Goal: Communication & Community: Answer question/provide support

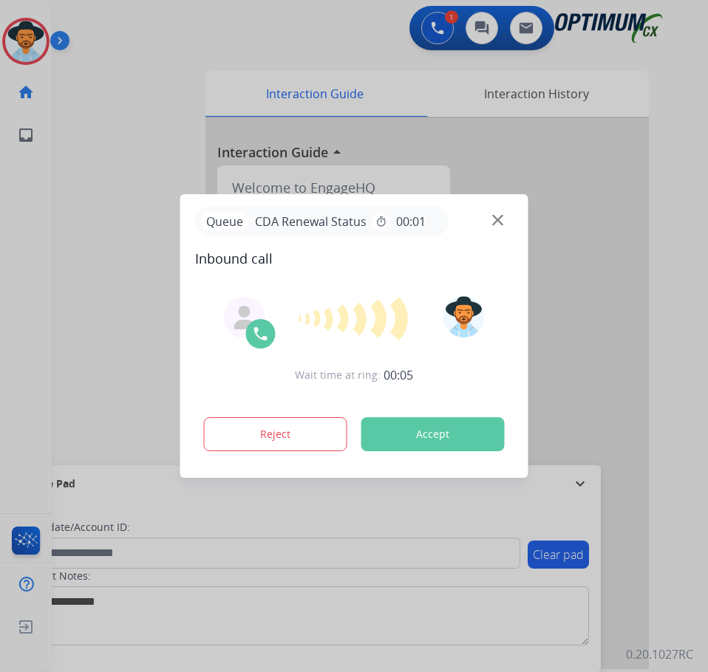
click at [433, 253] on span "Inbound call" at bounding box center [354, 258] width 319 height 21
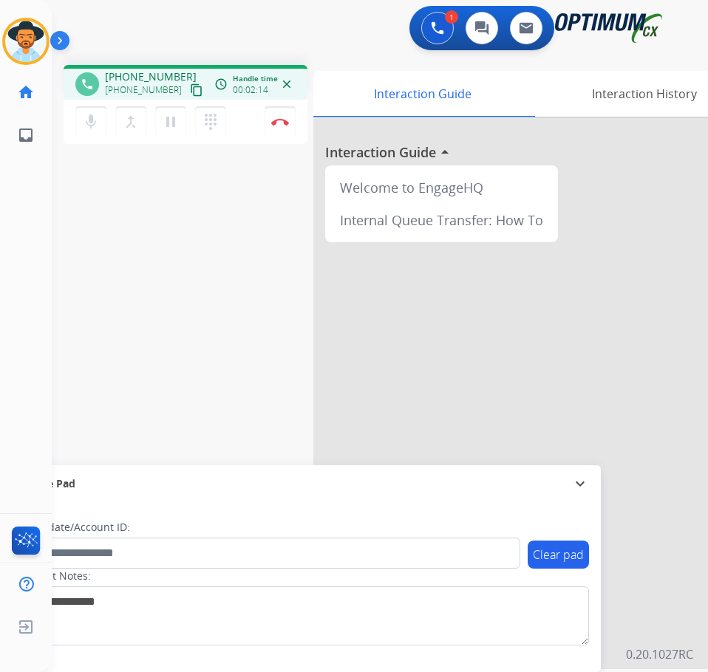
click at [135, 78] on span "[PHONE_NUMBER]" at bounding box center [151, 76] width 92 height 15
copy span "13023629796"
click at [136, 74] on span "+13023629796" at bounding box center [151, 76] width 92 height 15
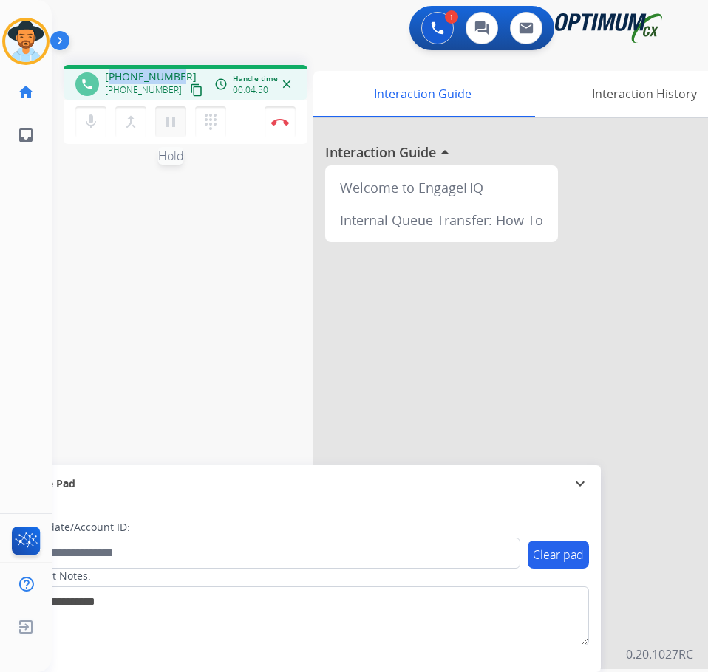
click at [168, 120] on mat-icon "pause" at bounding box center [171, 122] width 18 height 18
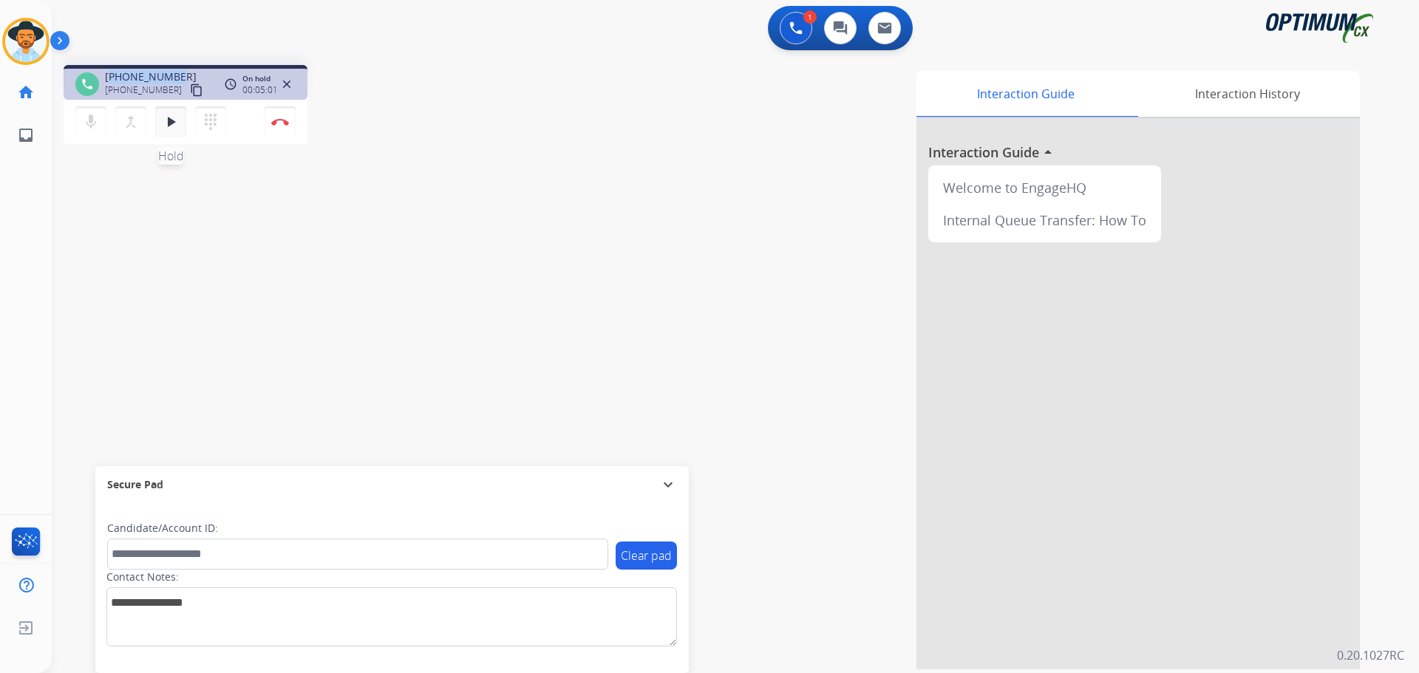
click at [171, 123] on mat-icon "play_arrow" at bounding box center [171, 122] width 18 height 18
click at [127, 72] on span "+13023629796" at bounding box center [151, 76] width 92 height 15
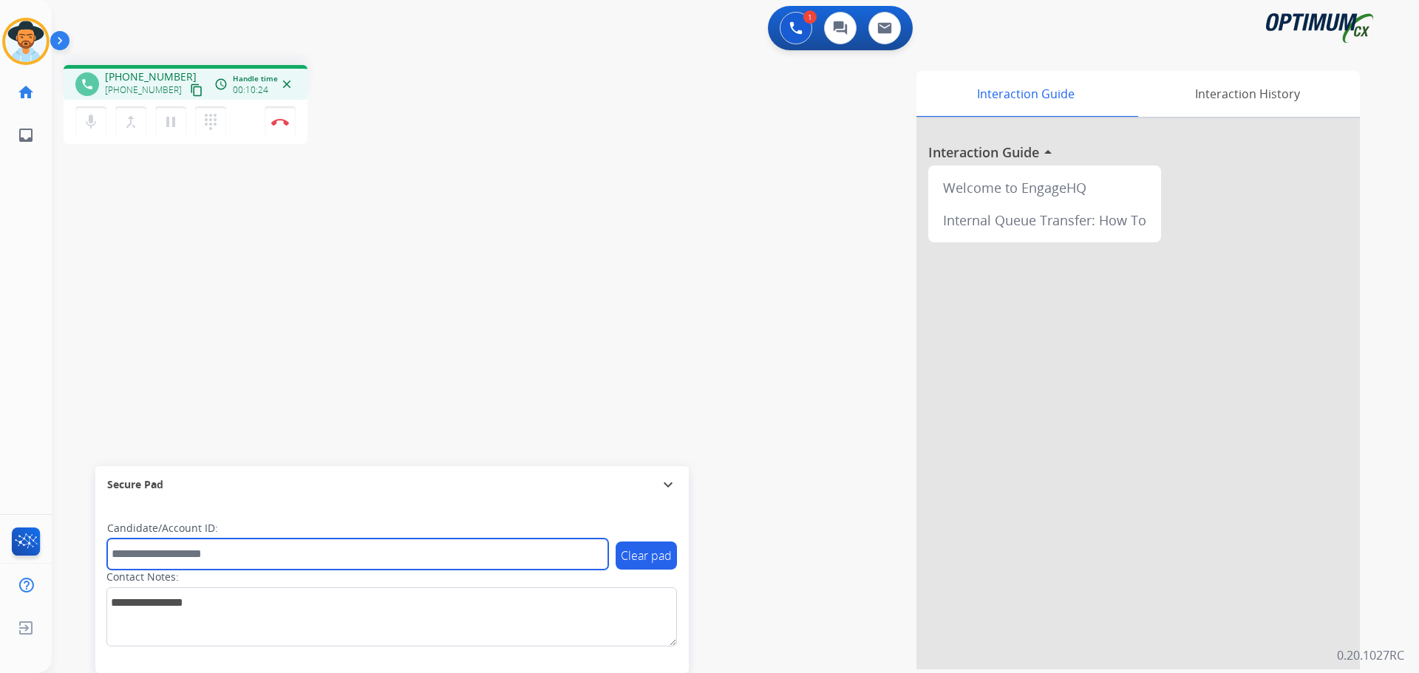
click at [303, 554] on input "text" at bounding box center [357, 554] width 501 height 31
paste input "**********"
click at [120, 550] on input "**********" at bounding box center [357, 554] width 501 height 31
type input "**********"
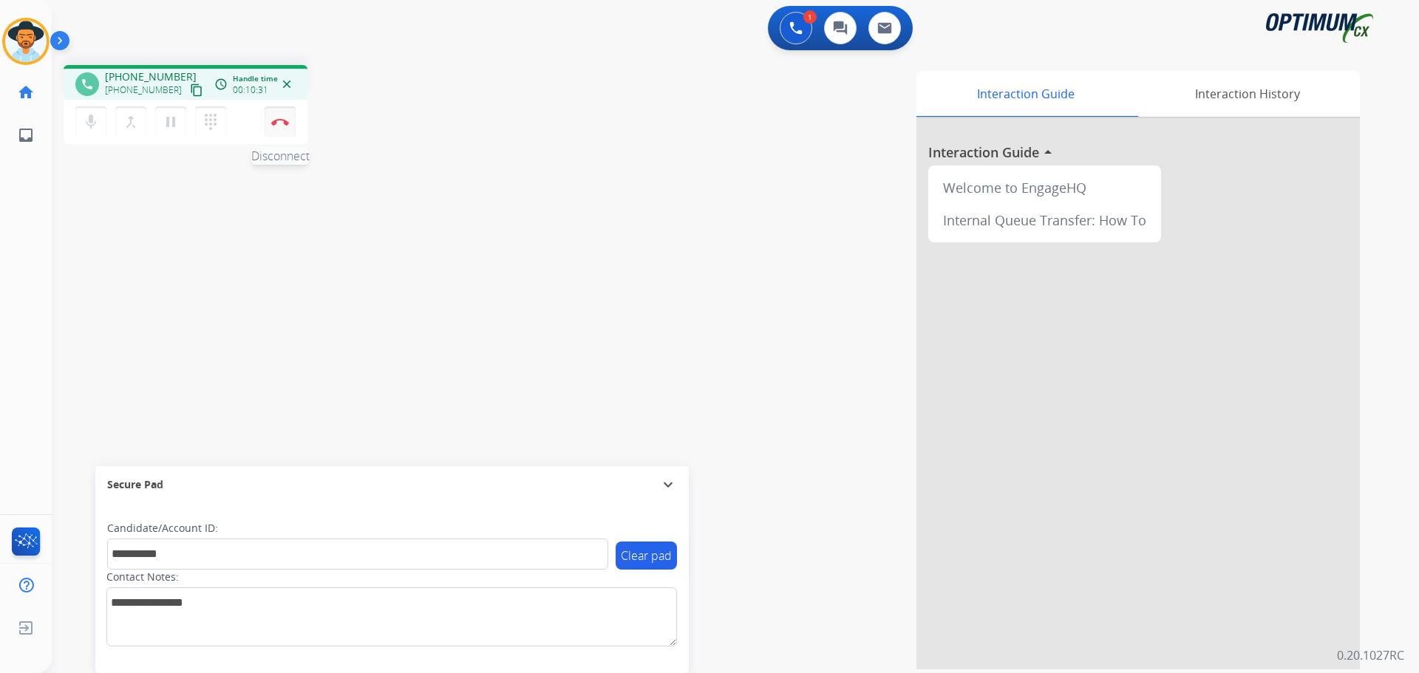
click at [277, 124] on img at bounding box center [280, 121] width 18 height 7
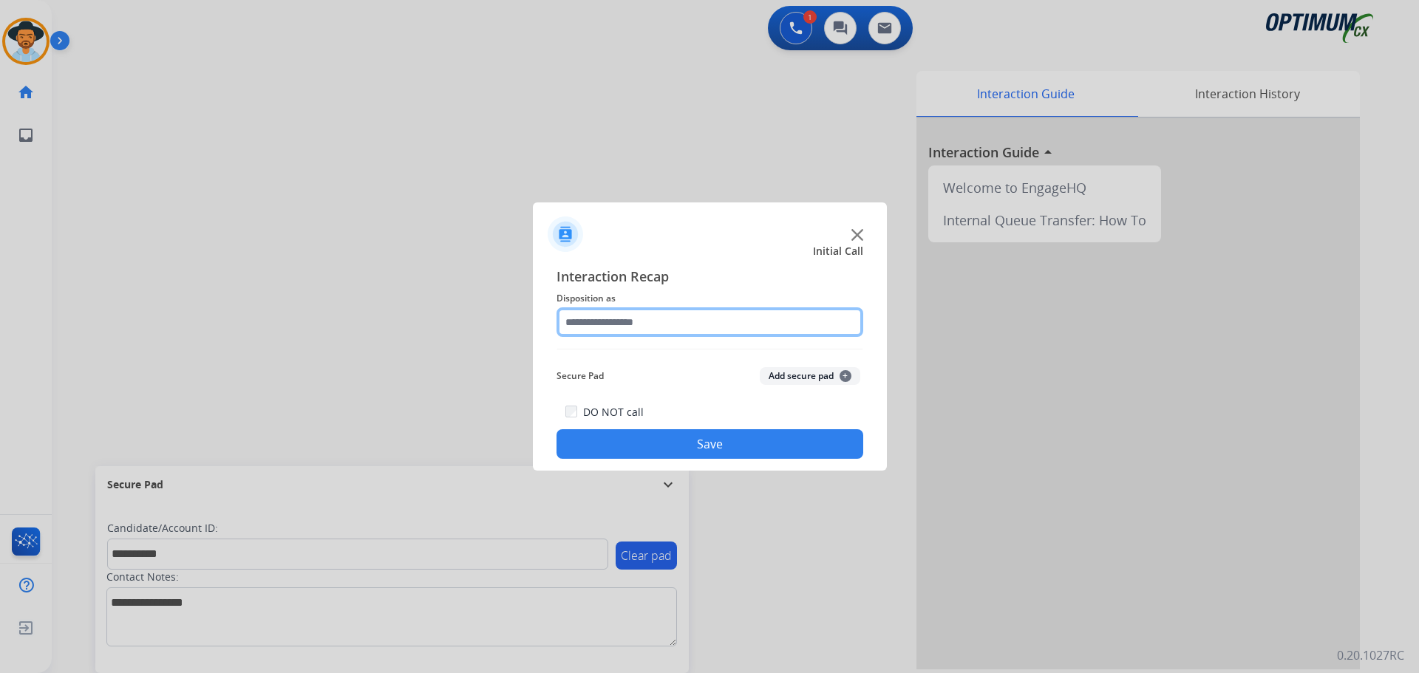
click at [685, 321] on input "text" at bounding box center [709, 322] width 307 height 30
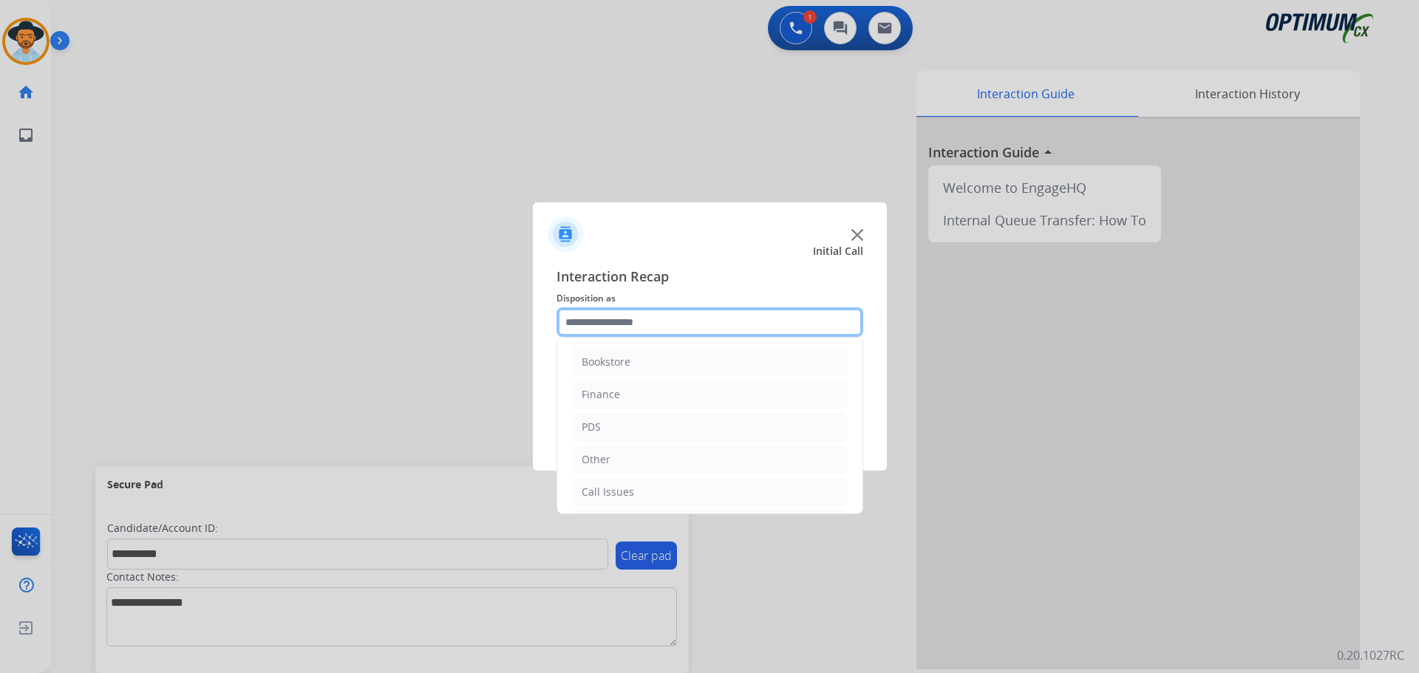
scroll to position [101, 0]
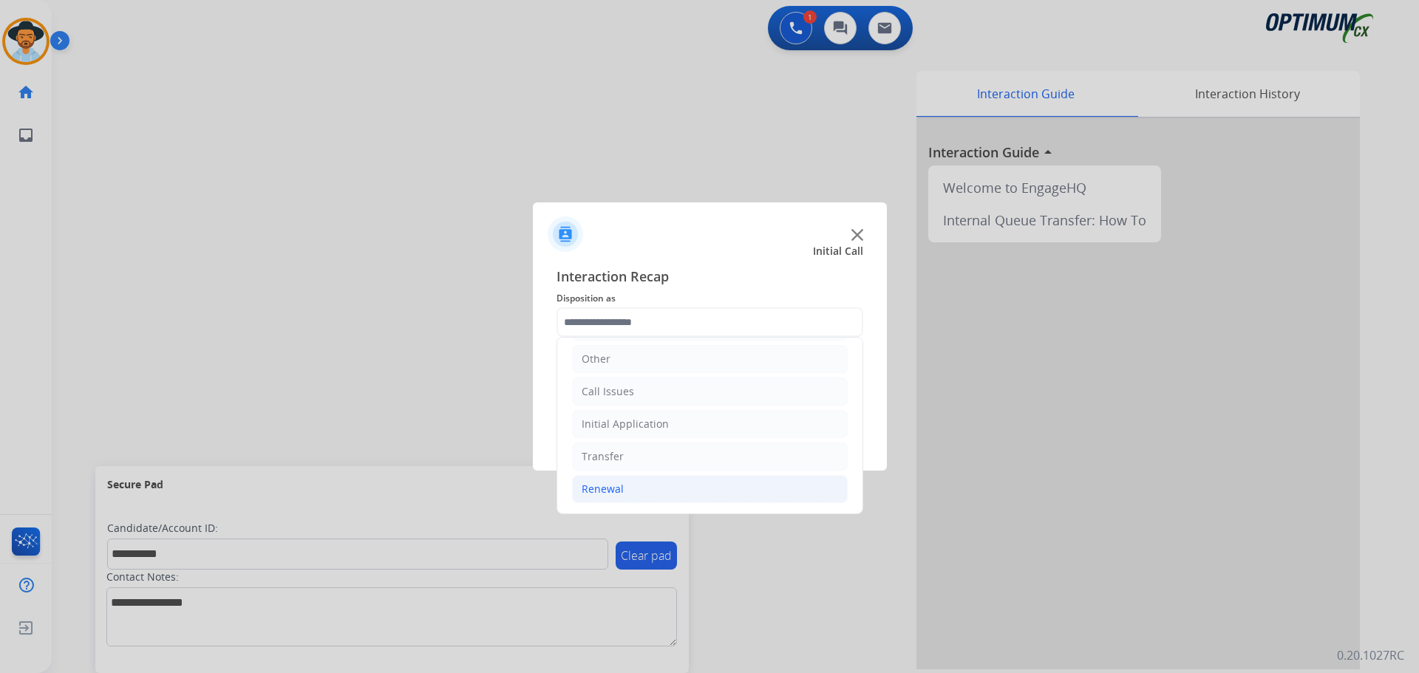
click at [615, 493] on div "Renewal" at bounding box center [603, 489] width 42 height 15
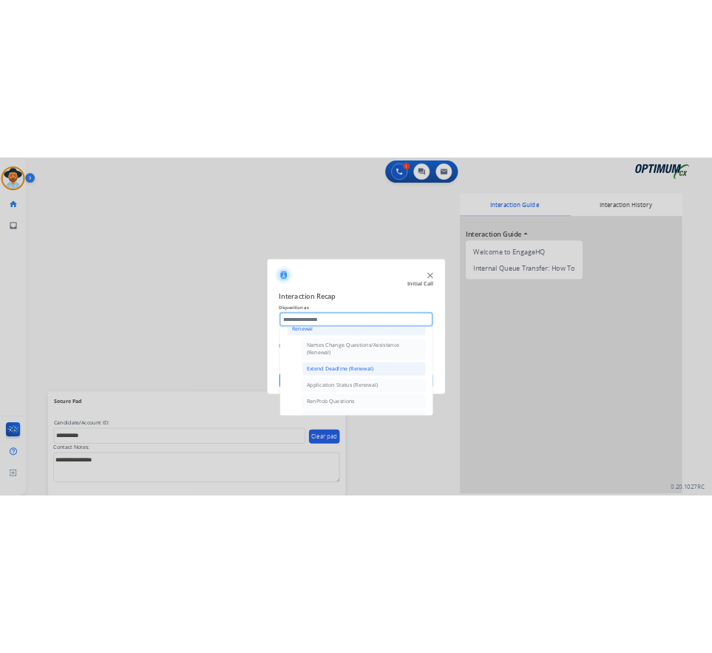
scroll to position [396, 0]
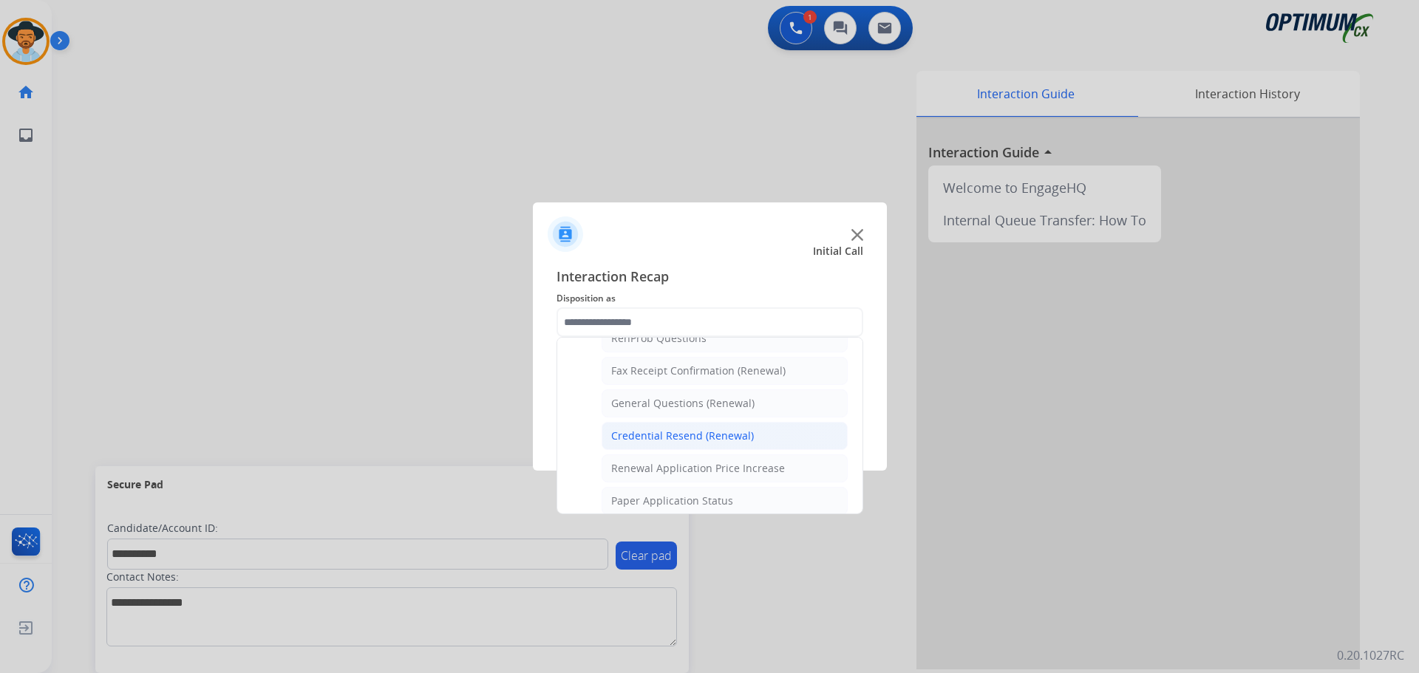
click at [657, 438] on div "Credential Resend (Renewal)" at bounding box center [682, 436] width 143 height 15
type input "**********"
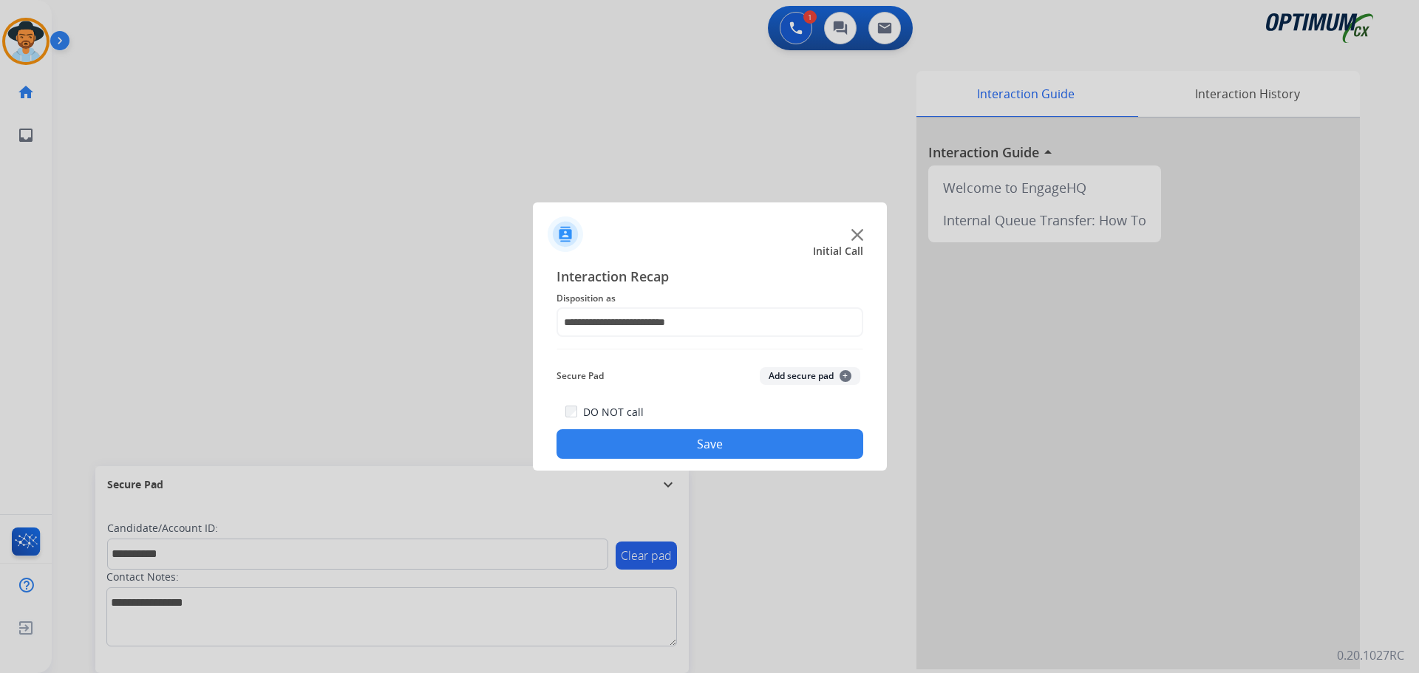
click at [645, 444] on button "Save" at bounding box center [709, 444] width 307 height 30
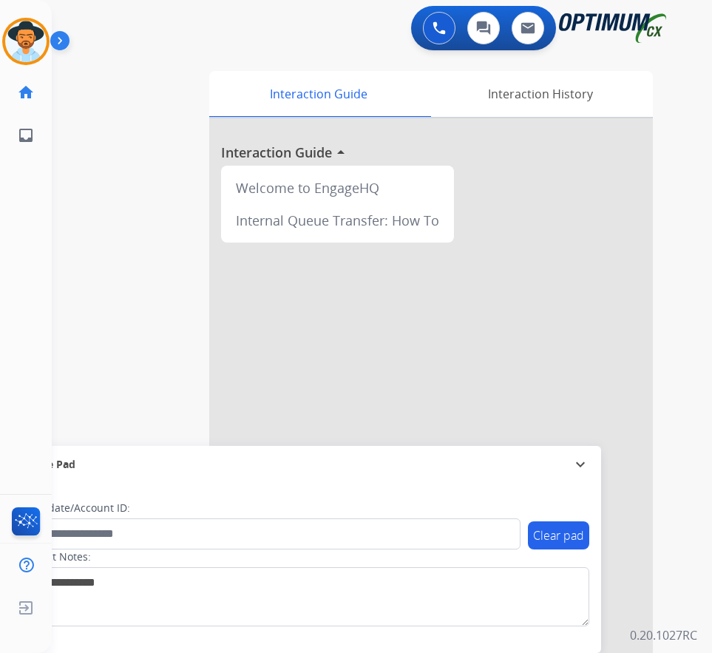
drag, startPoint x: 93, startPoint y: 237, endPoint x: 116, endPoint y: 242, distance: 23.5
click at [93, 237] on div "swap_horiz Break voice bridge close_fullscreen Connect 3-Way Call merge_type Se…" at bounding box center [364, 361] width 624 height 616
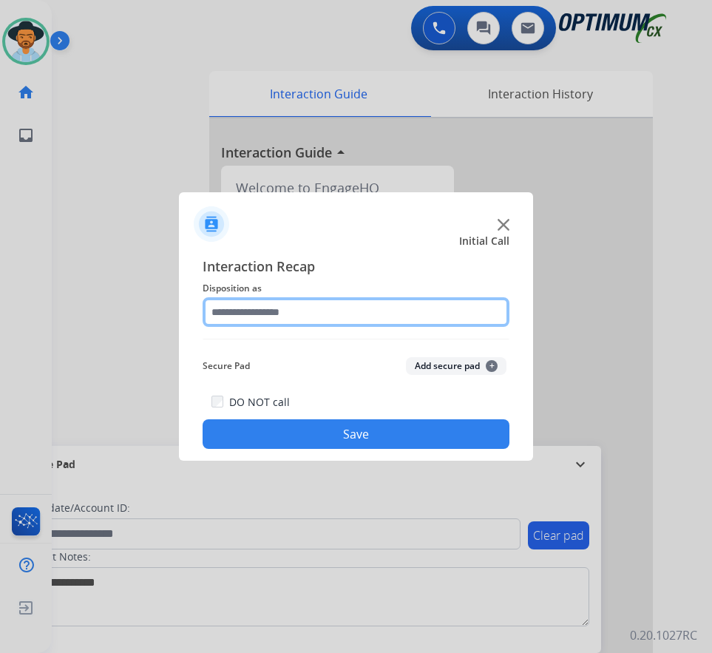
click at [280, 314] on input "text" at bounding box center [355, 312] width 307 height 30
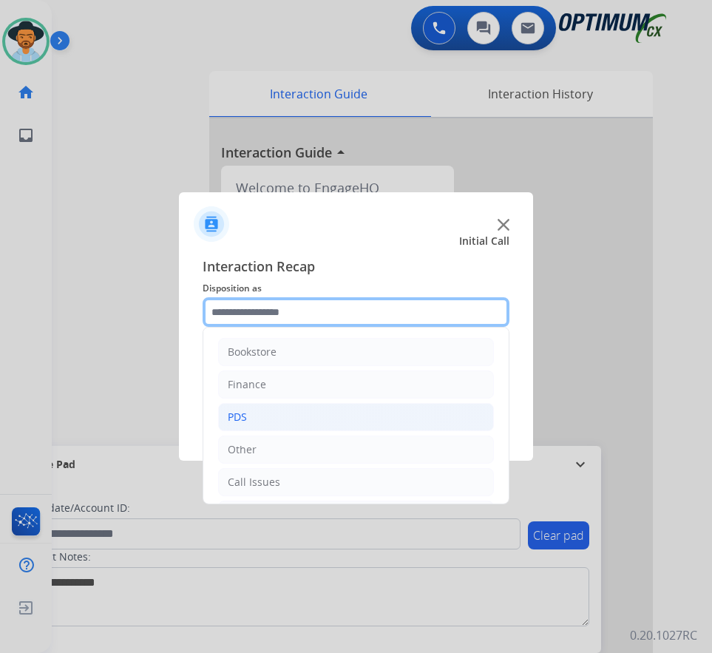
scroll to position [101, 0]
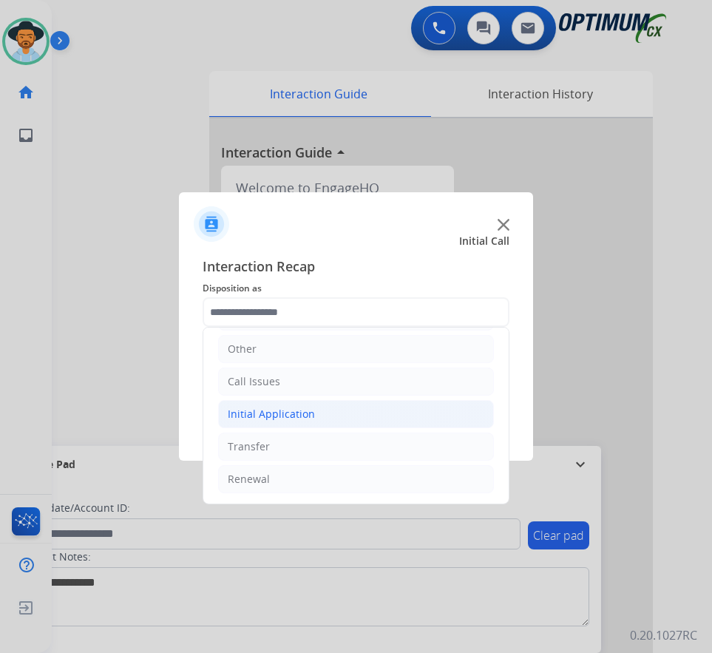
click at [315, 420] on li "Initial Application" at bounding box center [356, 414] width 276 height 28
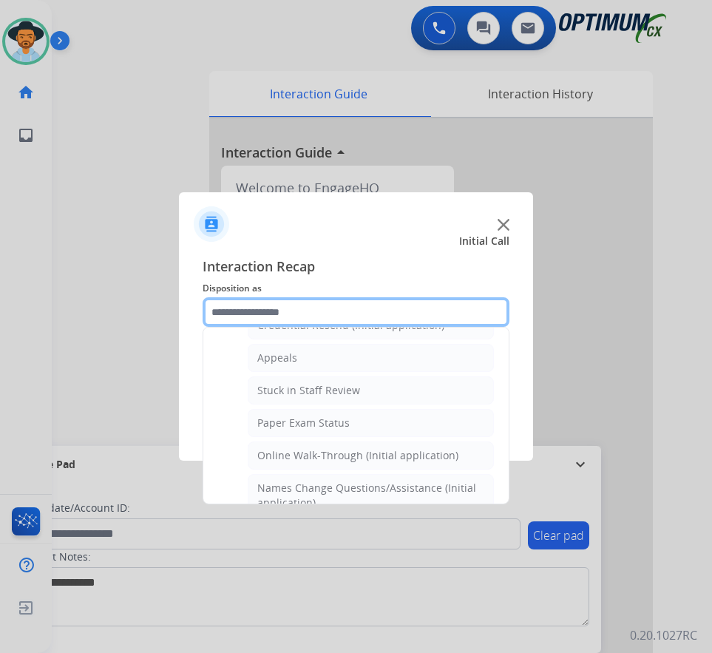
scroll to position [74, 0]
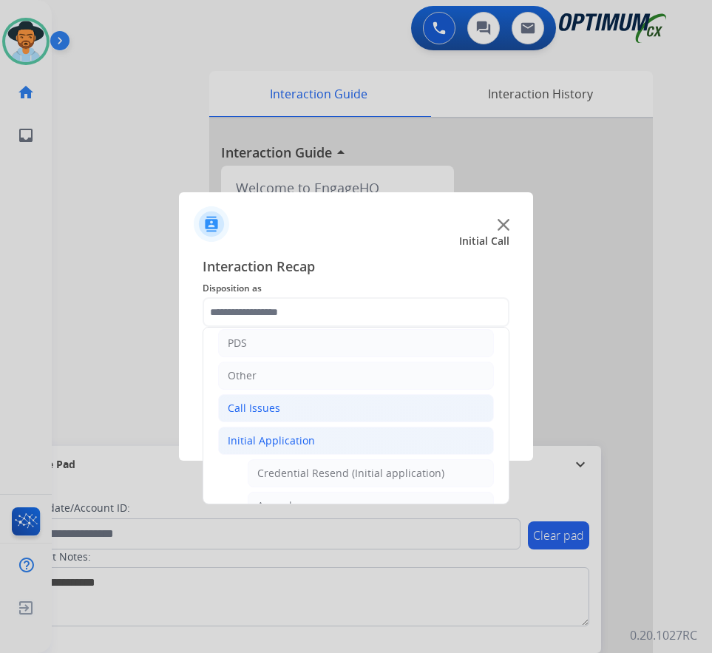
click at [282, 409] on li "Call Issues" at bounding box center [356, 408] width 276 height 28
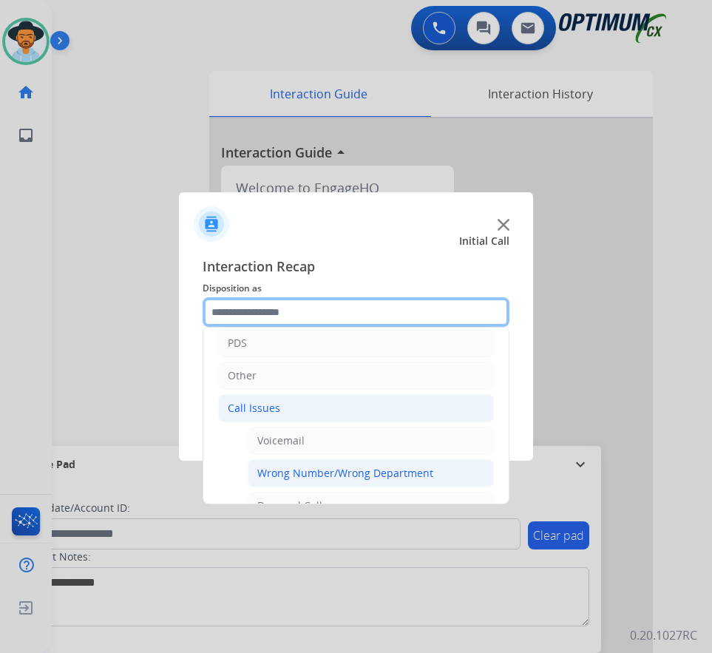
scroll to position [222, 0]
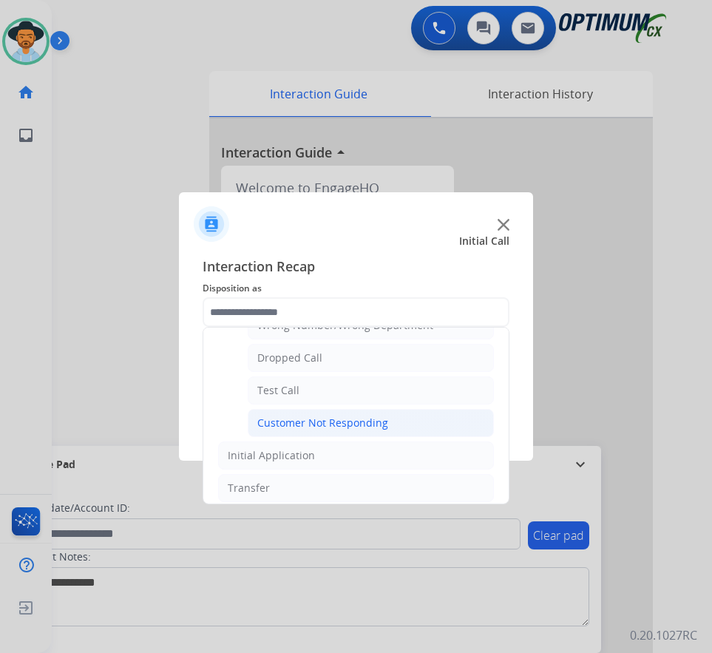
click at [353, 418] on div "Customer Not Responding" at bounding box center [322, 422] width 131 height 15
type input "**********"
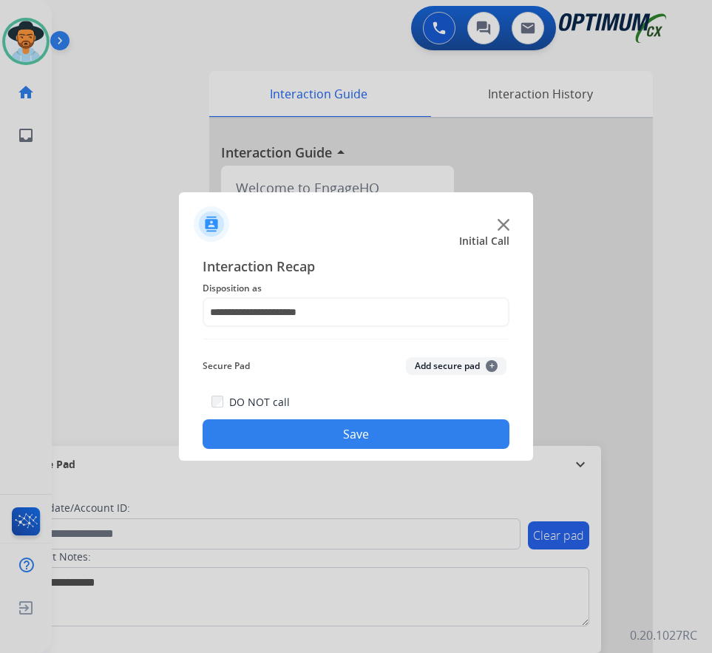
click at [339, 438] on button "Save" at bounding box center [355, 434] width 307 height 30
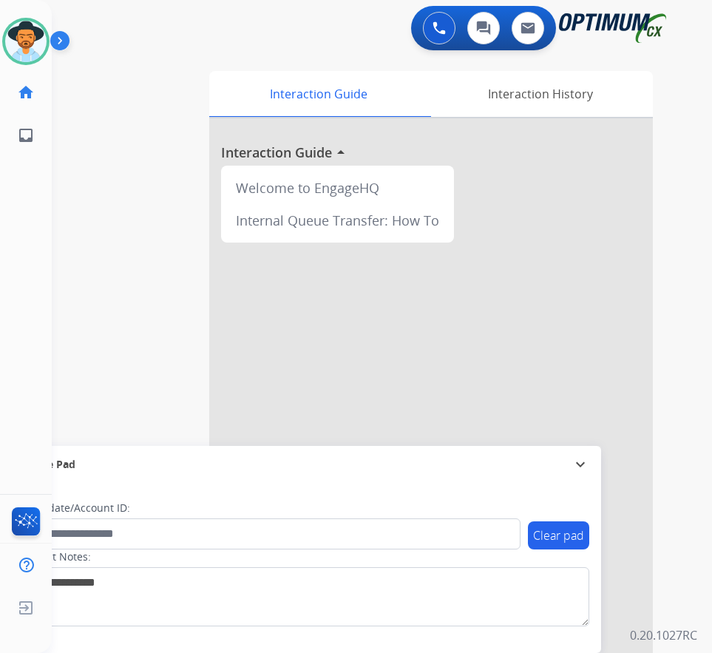
click at [168, 81] on div "swap_horiz Break voice bridge close_fullscreen Connect 3-Way Call merge_type Se…" at bounding box center [364, 361] width 624 height 616
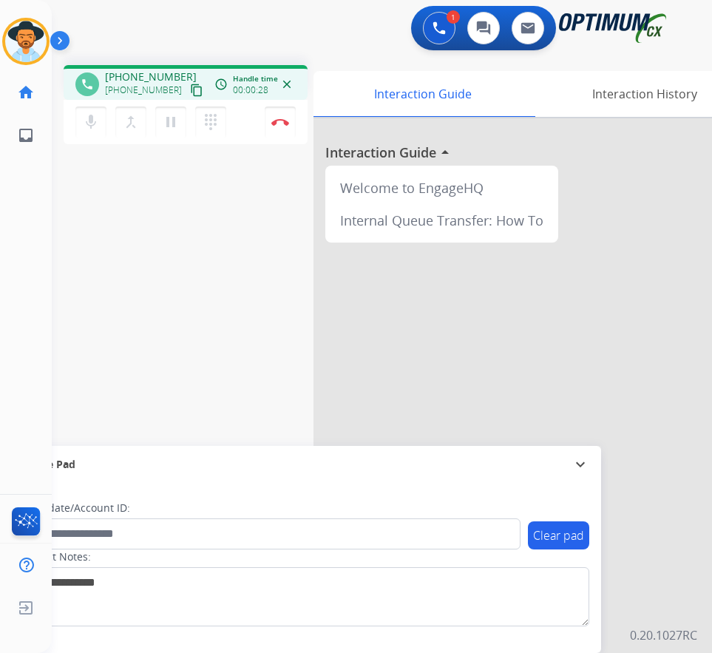
click at [147, 75] on span "+15164064105" at bounding box center [151, 76] width 92 height 15
copy span "15164064105"
click at [272, 123] on img at bounding box center [280, 121] width 18 height 7
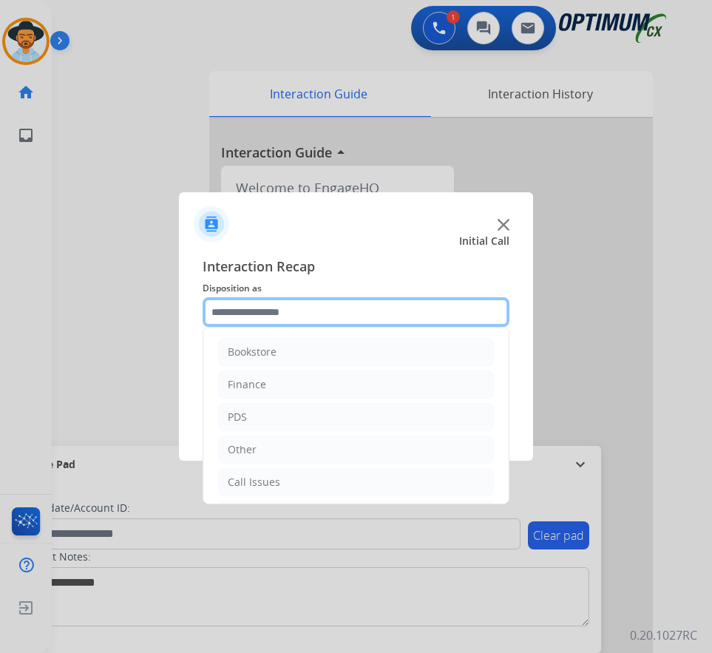
click at [304, 313] on input "text" at bounding box center [355, 312] width 307 height 30
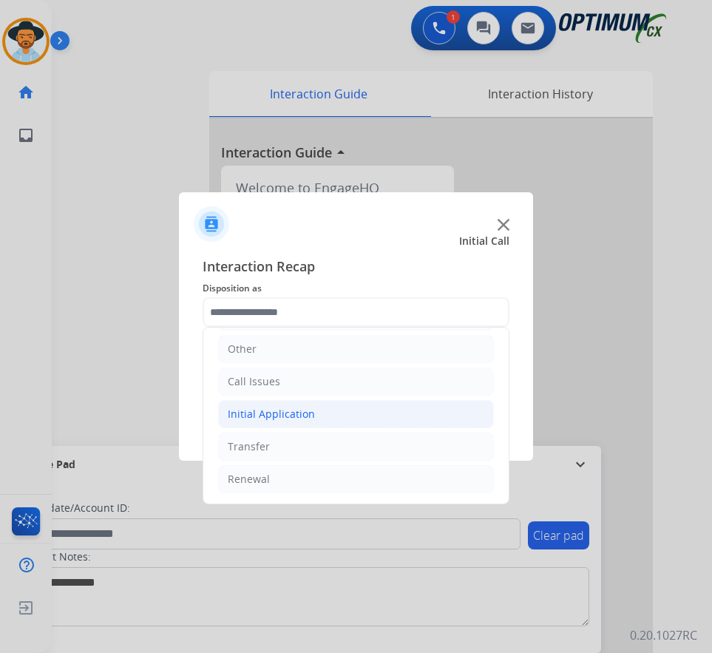
click at [294, 413] on div "Initial Application" at bounding box center [271, 413] width 87 height 15
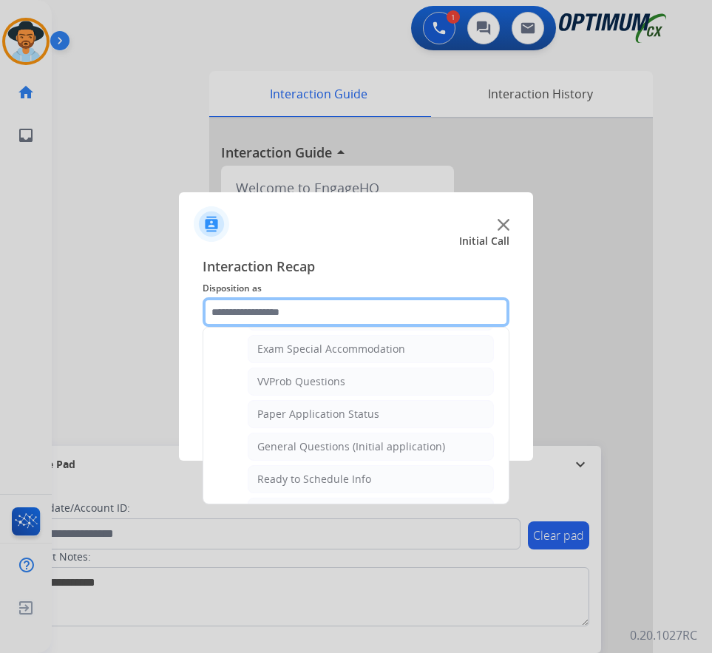
scroll to position [840, 0]
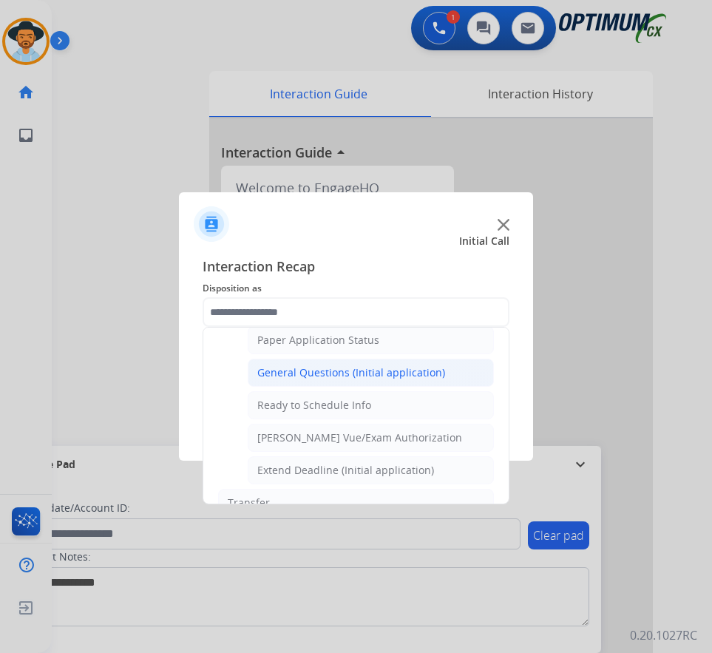
click at [327, 373] on div "General Questions (Initial application)" at bounding box center [351, 372] width 188 height 15
type input "**********"
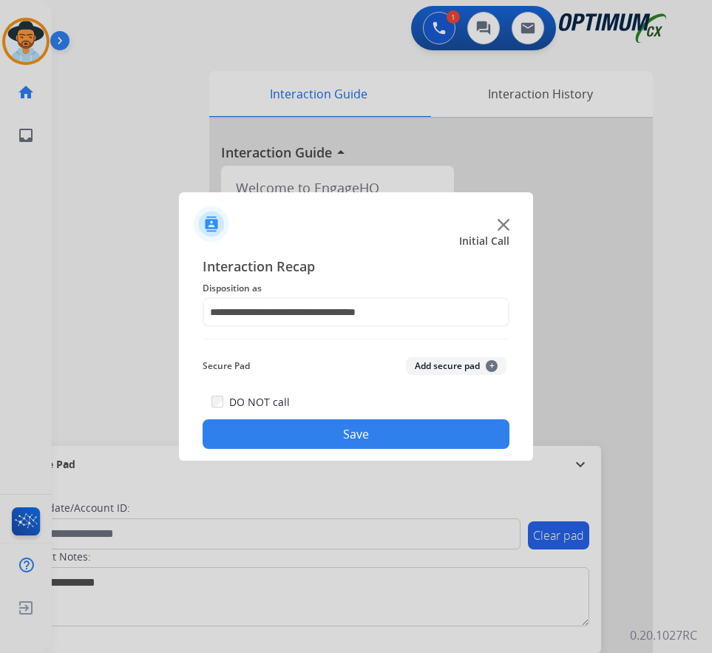
click at [294, 424] on button "Save" at bounding box center [355, 434] width 307 height 30
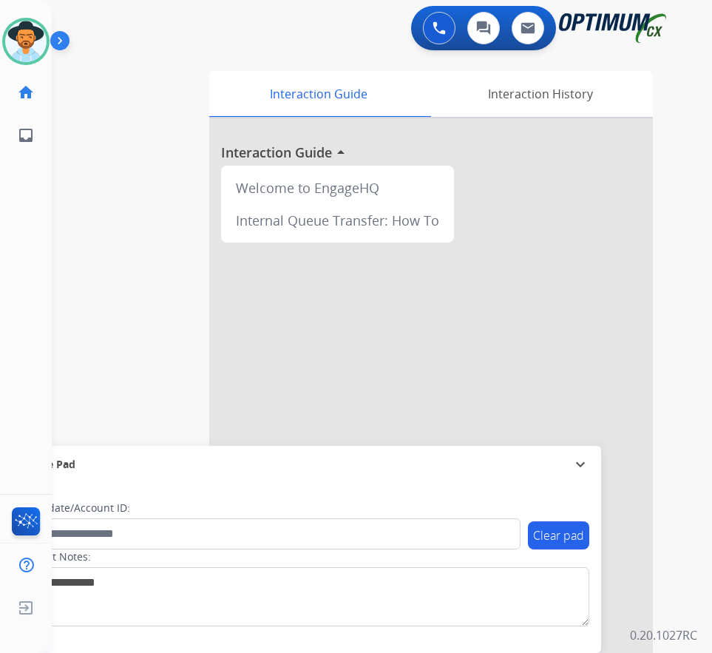
click at [104, 211] on div "swap_horiz Break voice bridge close_fullscreen Connect 3-Way Call merge_type Se…" at bounding box center [364, 361] width 624 height 616
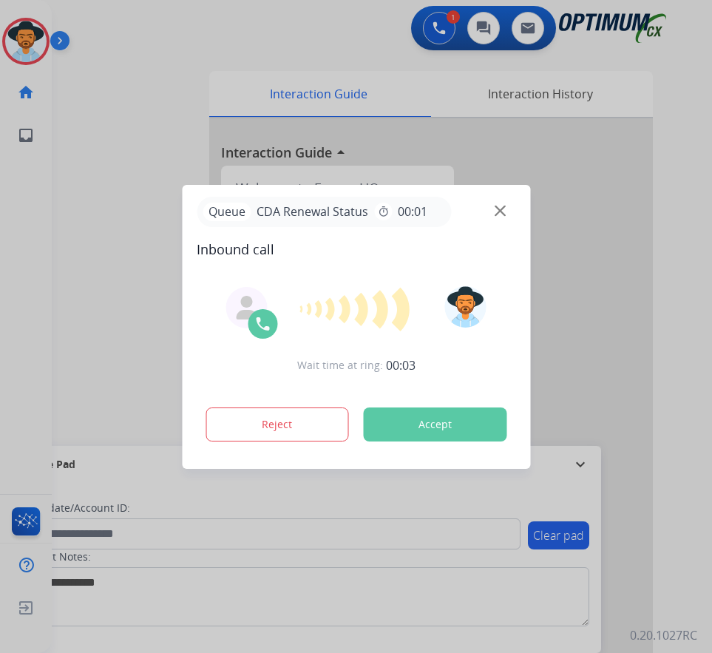
click at [151, 52] on div at bounding box center [356, 326] width 712 height 653
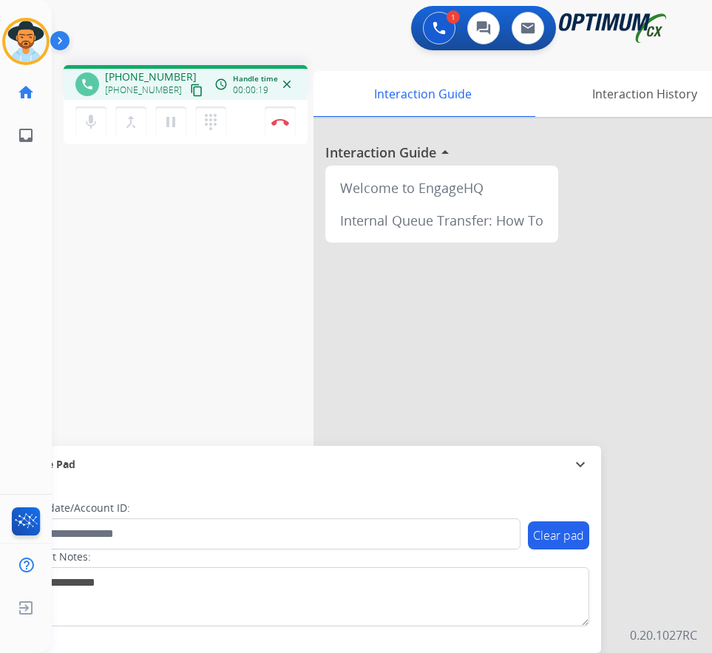
click at [140, 73] on span "+17087152780" at bounding box center [151, 76] width 92 height 15
copy span "17087152780"
click at [138, 71] on span "+17087152780" at bounding box center [151, 76] width 92 height 15
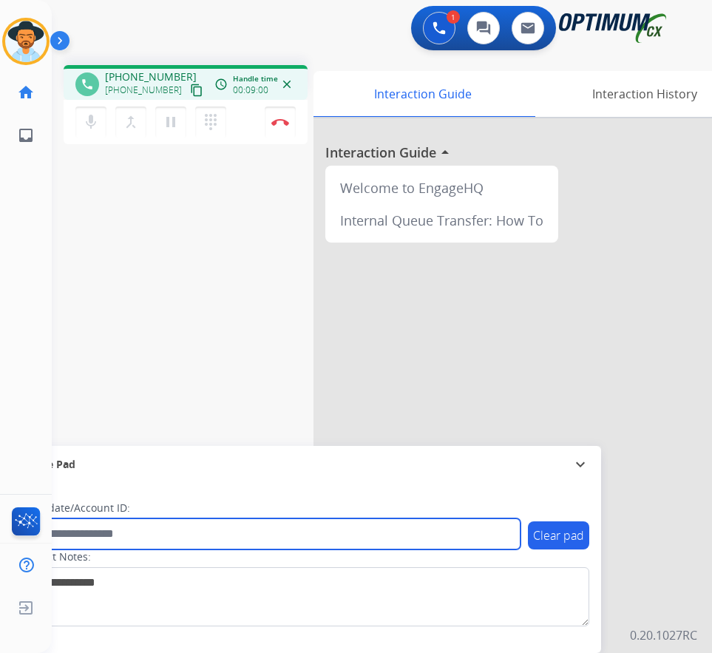
click at [126, 537] on input "text" at bounding box center [269, 533] width 501 height 31
paste input "**********"
type input "**********"
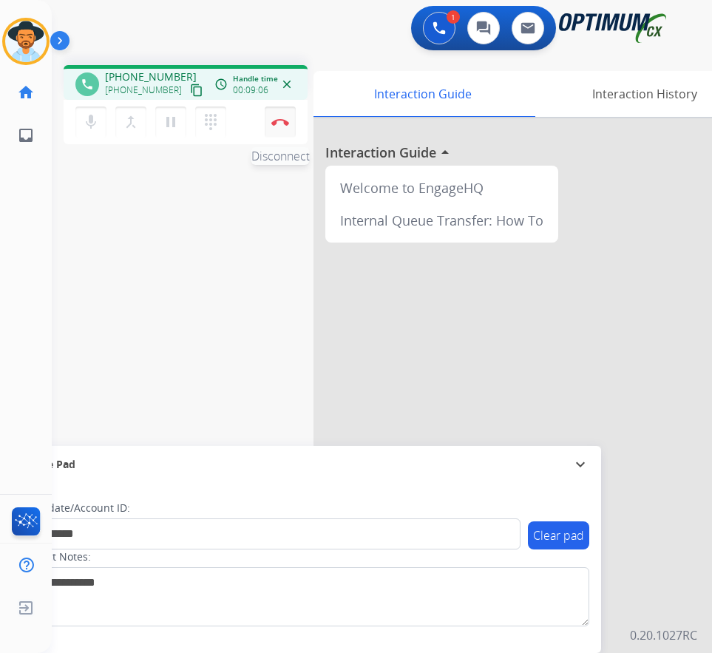
click at [274, 125] on img at bounding box center [280, 121] width 18 height 7
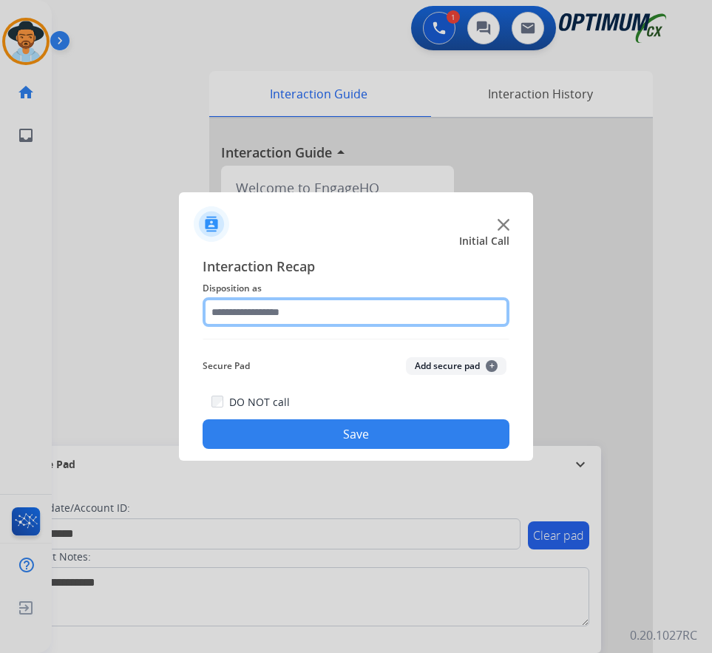
click at [333, 307] on input "text" at bounding box center [355, 312] width 307 height 30
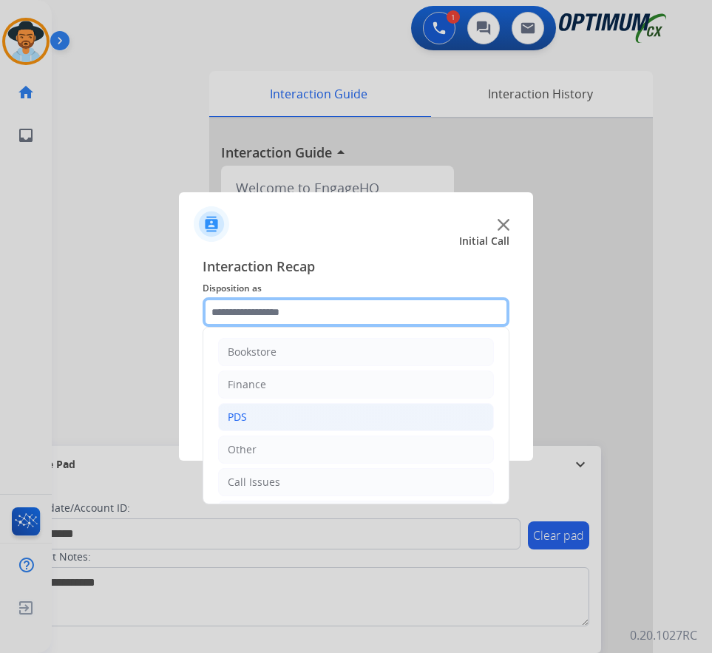
scroll to position [101, 0]
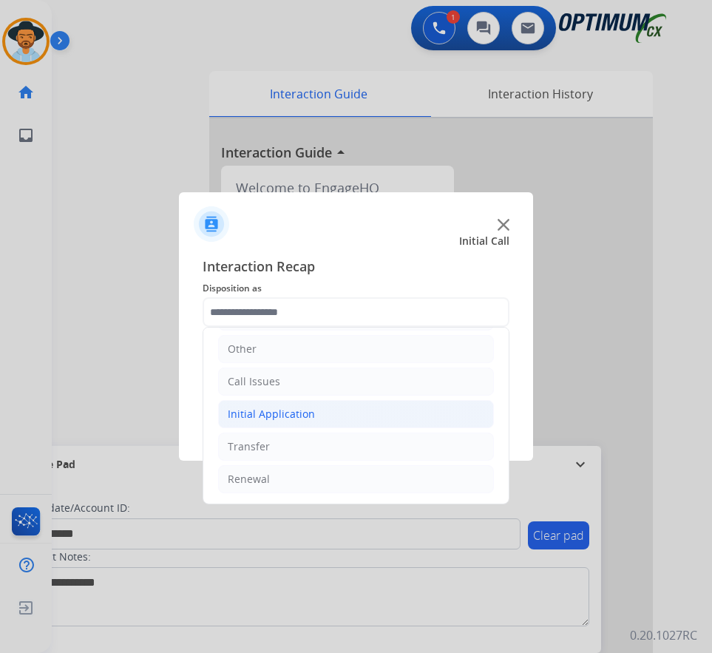
click at [313, 420] on li "Initial Application" at bounding box center [356, 414] width 276 height 28
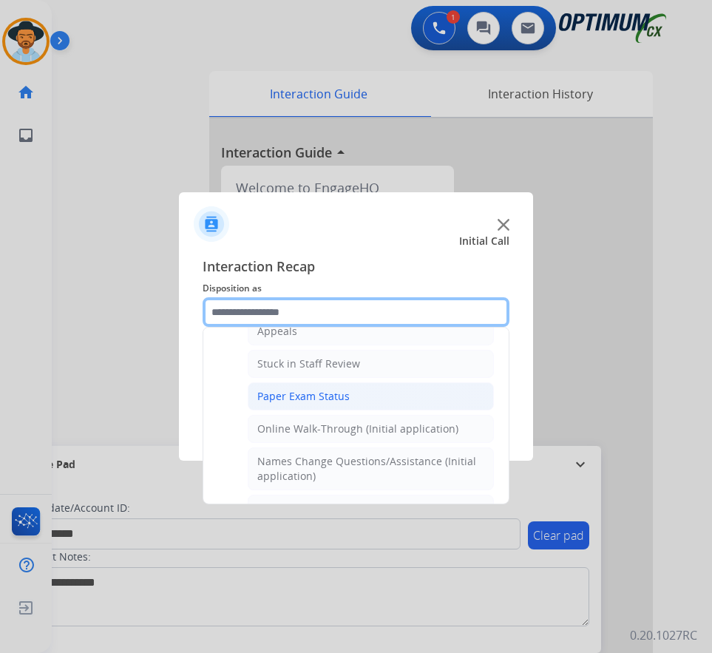
scroll to position [174, 0]
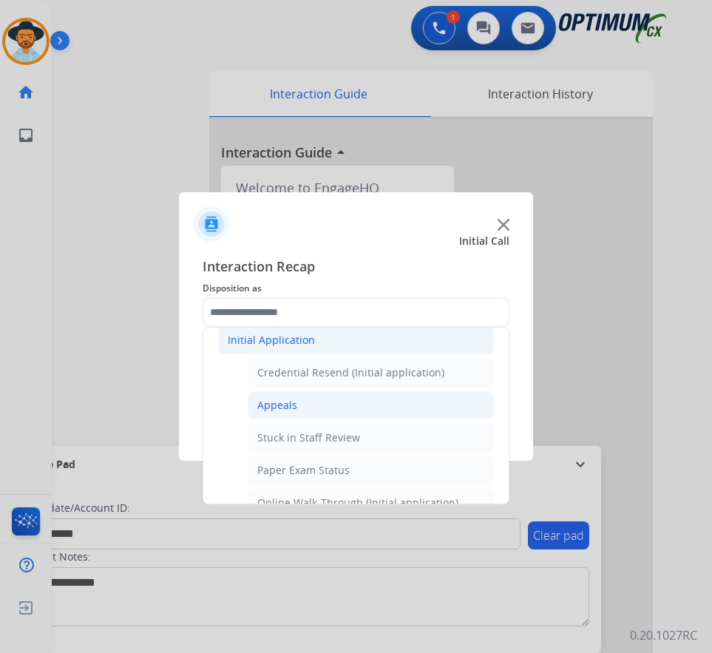
click at [289, 399] on div "Appeals" at bounding box center [277, 405] width 40 height 15
type input "*******"
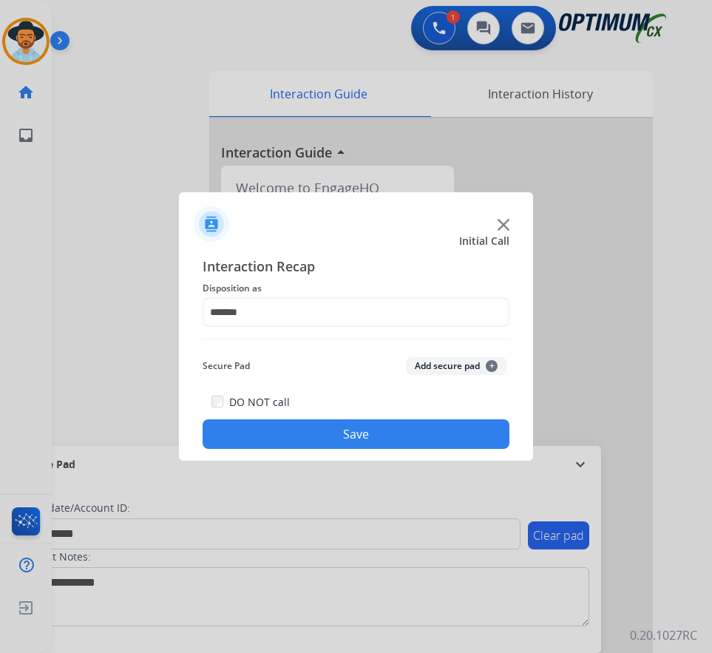
click at [273, 442] on button "Save" at bounding box center [355, 434] width 307 height 30
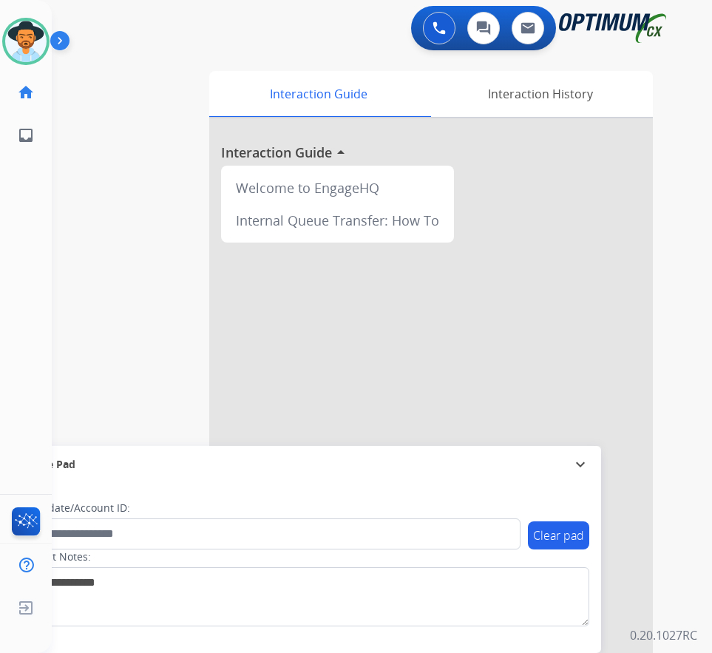
click at [37, 296] on div "Luis Available Edit Avatar Agent: Luis Routing Profile: OCX Training home Home …" at bounding box center [26, 326] width 52 height 653
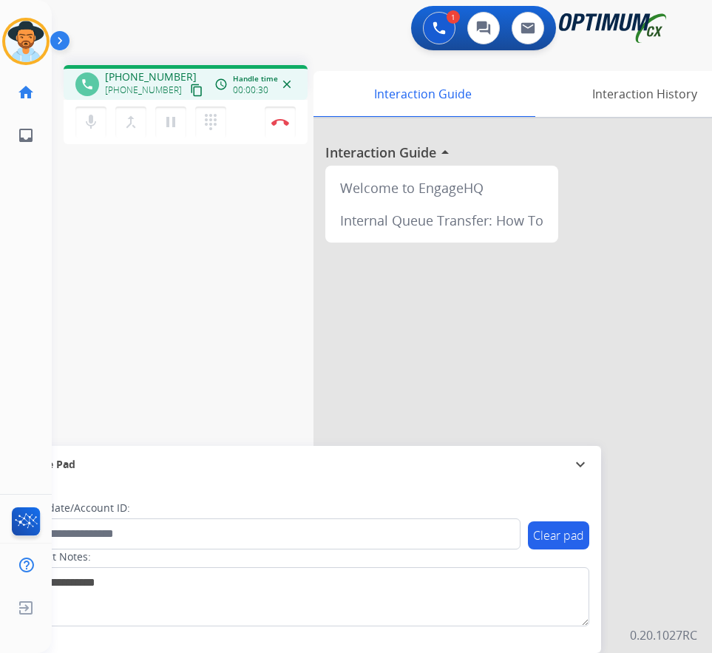
click at [234, 333] on div "phone +17272803131 +17272803131 content_copy access_time Call metrics Queue 00:…" at bounding box center [364, 361] width 624 height 616
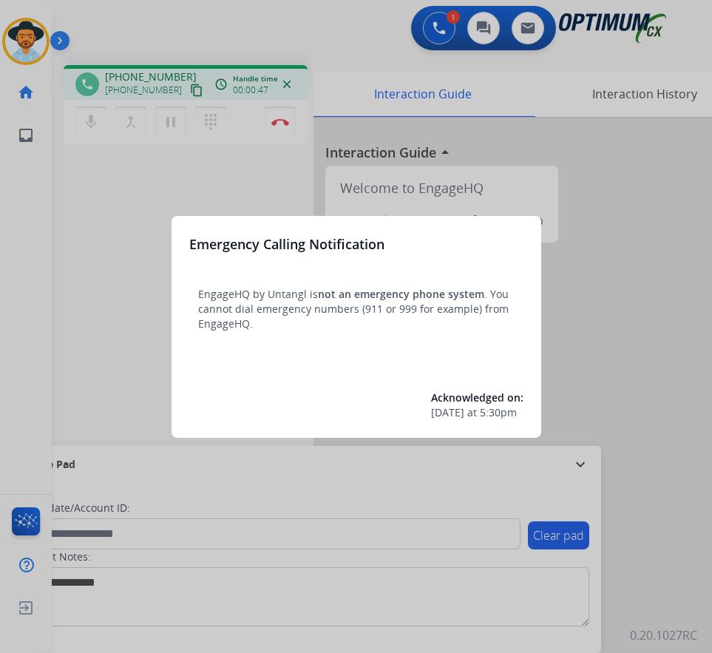
click at [296, 15] on div at bounding box center [356, 326] width 712 height 653
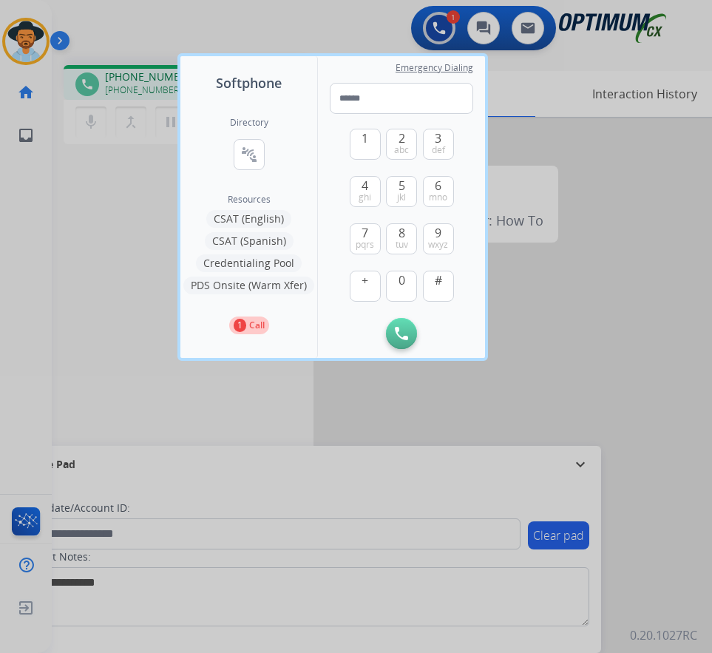
click at [239, 23] on div at bounding box center [356, 326] width 712 height 653
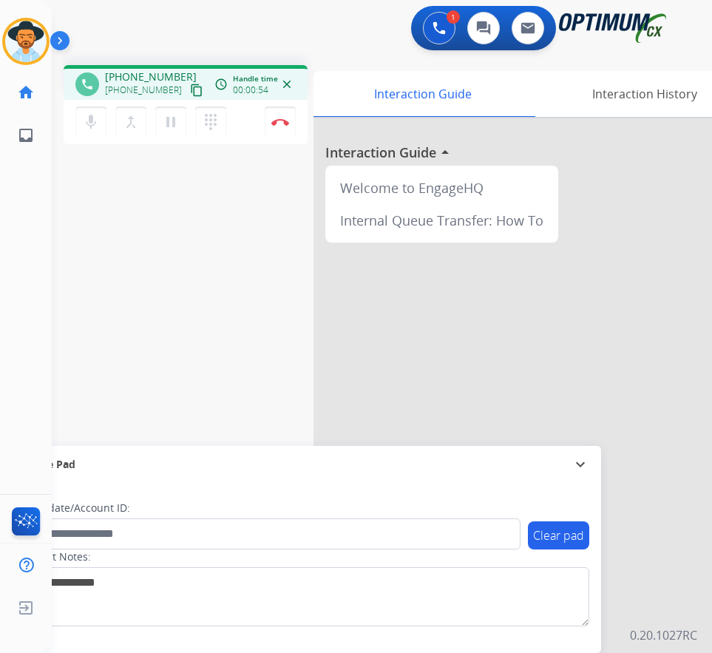
click at [248, 361] on div "phone +17272803131 +17272803131 content_copy access_time Call metrics Queue 00:…" at bounding box center [364, 361] width 624 height 616
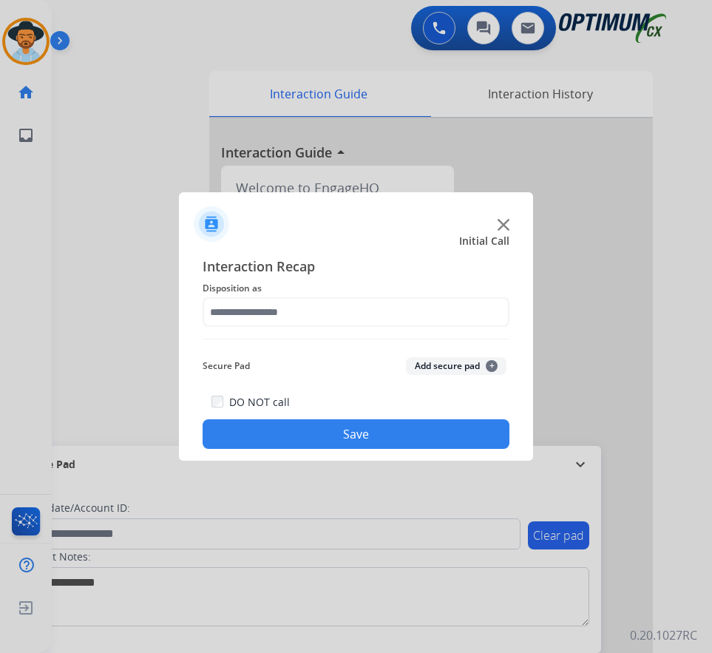
click at [191, 35] on div at bounding box center [356, 326] width 712 height 653
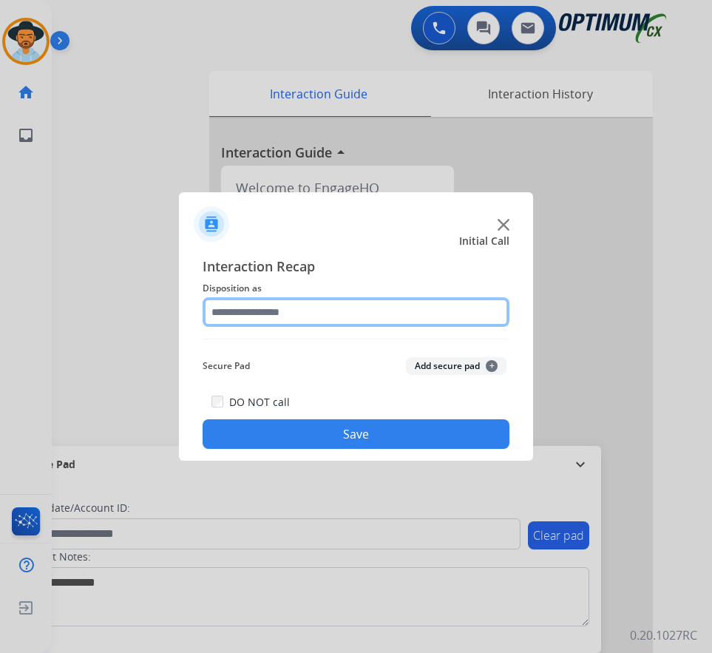
click at [279, 315] on input "text" at bounding box center [355, 312] width 307 height 30
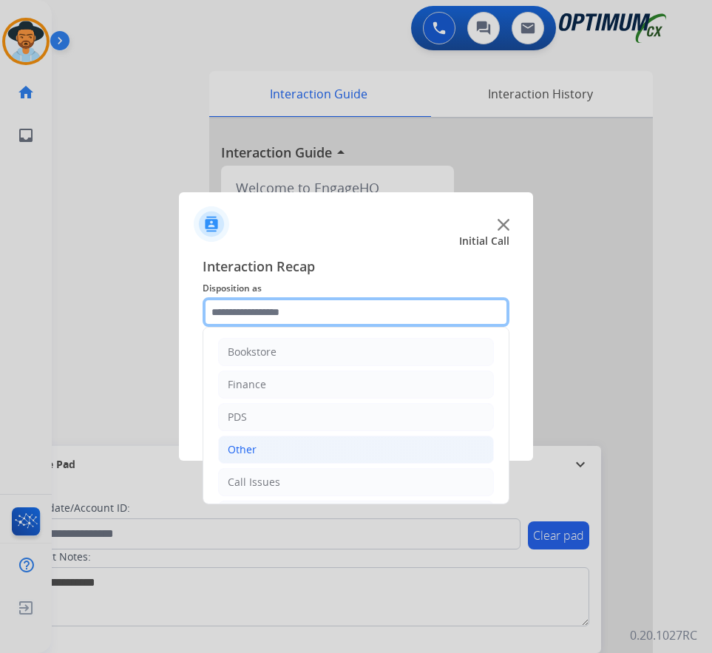
scroll to position [101, 0]
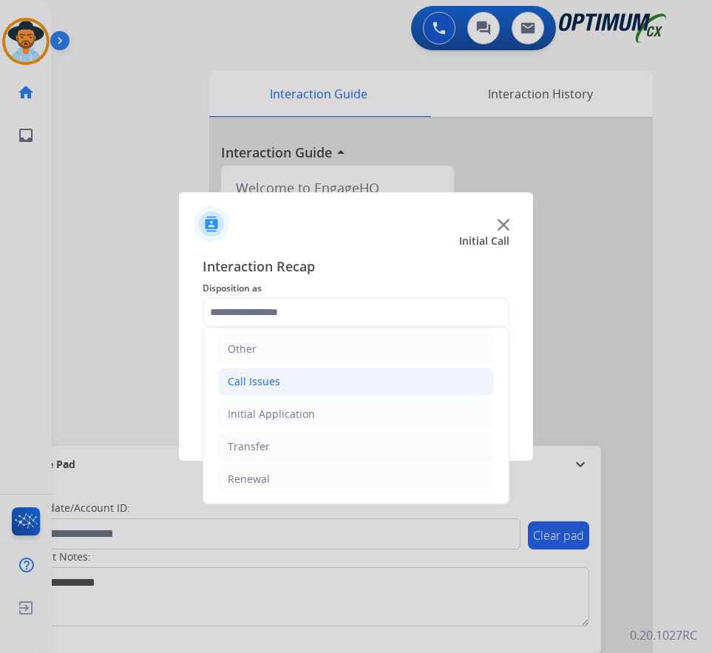
click at [319, 389] on li "Call Issues" at bounding box center [356, 381] width 276 height 28
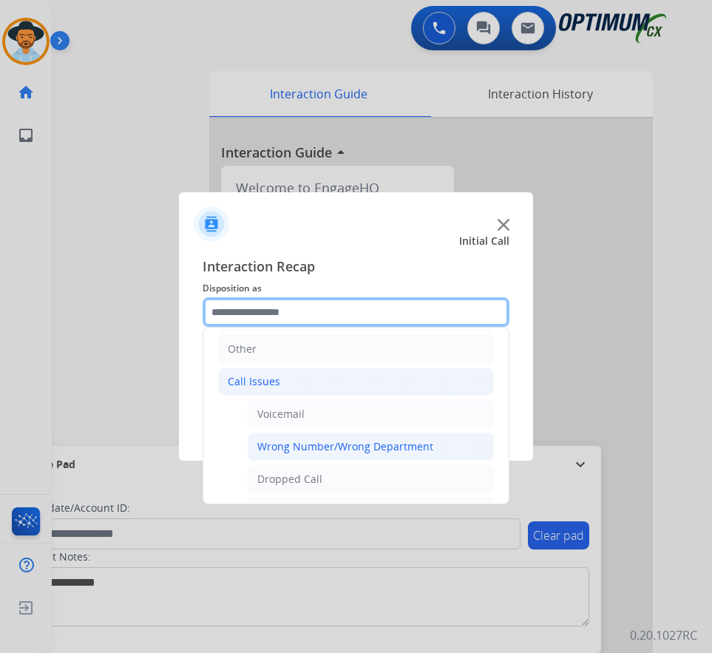
scroll to position [263, 0]
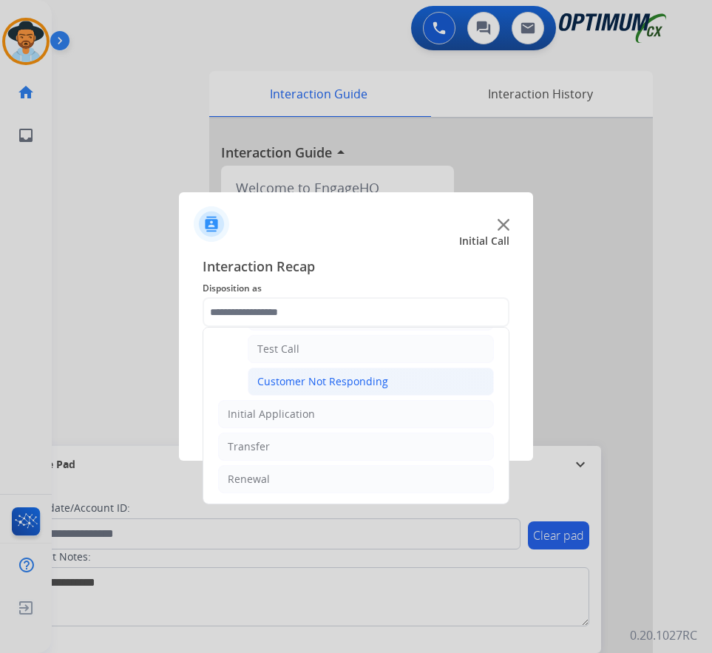
click at [346, 380] on div "Customer Not Responding" at bounding box center [322, 381] width 131 height 15
type input "**********"
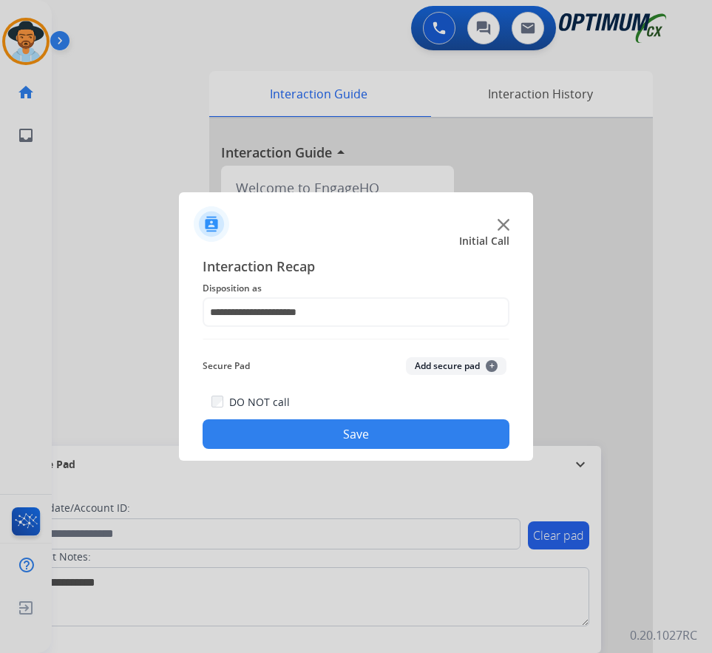
click at [317, 427] on button "Save" at bounding box center [355, 434] width 307 height 30
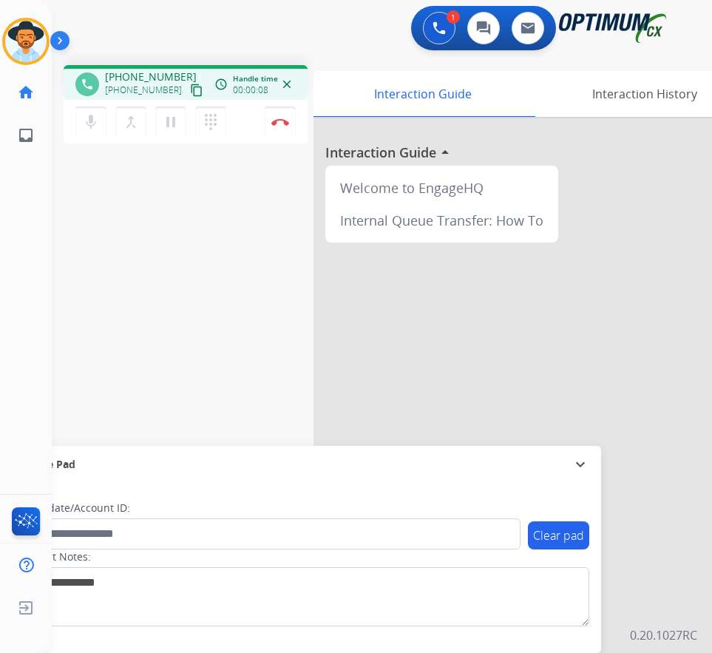
click at [149, 74] on span "+16178894884" at bounding box center [151, 76] width 92 height 15
copy span "16178894884"
click at [147, 267] on div "phone +16178894884 +16178894884 content_copy access_time Call metrics Queue 00:…" at bounding box center [364, 361] width 624 height 616
click at [163, 81] on span "+16178894884" at bounding box center [151, 76] width 92 height 15
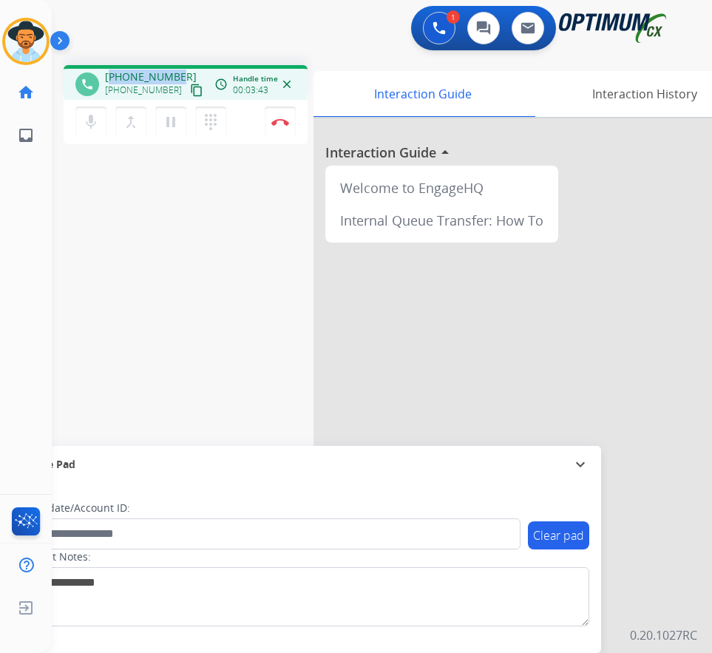
click at [163, 81] on span "+16178894884" at bounding box center [151, 76] width 92 height 15
copy span "16178894884"
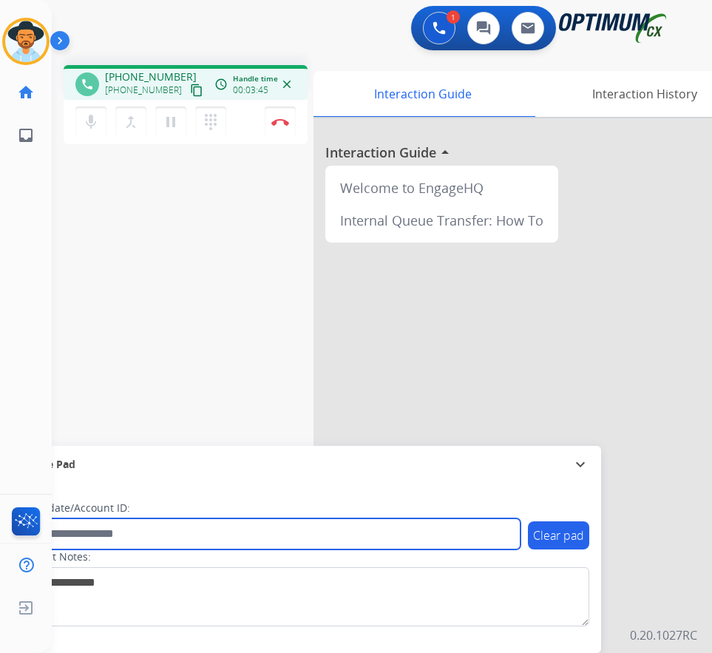
click at [129, 538] on input "text" at bounding box center [269, 533] width 501 height 31
paste input "**********"
type input "**********"
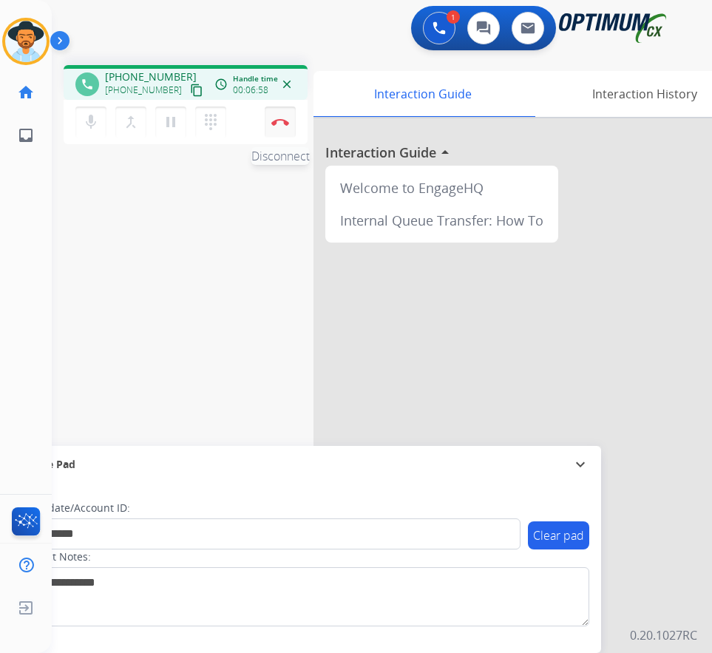
click at [282, 124] on img at bounding box center [280, 121] width 18 height 7
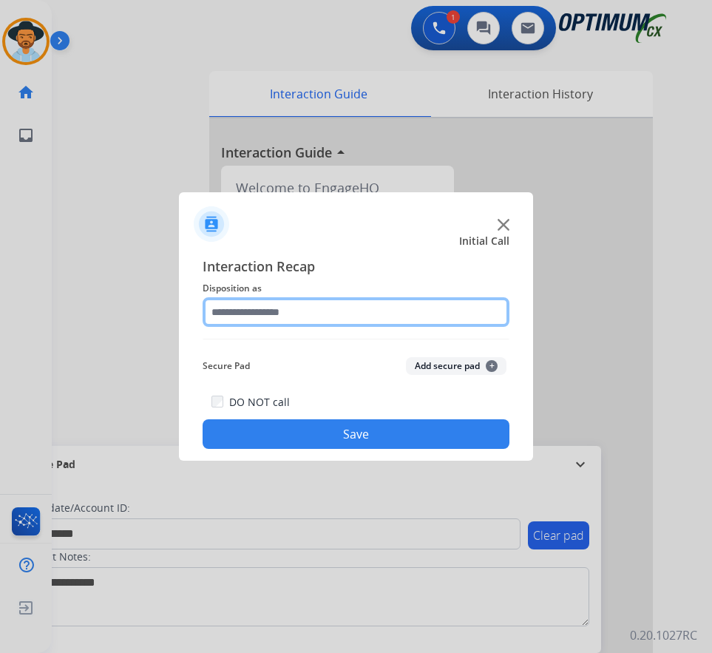
click at [377, 304] on input "text" at bounding box center [355, 312] width 307 height 30
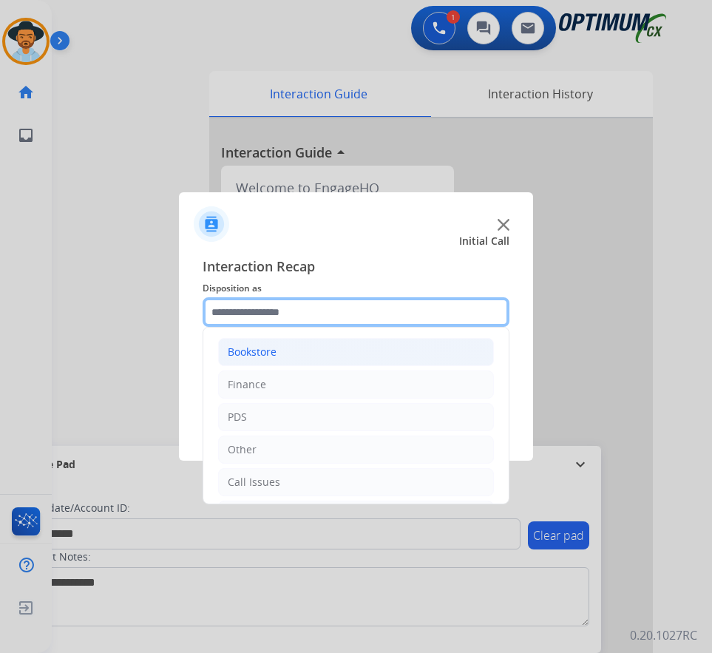
scroll to position [101, 0]
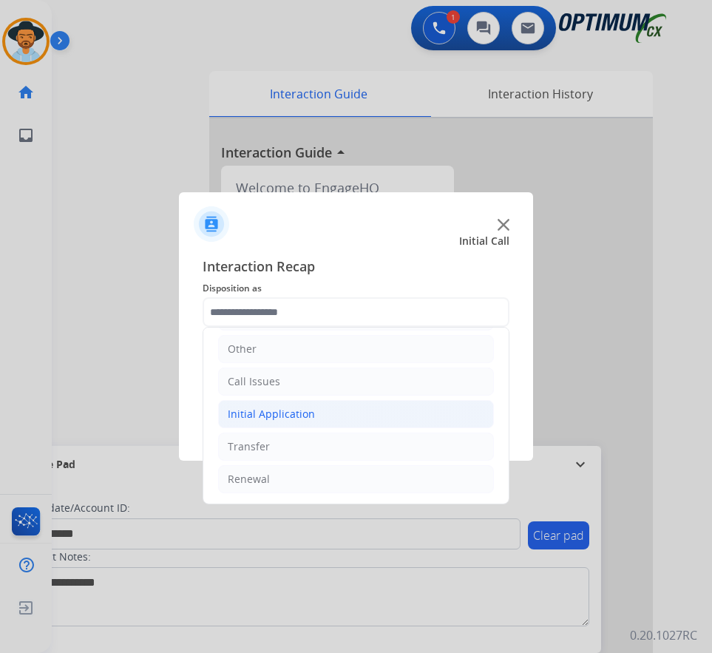
click at [281, 415] on div "Initial Application" at bounding box center [271, 413] width 87 height 15
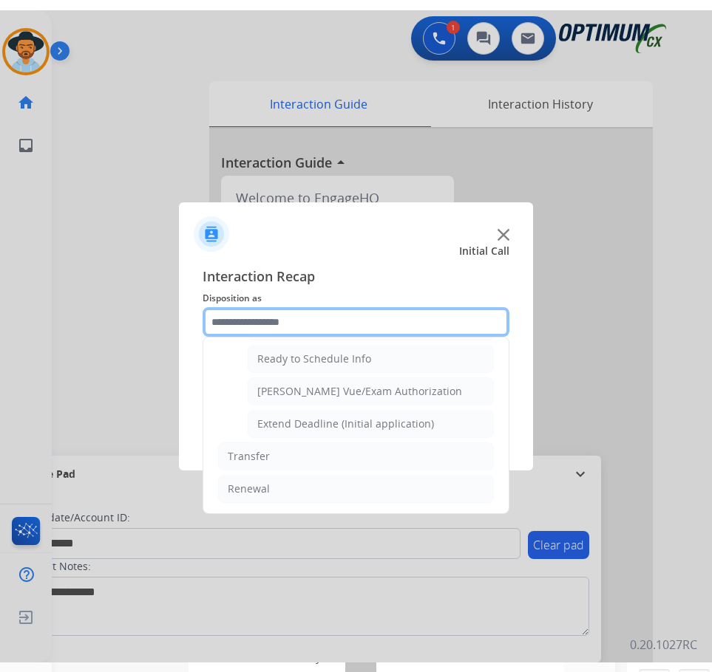
scroll to position [748, 0]
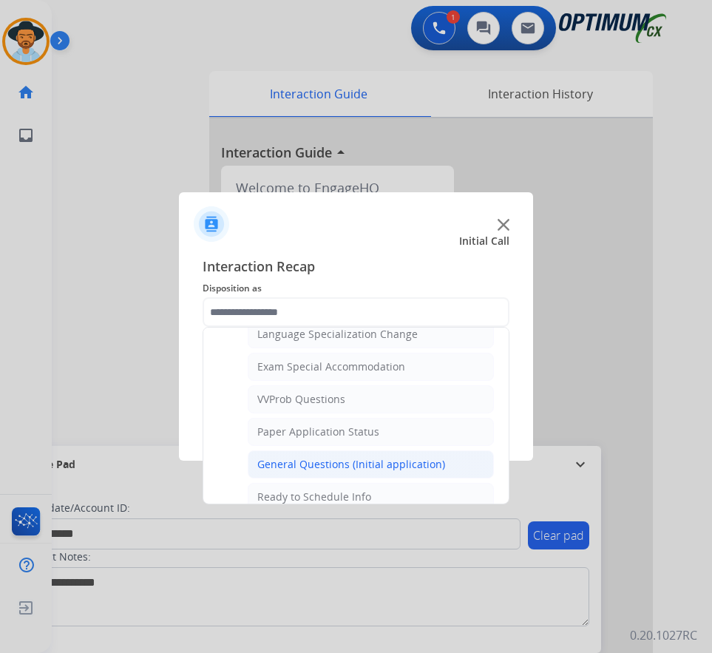
click at [288, 463] on div "General Questions (Initial application)" at bounding box center [351, 464] width 188 height 15
type input "**********"
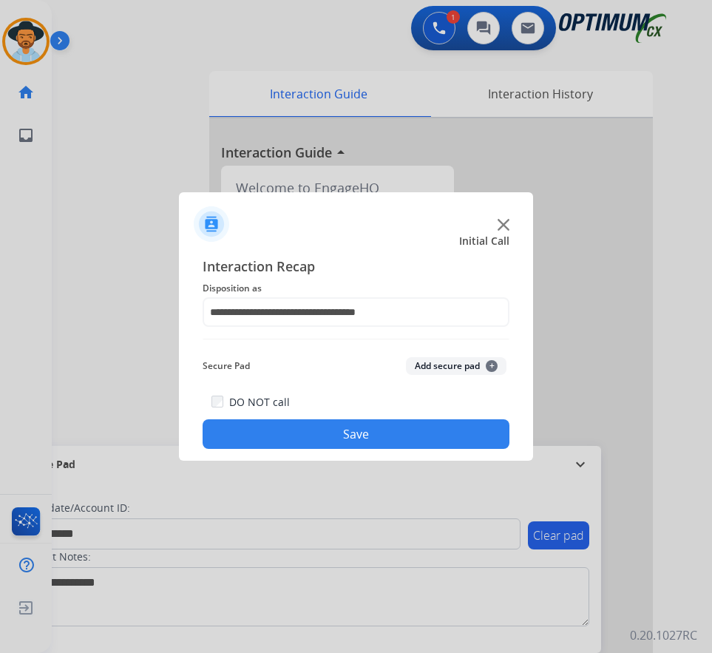
click at [297, 442] on button "Save" at bounding box center [355, 434] width 307 height 30
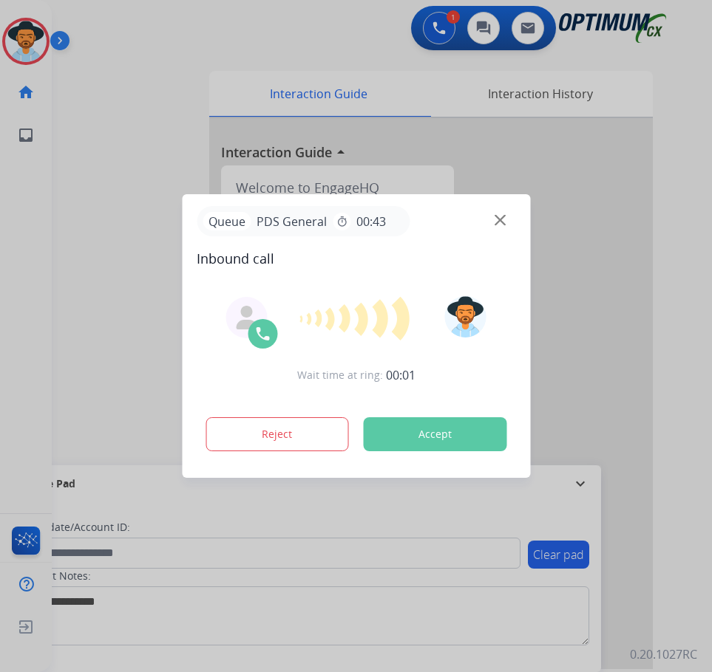
click at [103, 74] on div at bounding box center [356, 336] width 712 height 672
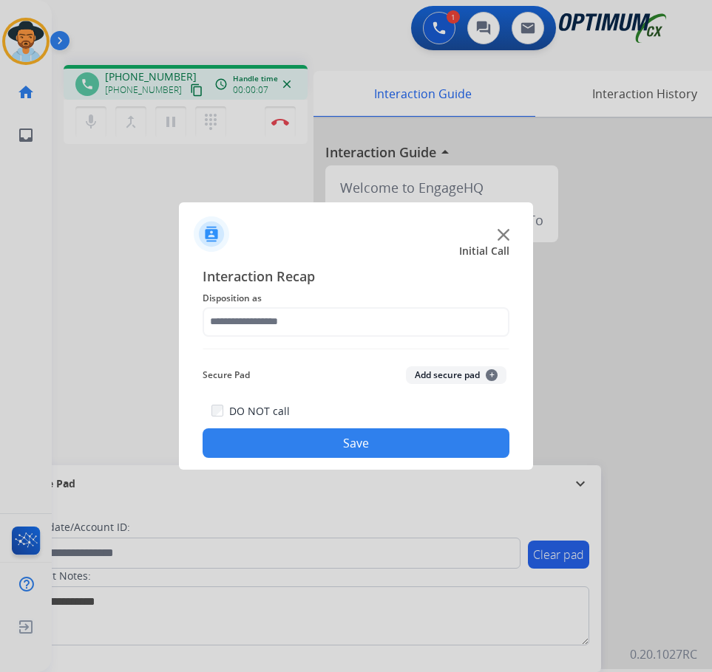
click at [510, 236] on div at bounding box center [356, 228] width 354 height 52
click at [501, 236] on img at bounding box center [503, 235] width 12 height 12
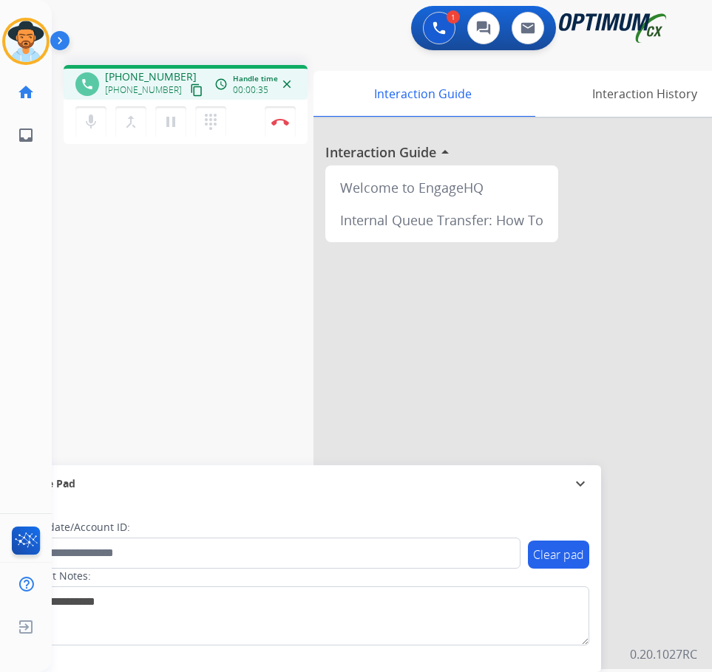
click at [146, 74] on span "+12605150668" at bounding box center [151, 76] width 92 height 15
copy span "12605150668"
click at [233, 349] on div "phone +12605150668 +12605150668 content_copy access_time Call metrics Queue 00:…" at bounding box center [364, 361] width 624 height 616
click at [155, 78] on span "+12605150668" at bounding box center [151, 76] width 92 height 15
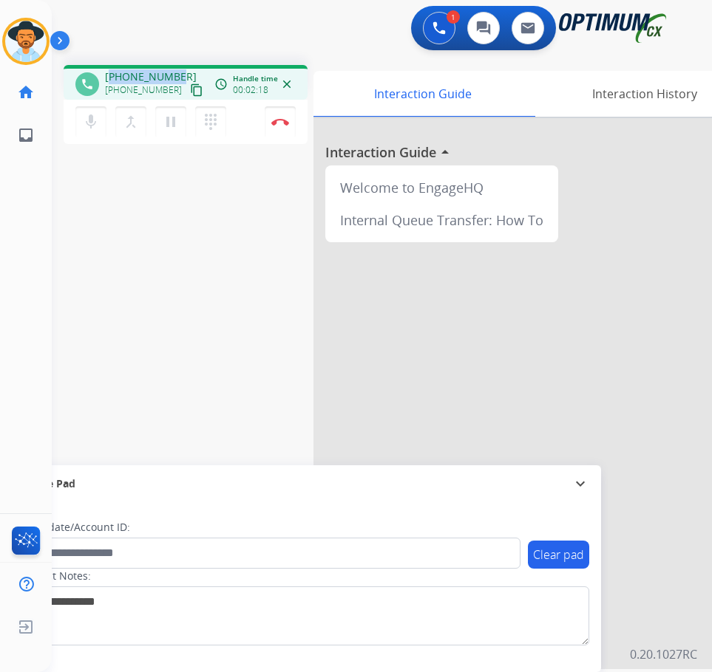
click at [155, 78] on span "+12605150668" at bounding box center [151, 76] width 92 height 15
copy span "12605150668"
click at [280, 120] on img at bounding box center [280, 121] width 18 height 7
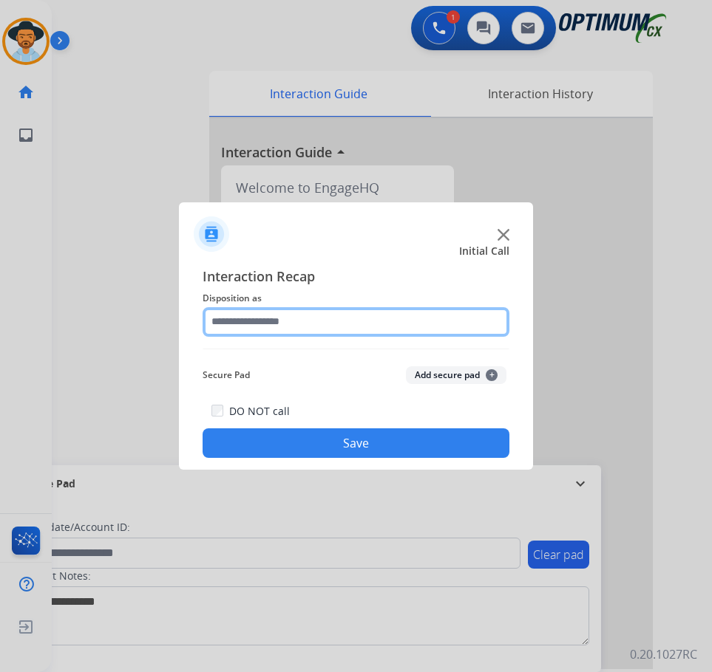
click at [344, 325] on input "text" at bounding box center [355, 322] width 307 height 30
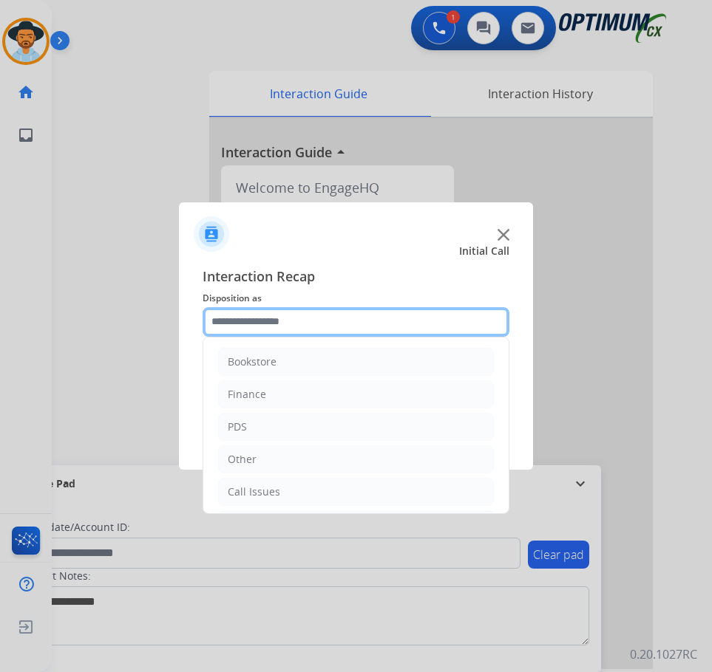
scroll to position [101, 0]
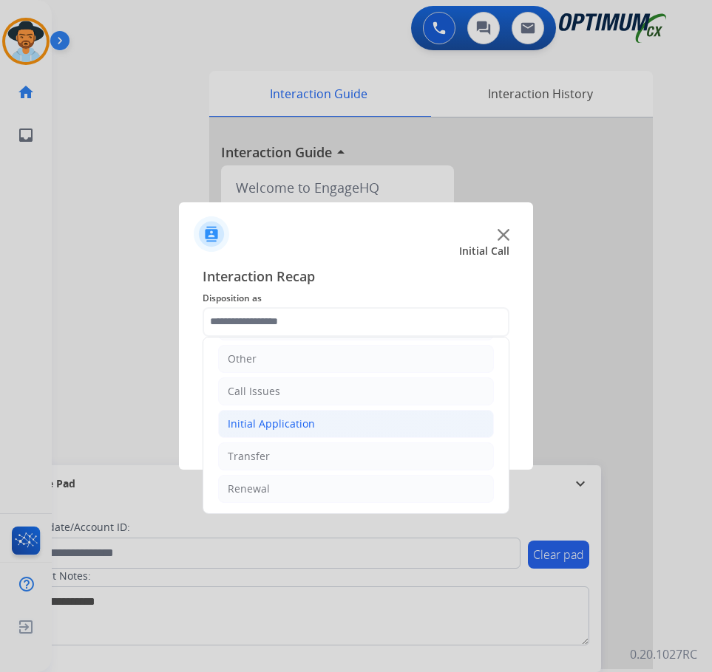
click at [319, 426] on li "Initial Application" at bounding box center [356, 424] width 276 height 28
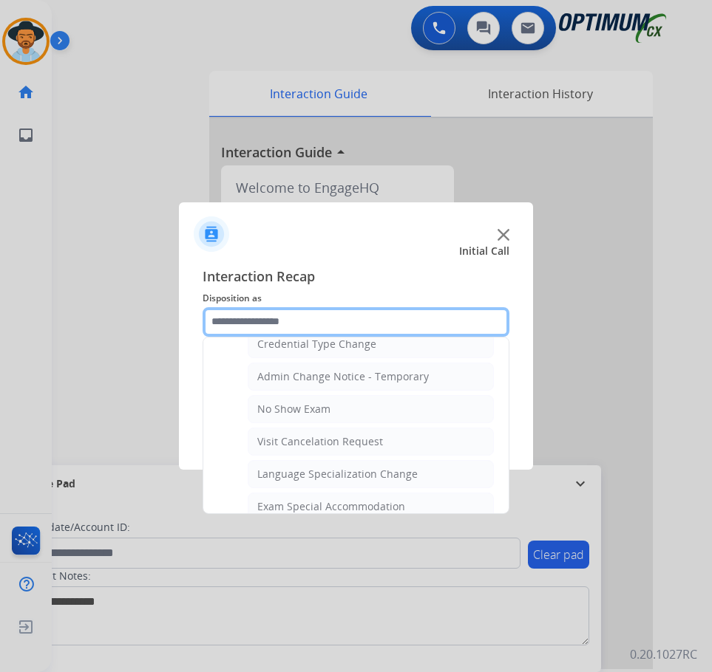
scroll to position [766, 0]
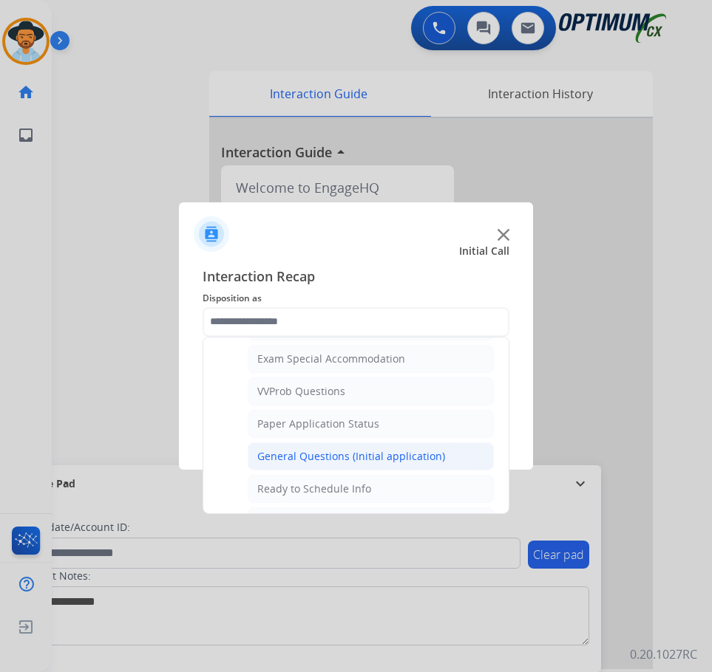
click at [293, 454] on div "General Questions (Initial application)" at bounding box center [351, 456] width 188 height 15
type input "**********"
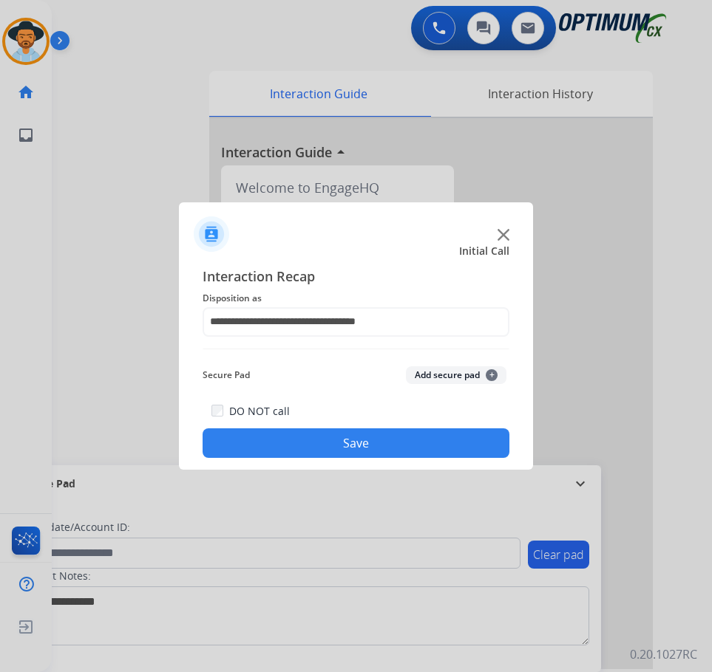
click at [301, 447] on button "Save" at bounding box center [355, 444] width 307 height 30
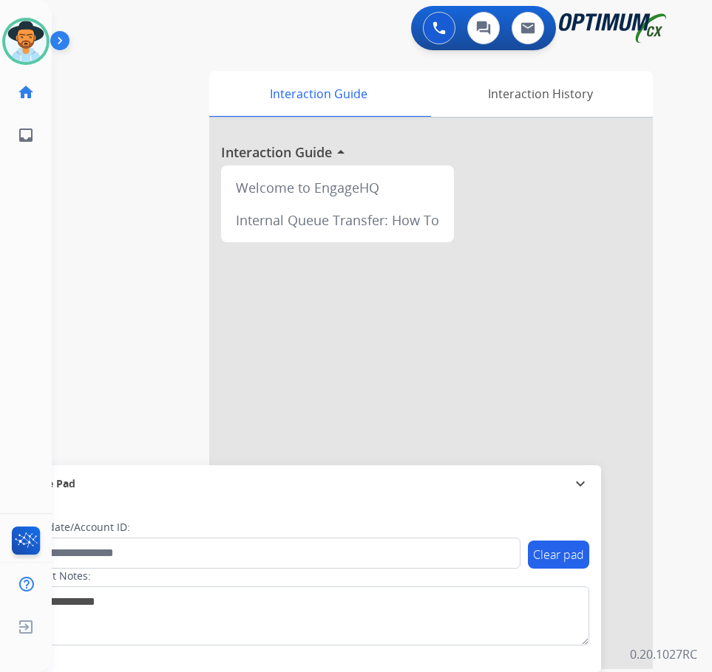
click at [101, 311] on div "swap_horiz Break voice bridge close_fullscreen Connect 3-Way Call merge_type Se…" at bounding box center [364, 361] width 624 height 616
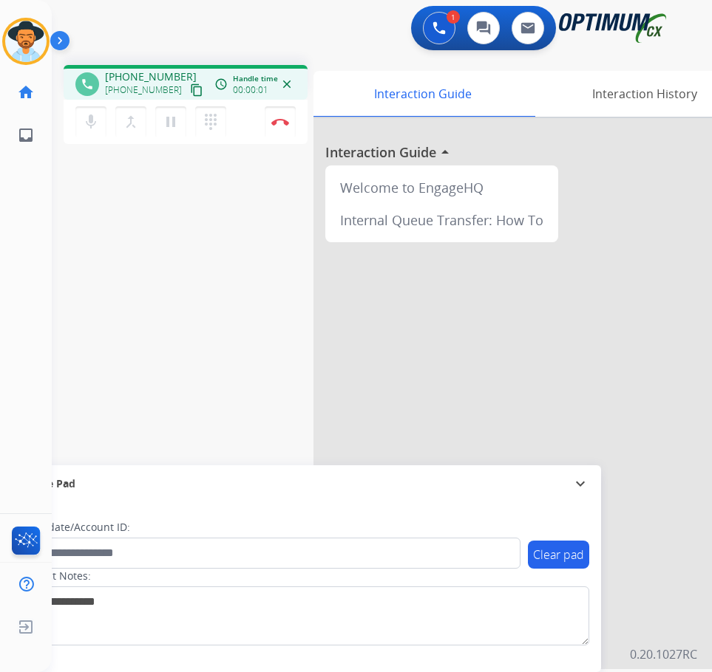
click at [327, 31] on div "1 Voice Interactions 0 Chat Interactions 0 Email Interactions" at bounding box center [370, 29] width 613 height 47
click at [151, 72] on span "+15098305455" at bounding box center [151, 76] width 92 height 15
copy span "15098305455"
click at [154, 389] on div "phone +15098305455 +15098305455 content_copy access_time Call metrics Queue 00:…" at bounding box center [364, 361] width 624 height 616
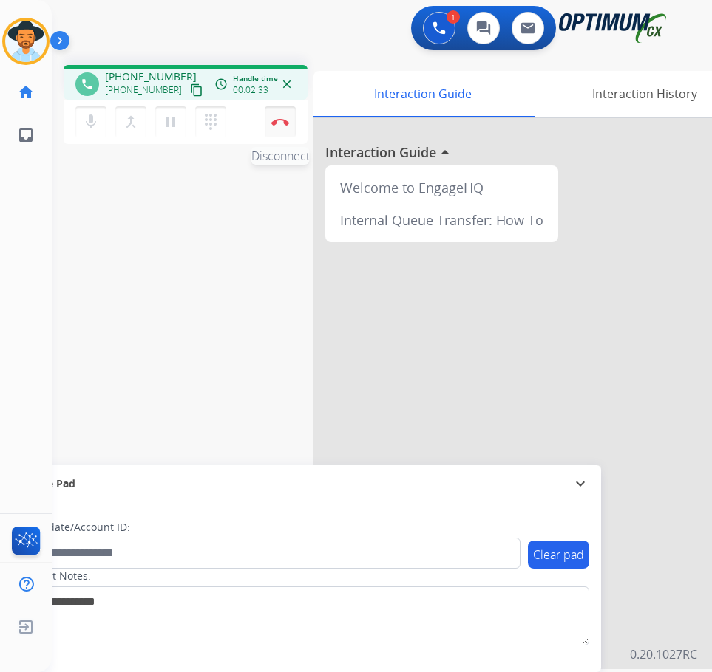
click at [287, 117] on button "Disconnect" at bounding box center [280, 121] width 31 height 31
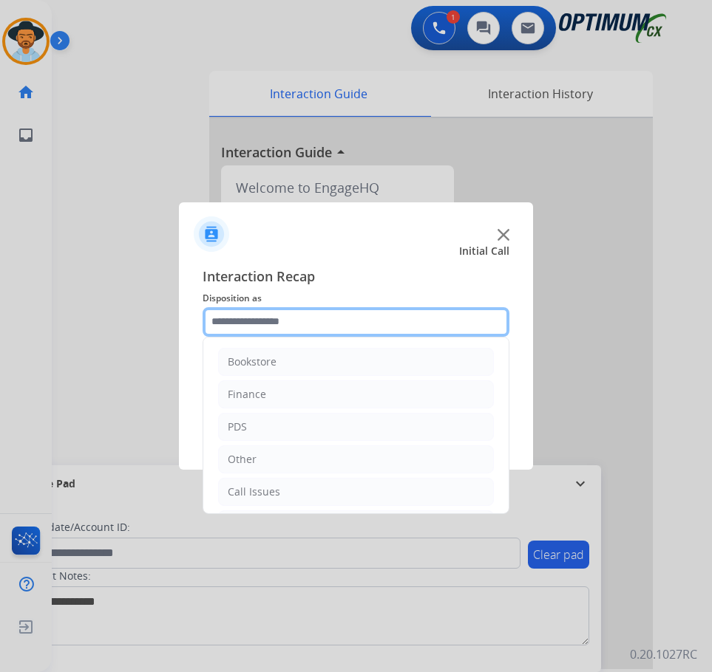
click at [311, 323] on input "text" at bounding box center [355, 322] width 307 height 30
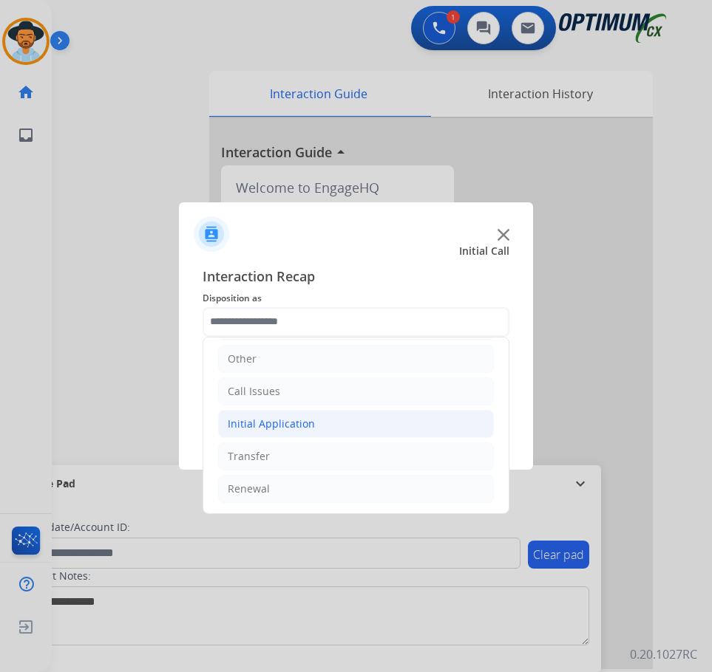
click at [302, 426] on div "Initial Application" at bounding box center [271, 424] width 87 height 15
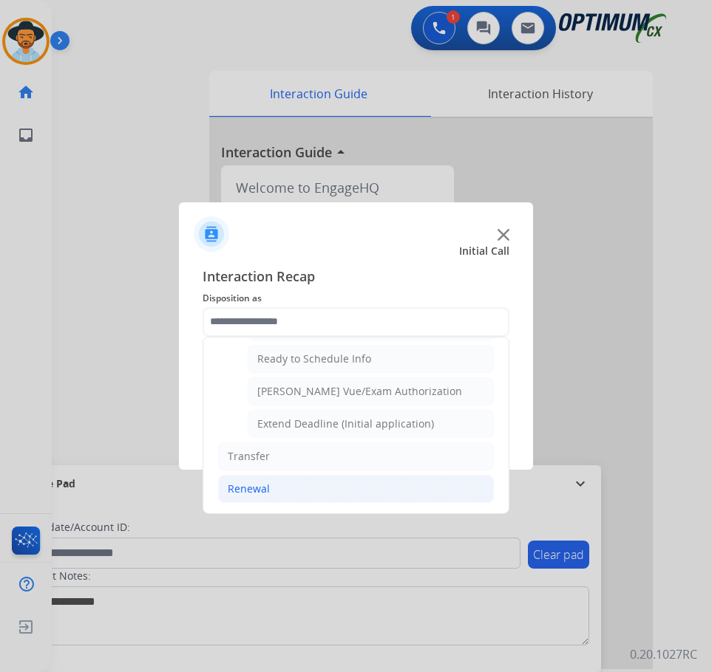
click at [268, 493] on div "Renewal" at bounding box center [249, 489] width 42 height 15
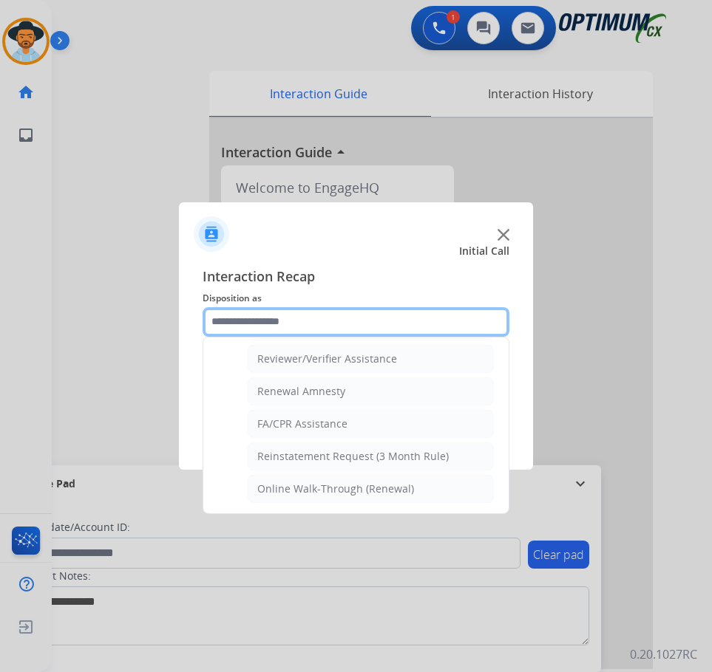
scroll to position [423, 0]
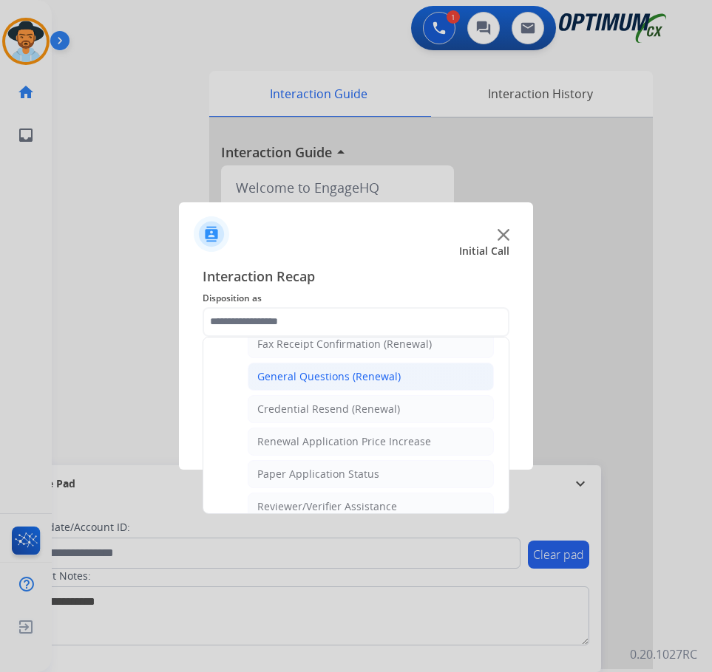
click at [350, 379] on div "General Questions (Renewal)" at bounding box center [328, 377] width 143 height 15
type input "**********"
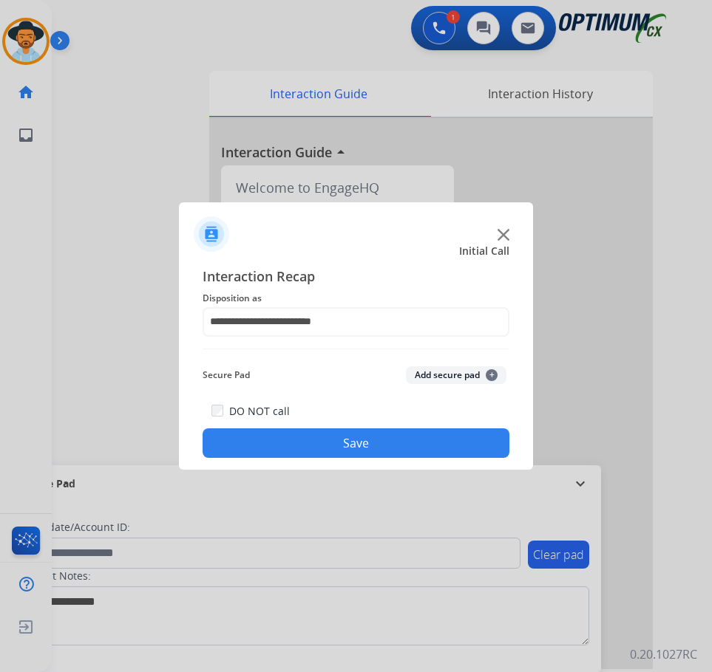
click at [330, 445] on button "Save" at bounding box center [355, 444] width 307 height 30
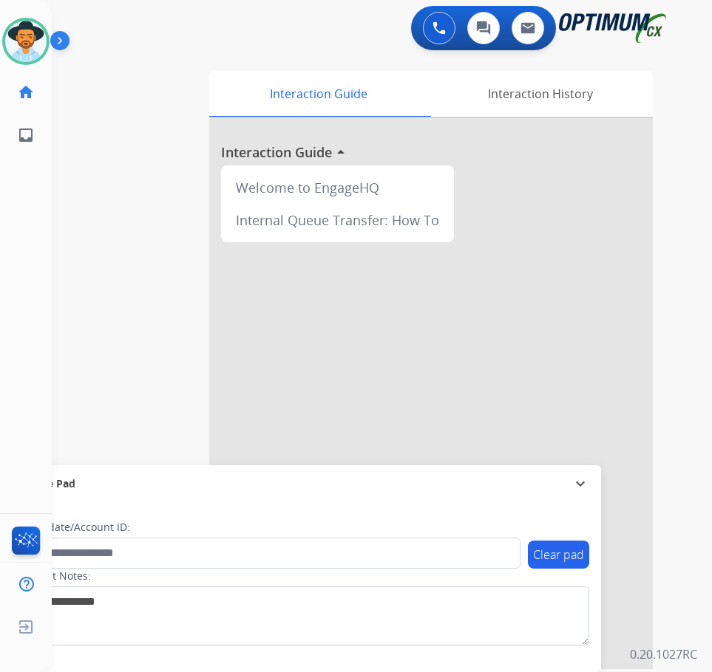
click at [43, 267] on div "[PERSON_NAME] Available Edit Avatar Agent: [PERSON_NAME] Profile: OCX Training …" at bounding box center [26, 336] width 52 height 672
click at [38, 47] on img at bounding box center [25, 41] width 41 height 41
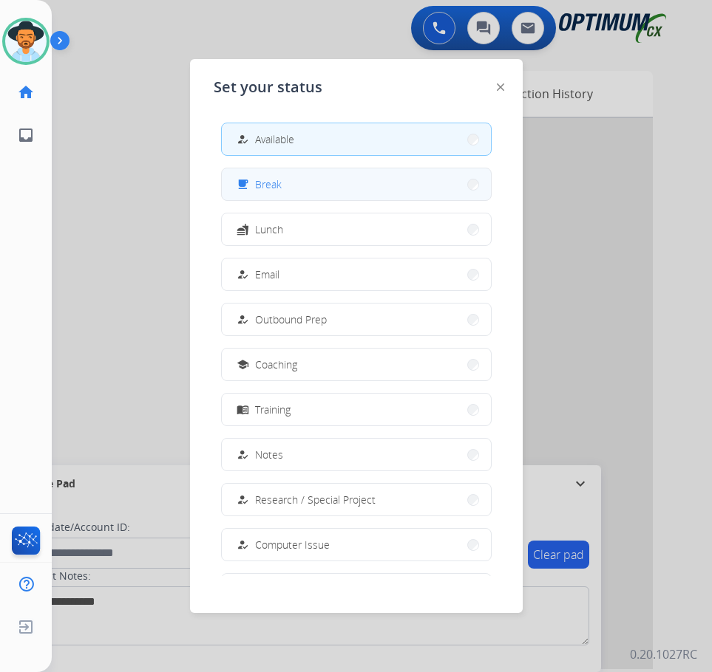
click at [268, 188] on span "Break" at bounding box center [268, 185] width 27 height 16
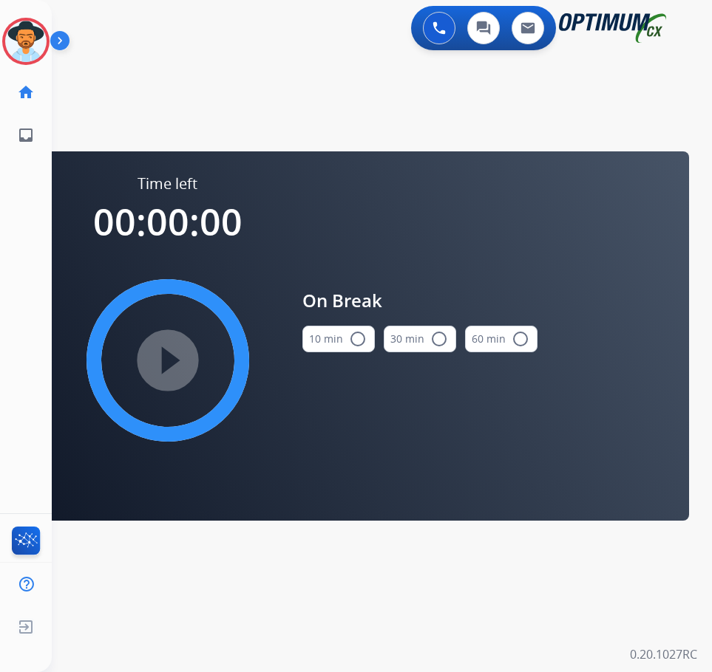
click at [357, 338] on mat-icon "radio_button_unchecked" at bounding box center [358, 339] width 18 height 18
click at [163, 359] on mat-icon "play_circle_filled" at bounding box center [168, 361] width 18 height 18
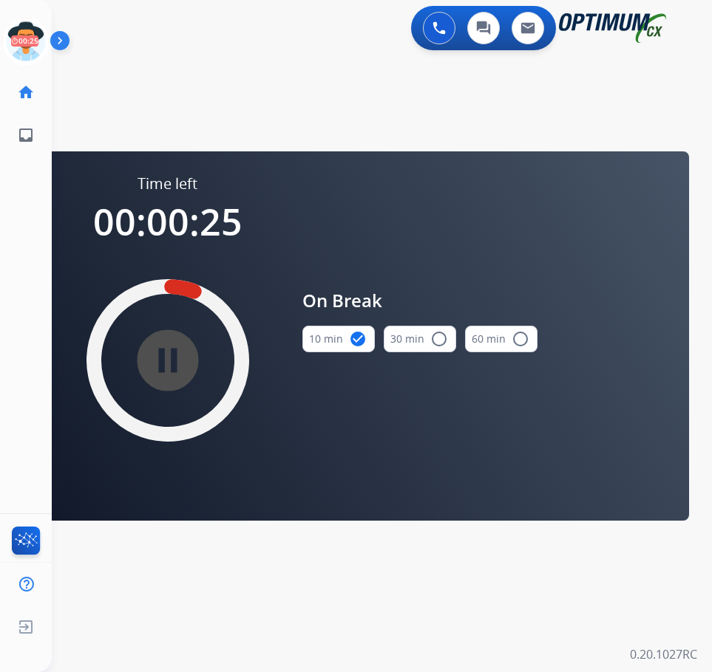
click at [270, 95] on div "swap_horiz Break voice bridge close_fullscreen Connect 3-Way Call merge_type Se…" at bounding box center [364, 88] width 624 height 71
click at [10, 20] on icon at bounding box center [26, 42] width 48 height 48
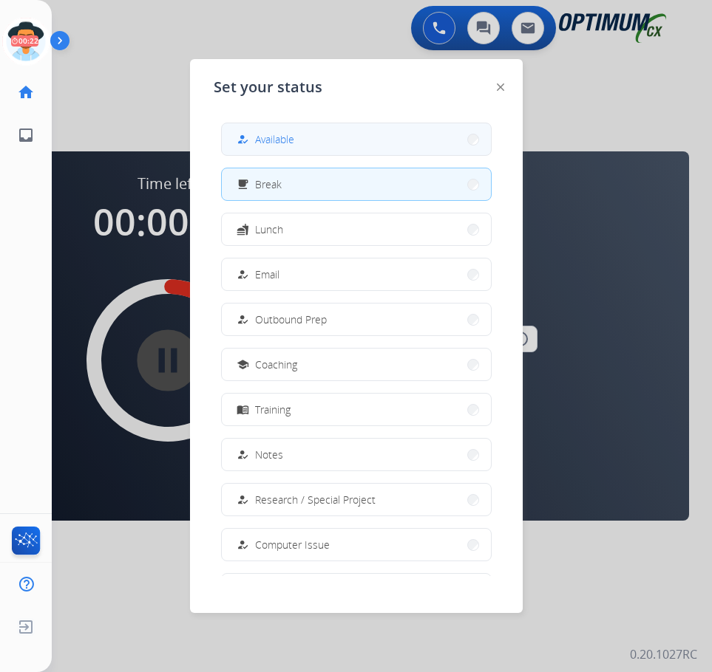
click at [283, 140] on span "Available" at bounding box center [274, 140] width 39 height 16
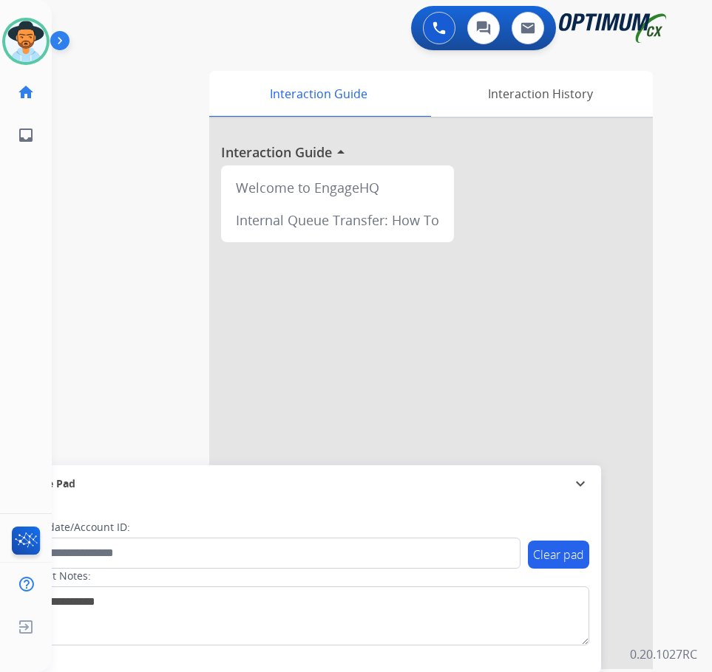
click at [186, 51] on div "0 Voice Interactions 0 Chat Interactions 0 Email Interactions" at bounding box center [370, 29] width 613 height 47
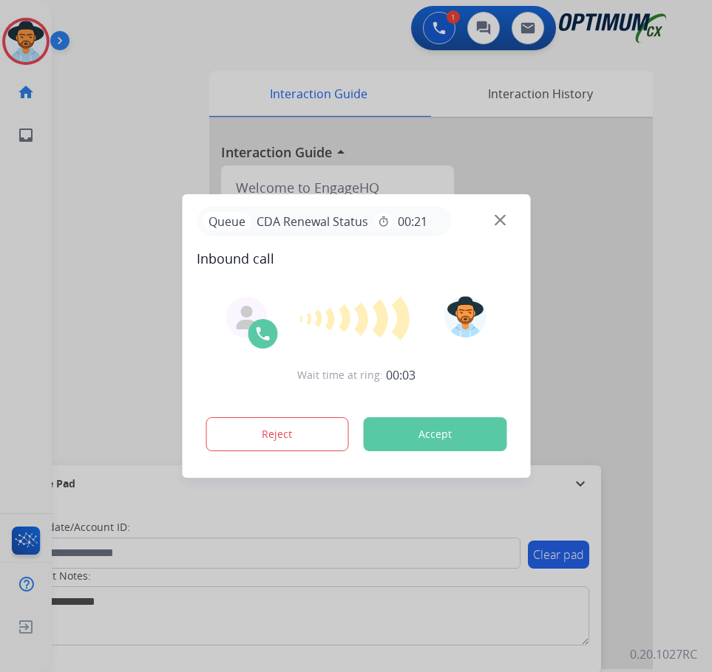
click at [681, 311] on div at bounding box center [356, 336] width 712 height 672
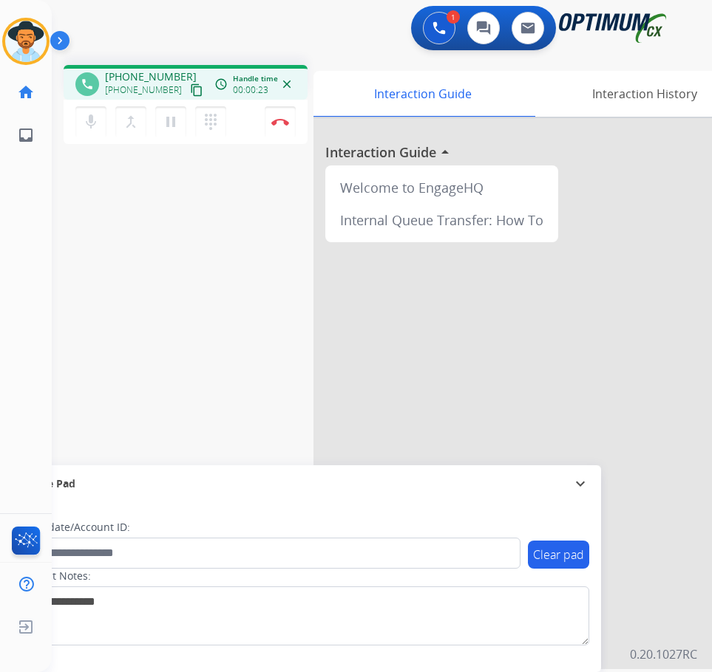
click at [136, 67] on div "phone +17187046836 +17187046836 content_copy access_time Call metrics Queue 00:…" at bounding box center [186, 82] width 244 height 35
click at [132, 76] on span "+17187046836" at bounding box center [151, 76] width 92 height 15
copy span "17187046836"
click at [277, 128] on button "Disconnect" at bounding box center [280, 121] width 31 height 31
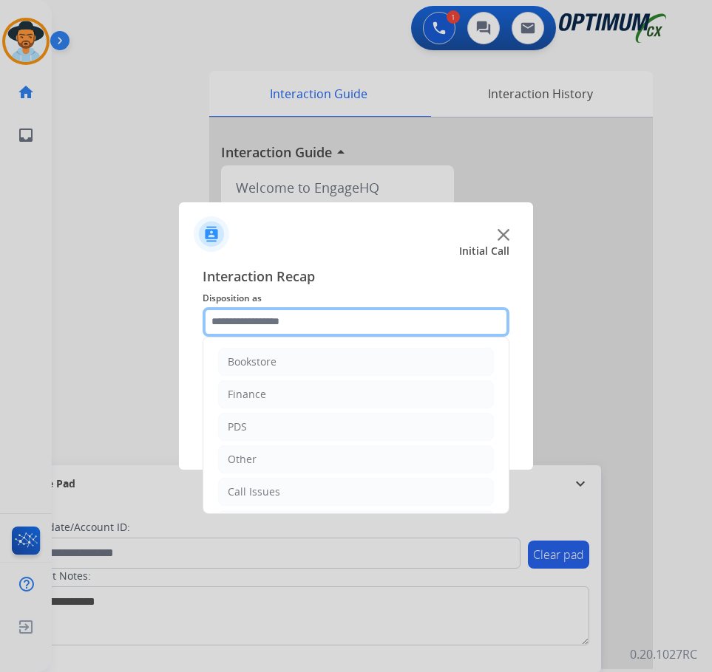
click at [327, 319] on input "text" at bounding box center [355, 322] width 307 height 30
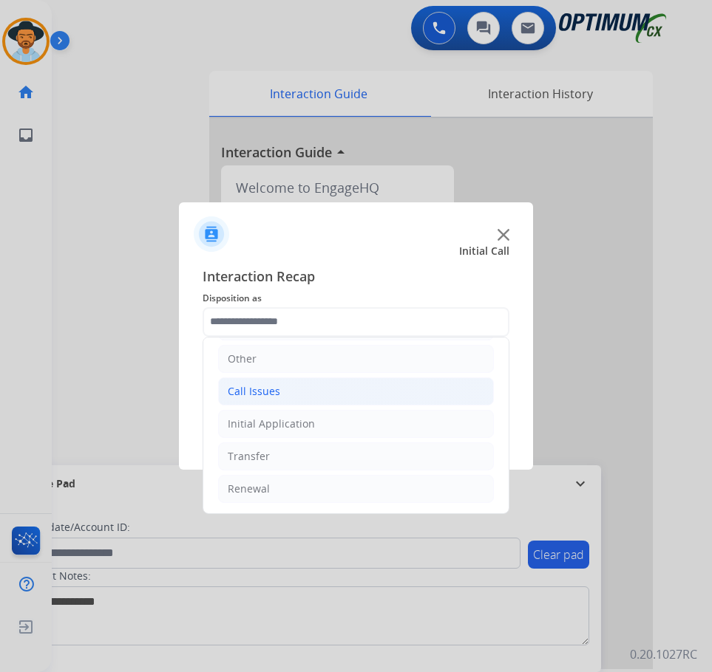
click at [310, 395] on li "Call Issues" at bounding box center [356, 392] width 276 height 28
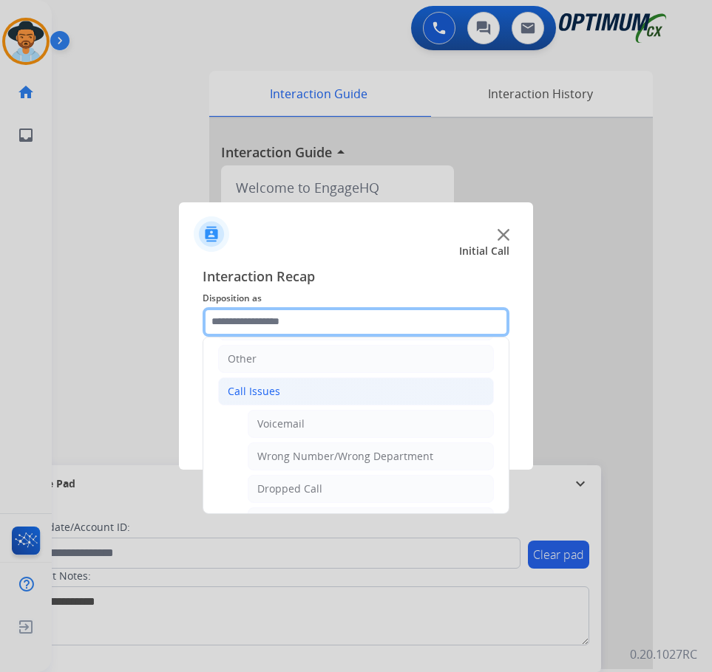
scroll to position [263, 0]
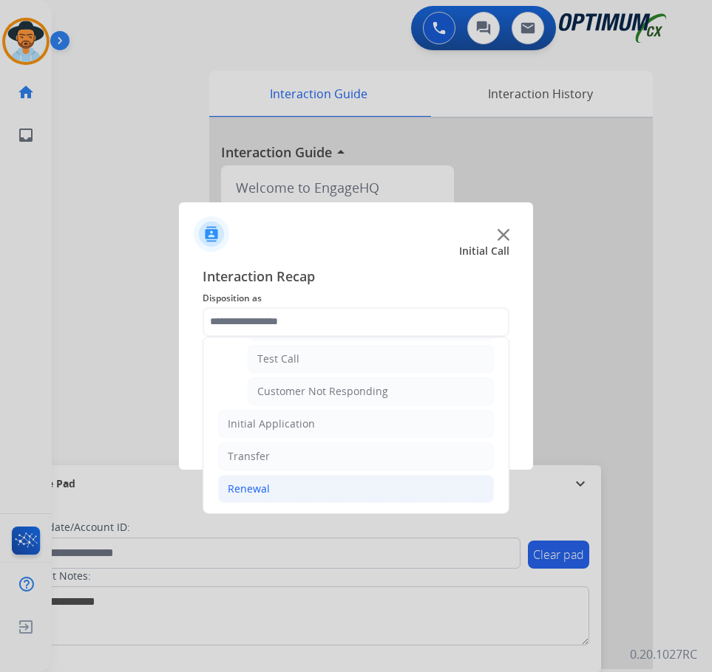
click at [282, 497] on li "Renewal" at bounding box center [356, 489] width 276 height 28
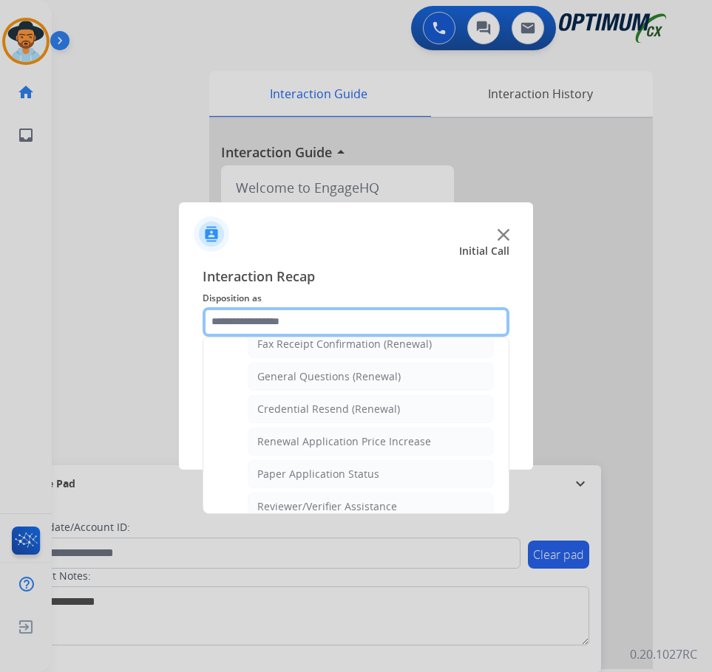
scroll to position [349, 0]
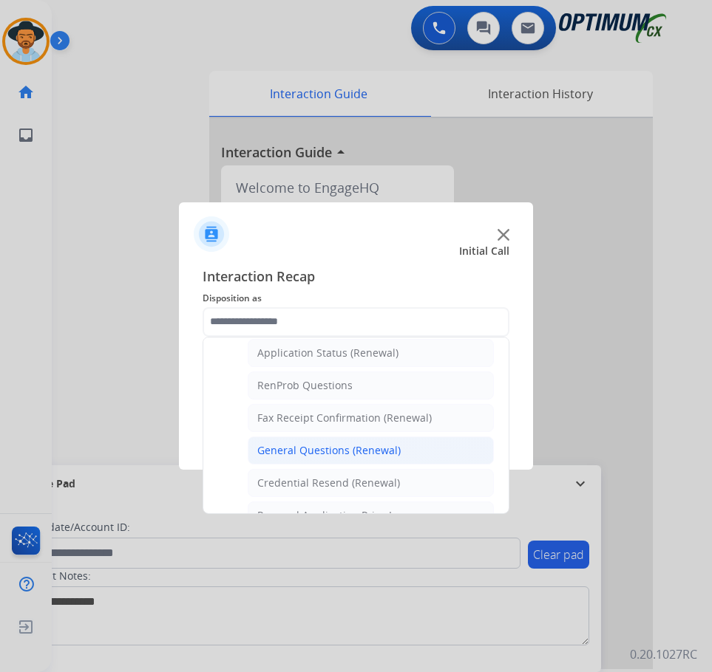
click at [314, 449] on div "General Questions (Renewal)" at bounding box center [328, 450] width 143 height 15
type input "**********"
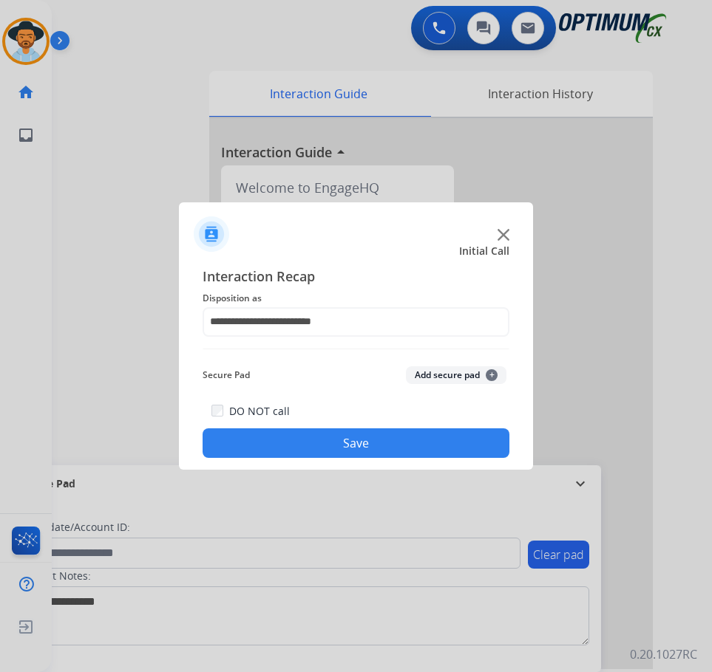
click at [313, 444] on button "Save" at bounding box center [355, 444] width 307 height 30
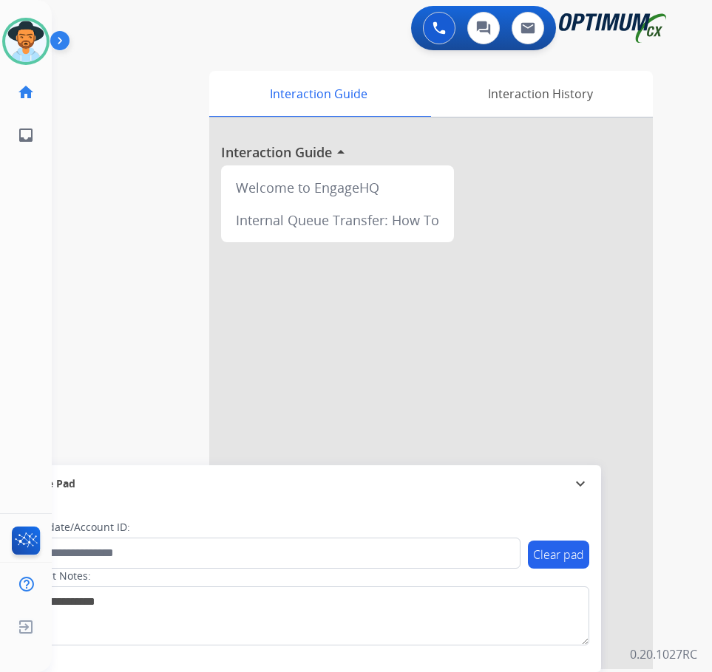
click at [128, 101] on div "swap_horiz Break voice bridge close_fullscreen Connect 3-Way Call merge_type Se…" at bounding box center [364, 361] width 624 height 616
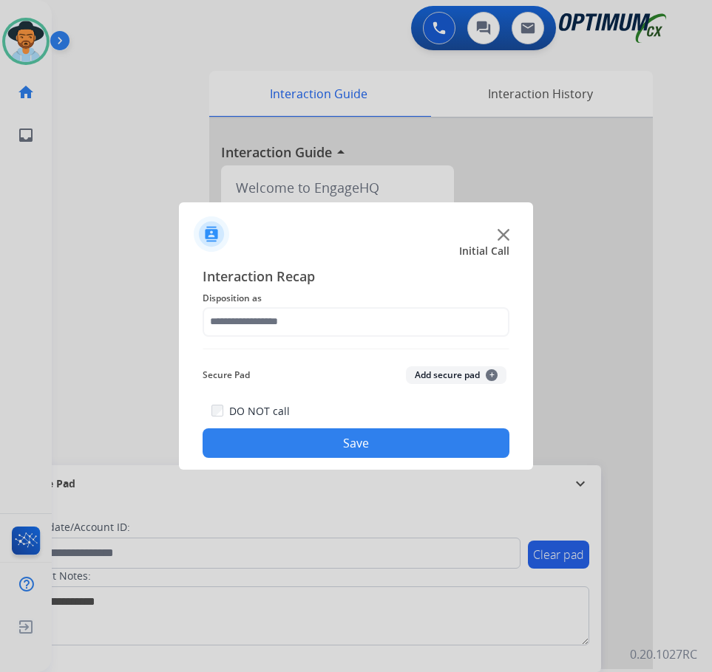
click at [107, 92] on div at bounding box center [356, 336] width 712 height 672
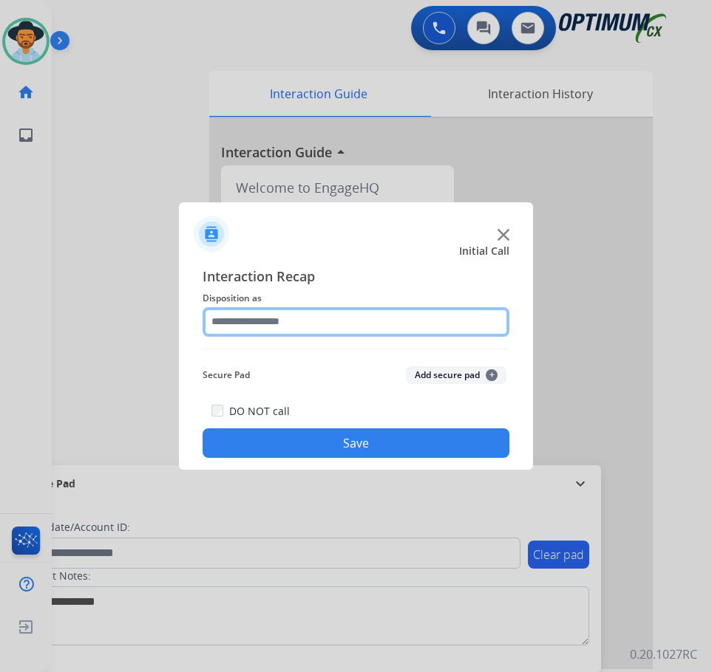
click at [347, 319] on input "text" at bounding box center [355, 322] width 307 height 30
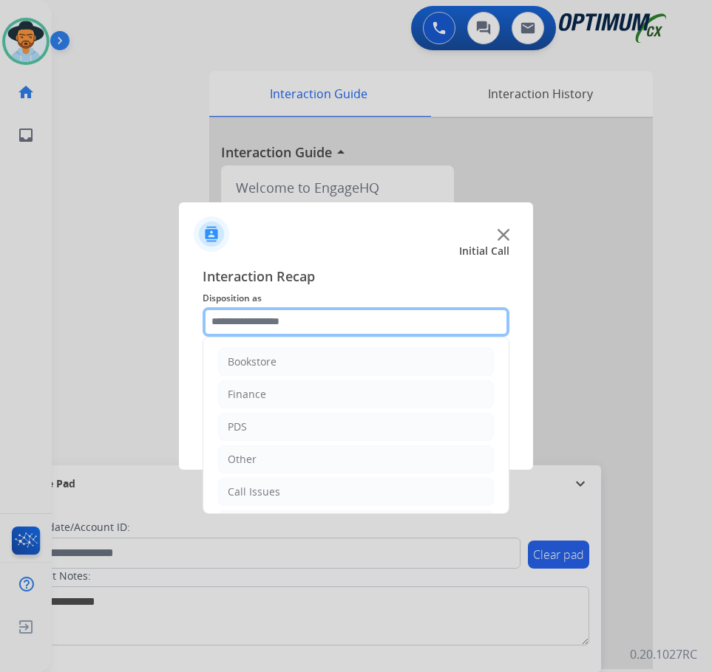
scroll to position [101, 0]
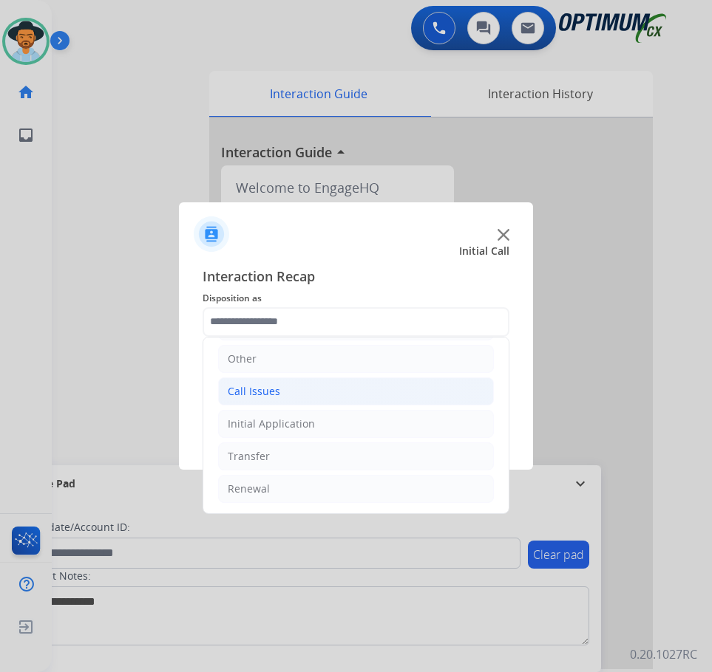
click at [287, 394] on li "Call Issues" at bounding box center [356, 392] width 276 height 28
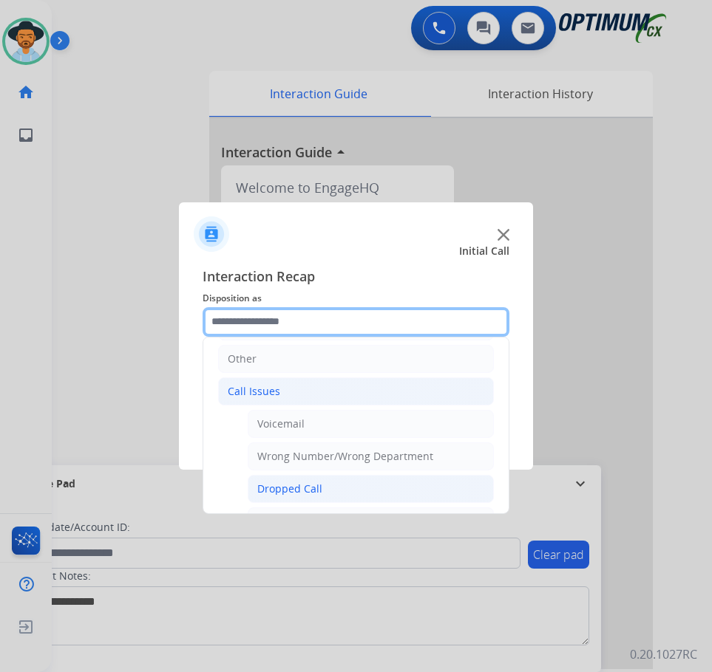
scroll to position [174, 0]
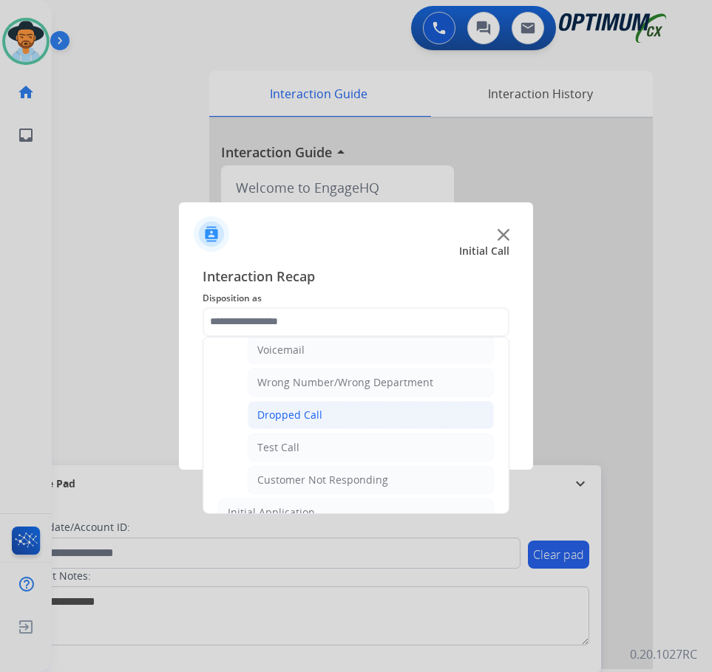
click at [296, 481] on div "Customer Not Responding" at bounding box center [322, 480] width 131 height 15
type input "**********"
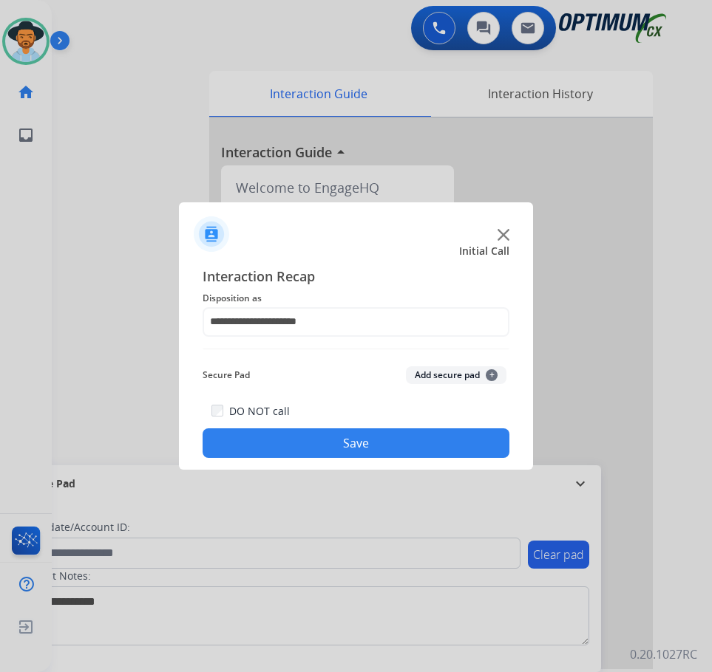
click at [336, 454] on button "Save" at bounding box center [355, 444] width 307 height 30
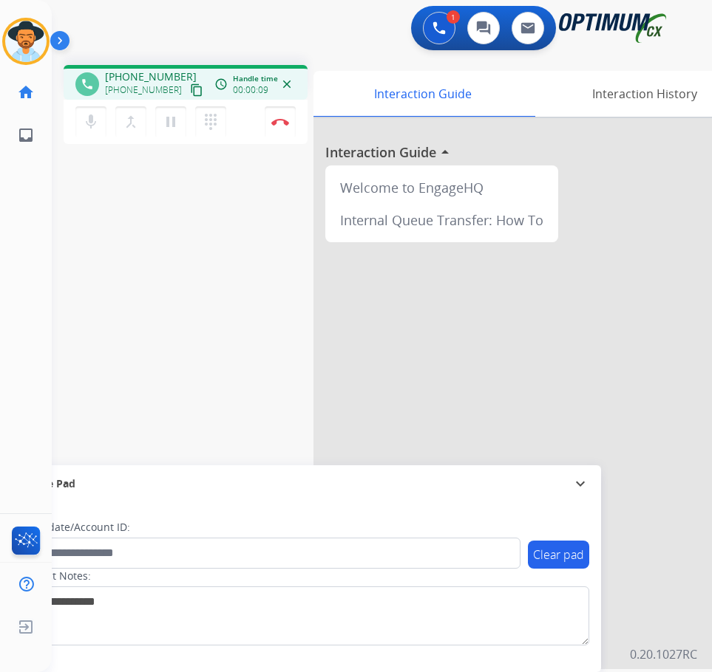
click at [324, 44] on div "1 Voice Interactions 0 Chat Interactions 0 Email Interactions" at bounding box center [370, 29] width 613 height 47
click at [151, 75] on span "[PHONE_NUMBER]" at bounding box center [151, 76] width 92 height 15
copy span "17035191840"
click at [275, 121] on img at bounding box center [280, 121] width 18 height 7
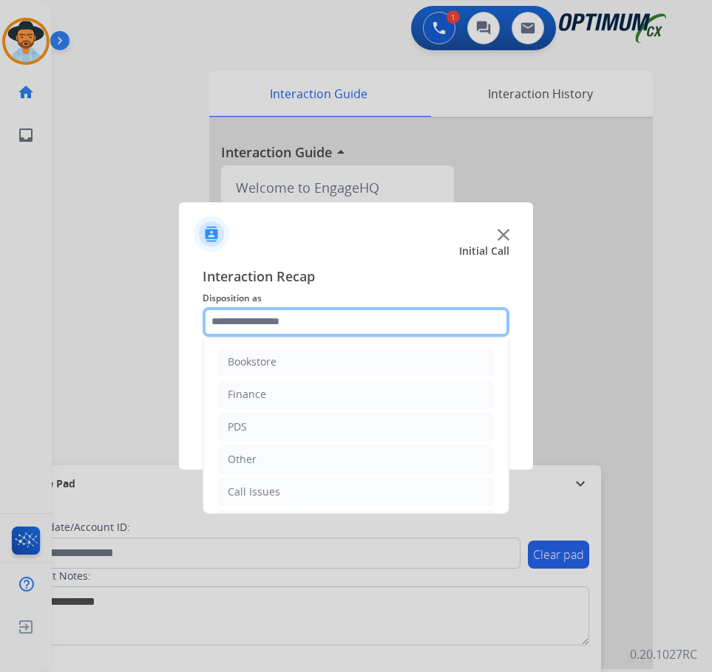
click at [292, 333] on input "text" at bounding box center [355, 322] width 307 height 30
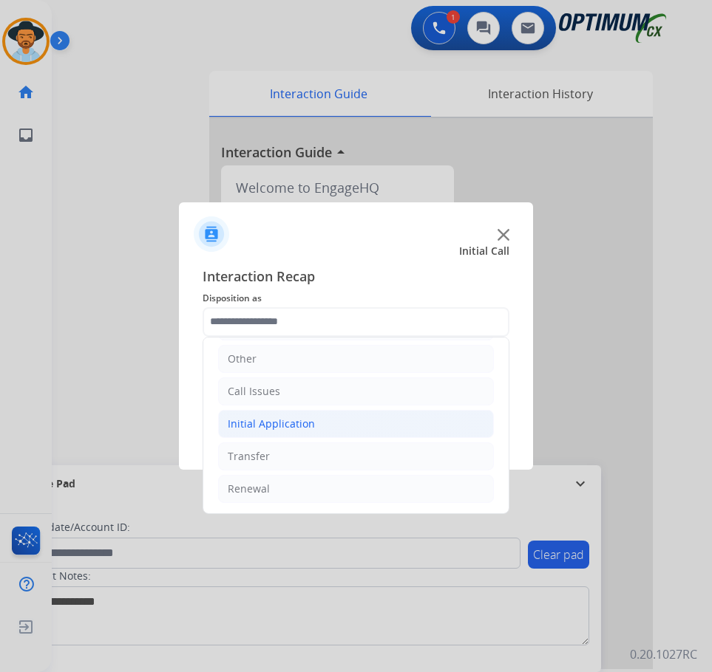
click at [332, 424] on li "Initial Application" at bounding box center [356, 424] width 276 height 28
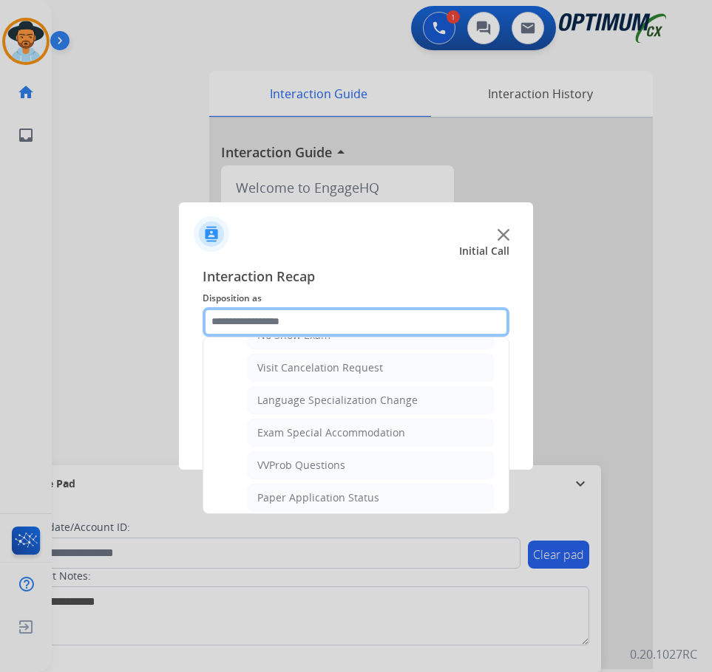
scroll to position [766, 0]
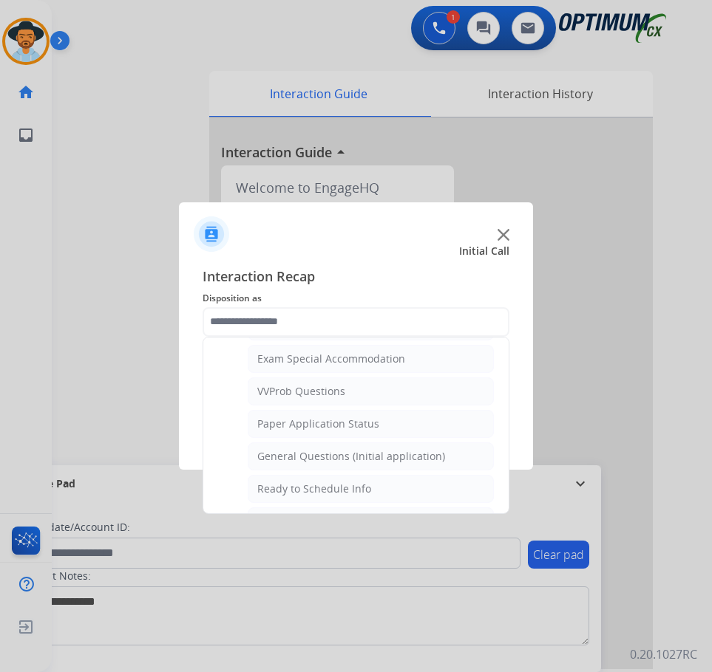
click at [289, 457] on div "General Questions (Initial application)" at bounding box center [351, 456] width 188 height 15
type input "**********"
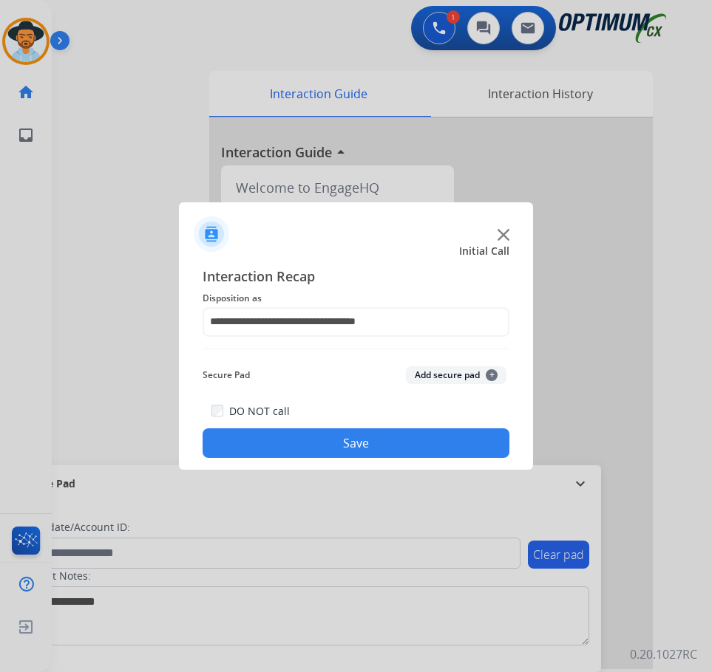
click at [307, 434] on button "Save" at bounding box center [355, 444] width 307 height 30
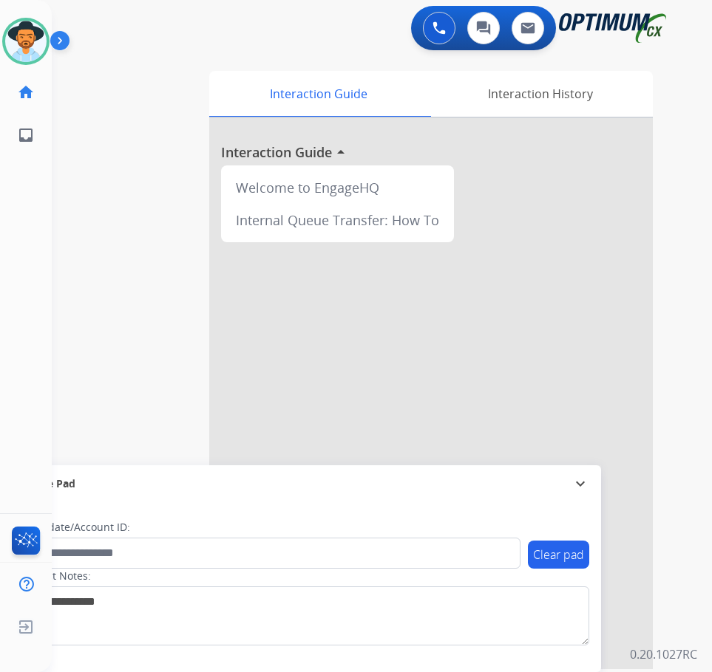
click at [54, 398] on div "swap_horiz Break voice bridge close_fullscreen Connect 3-Way Call merge_type Se…" at bounding box center [364, 361] width 624 height 616
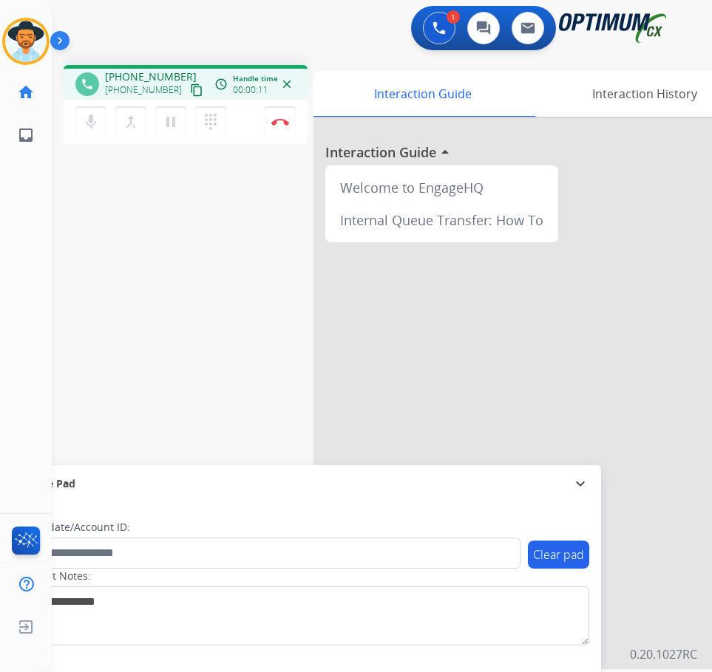
click at [130, 71] on span "+17153826425" at bounding box center [151, 76] width 92 height 15
copy span "17153826425"
click at [275, 123] on img at bounding box center [280, 121] width 18 height 7
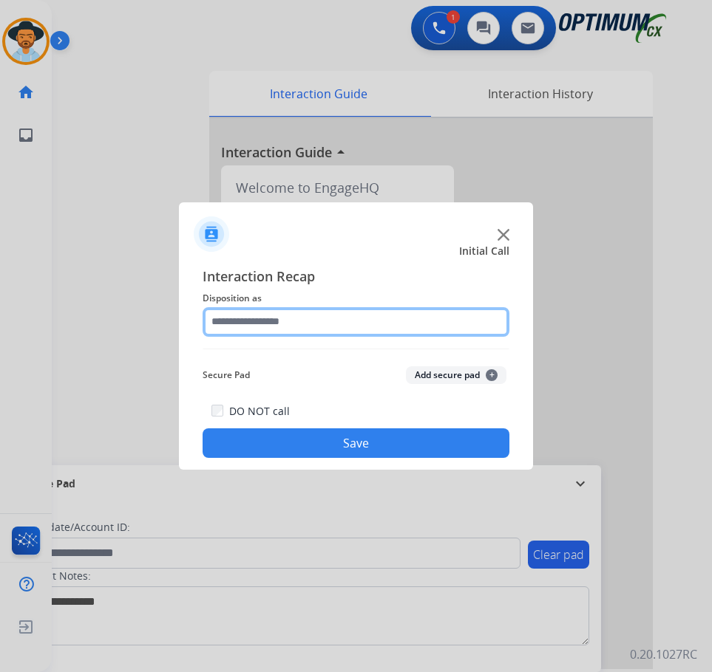
click at [333, 323] on input "text" at bounding box center [355, 322] width 307 height 30
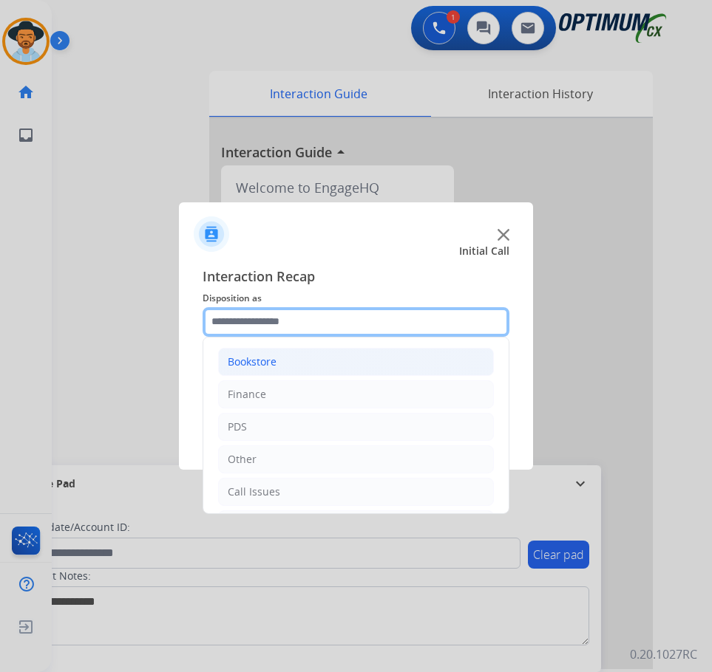
scroll to position [101, 0]
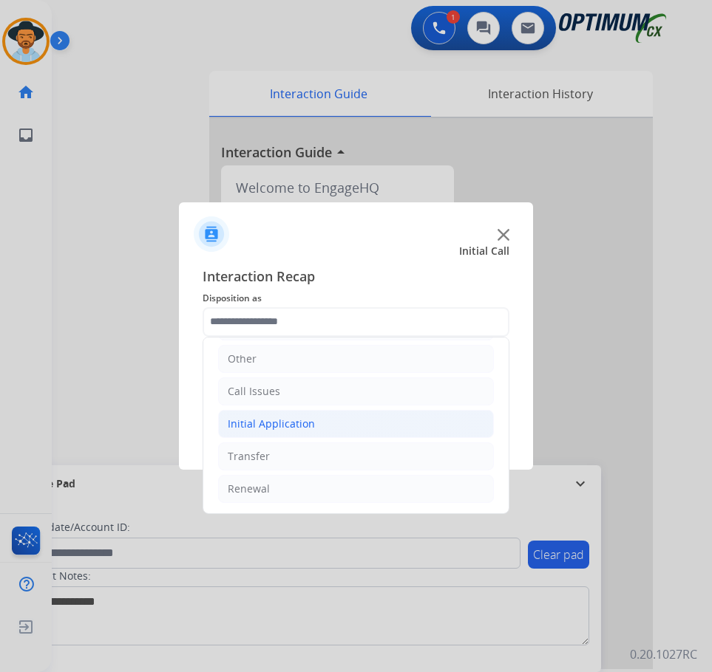
click at [319, 425] on li "Initial Application" at bounding box center [356, 424] width 276 height 28
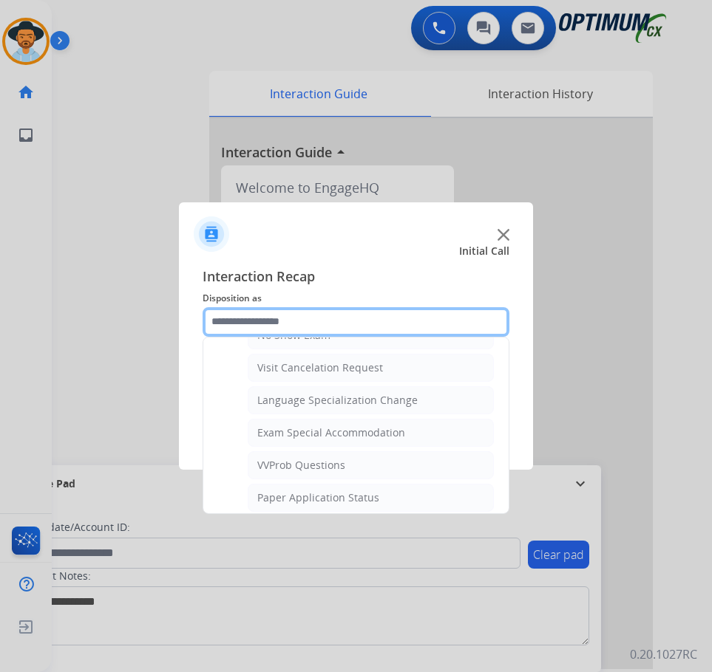
scroll to position [766, 0]
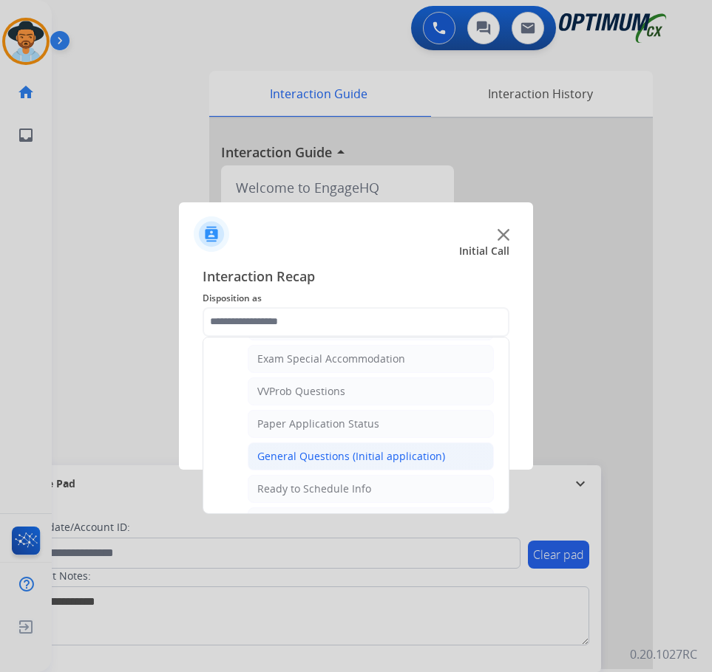
click at [310, 453] on div "General Questions (Initial application)" at bounding box center [351, 456] width 188 height 15
type input "**********"
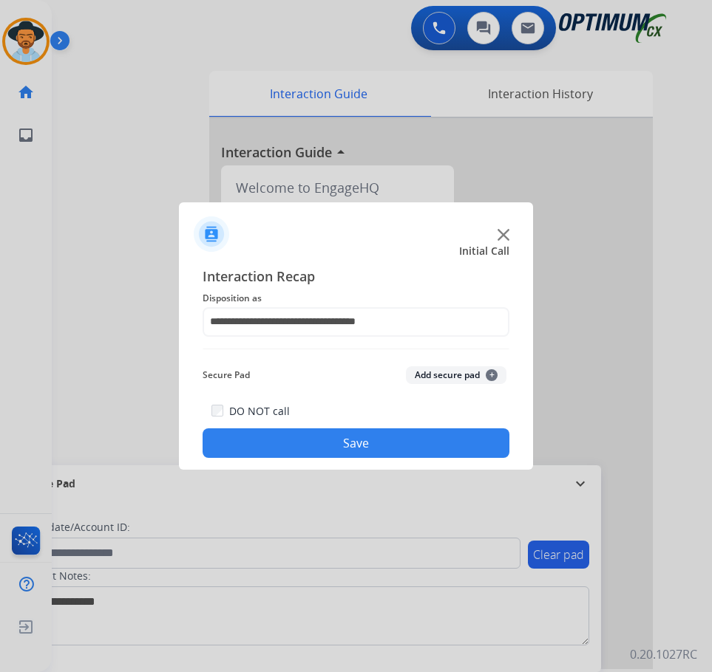
click at [413, 449] on button "Save" at bounding box center [355, 444] width 307 height 30
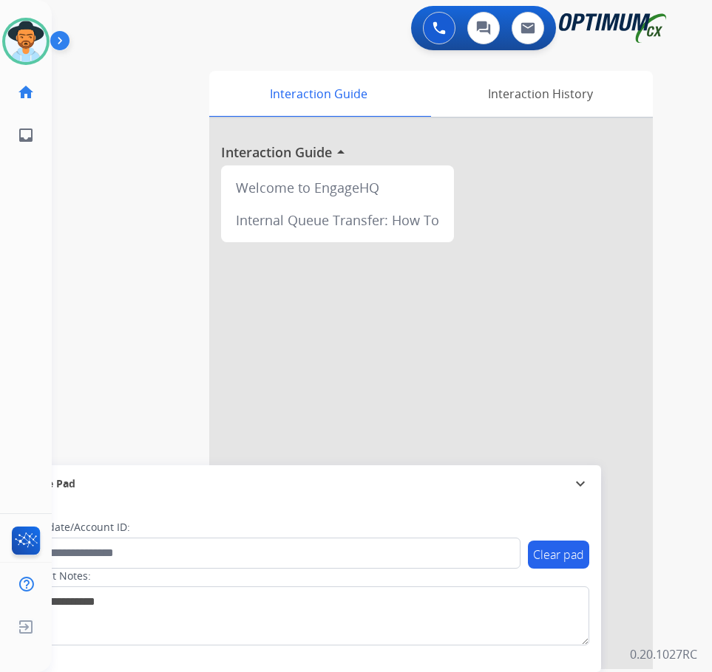
click at [154, 78] on div "swap_horiz Break voice bridge close_fullscreen Connect 3-Way Call merge_type Se…" at bounding box center [364, 361] width 624 height 616
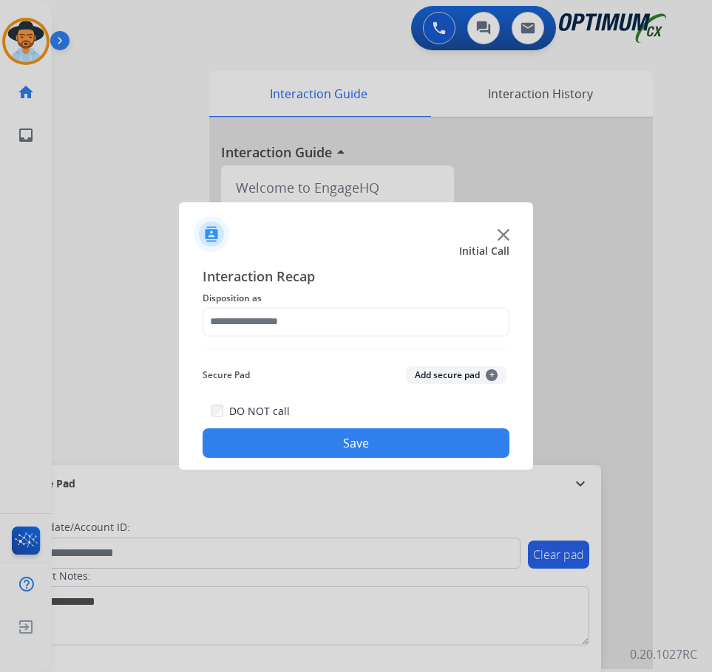
click at [145, 68] on div at bounding box center [356, 336] width 712 height 672
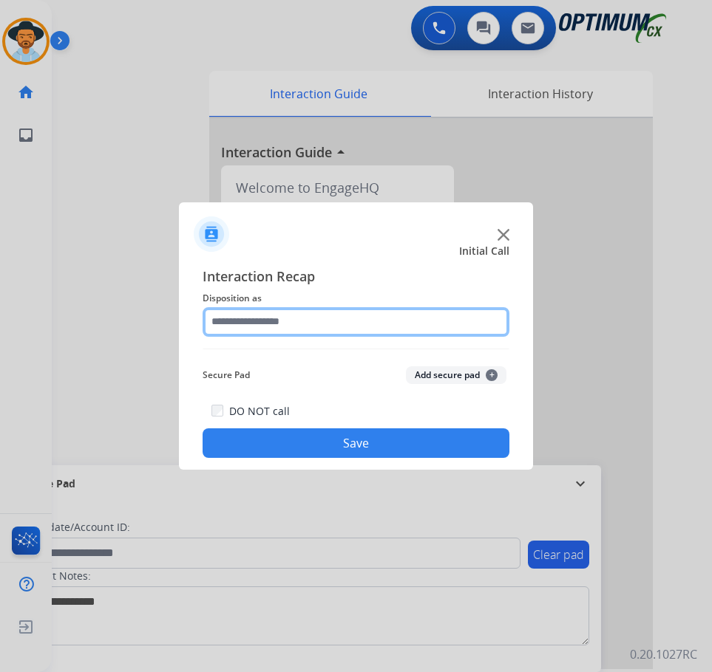
click at [281, 321] on input "text" at bounding box center [355, 322] width 307 height 30
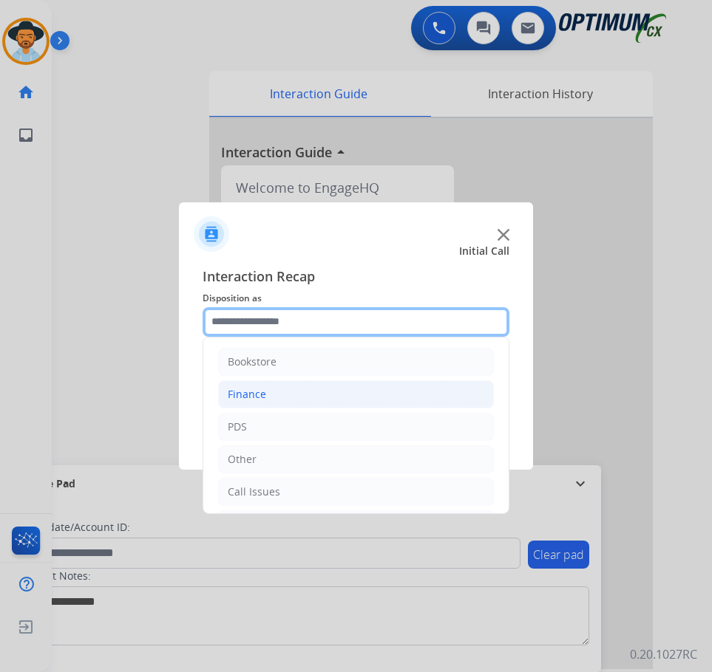
scroll to position [101, 0]
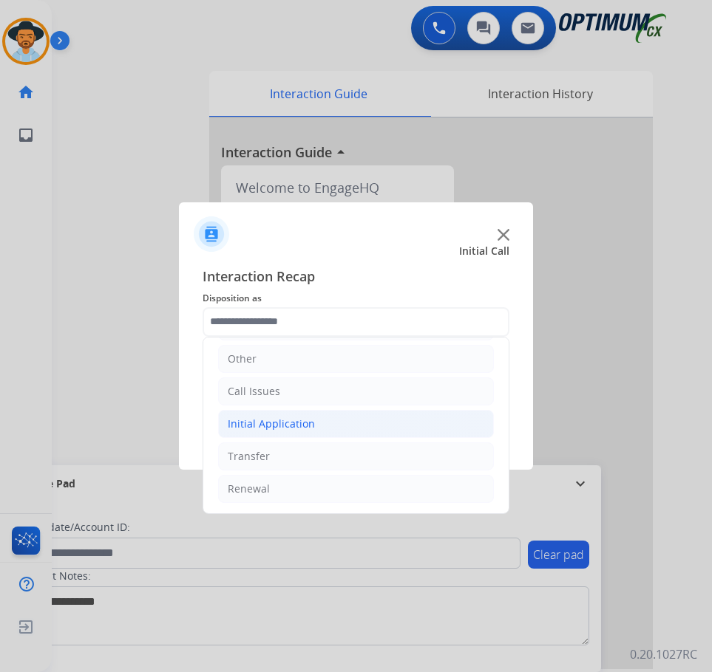
click at [292, 422] on div "Initial Application" at bounding box center [271, 424] width 87 height 15
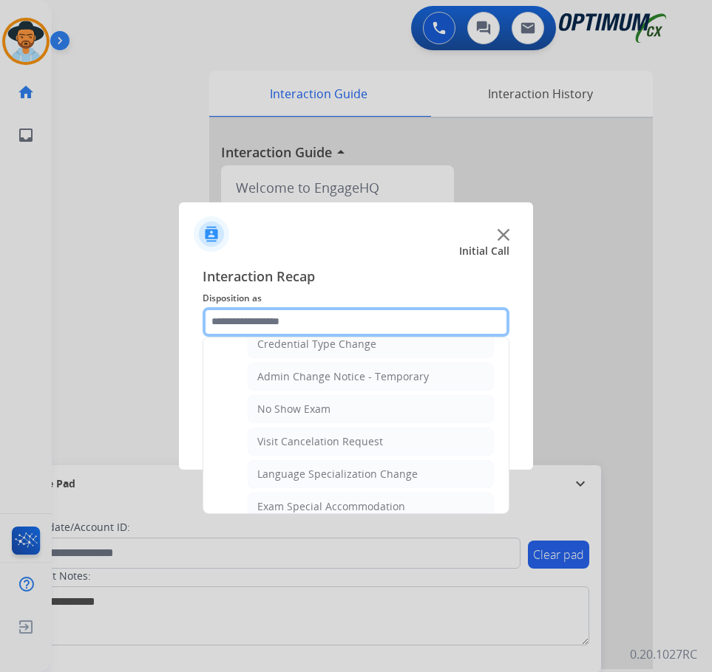
scroll to position [840, 0]
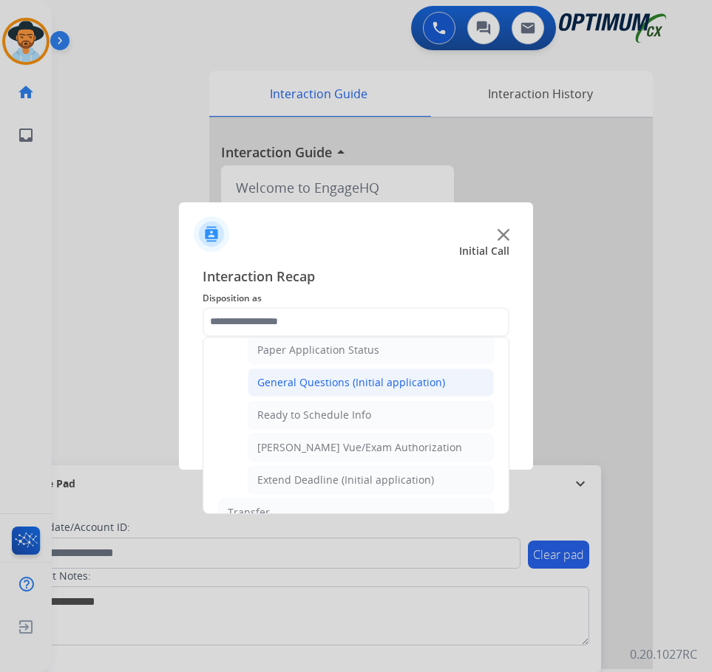
click at [307, 386] on div "General Questions (Initial application)" at bounding box center [351, 382] width 188 height 15
type input "**********"
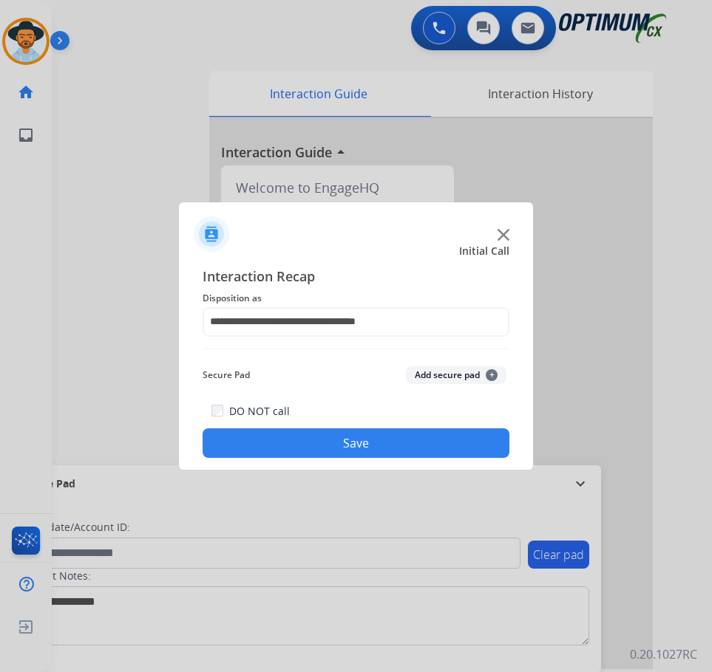
click at [293, 442] on button "Save" at bounding box center [355, 444] width 307 height 30
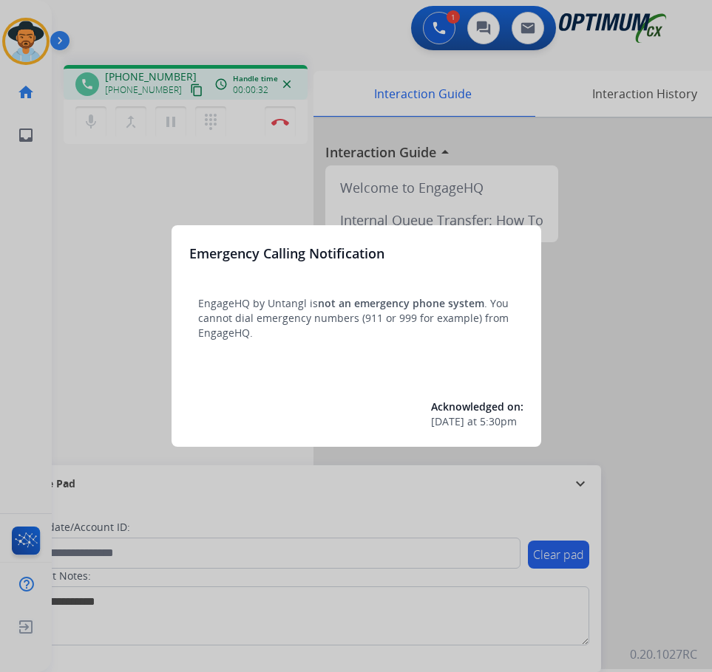
click at [636, 396] on div at bounding box center [356, 336] width 712 height 672
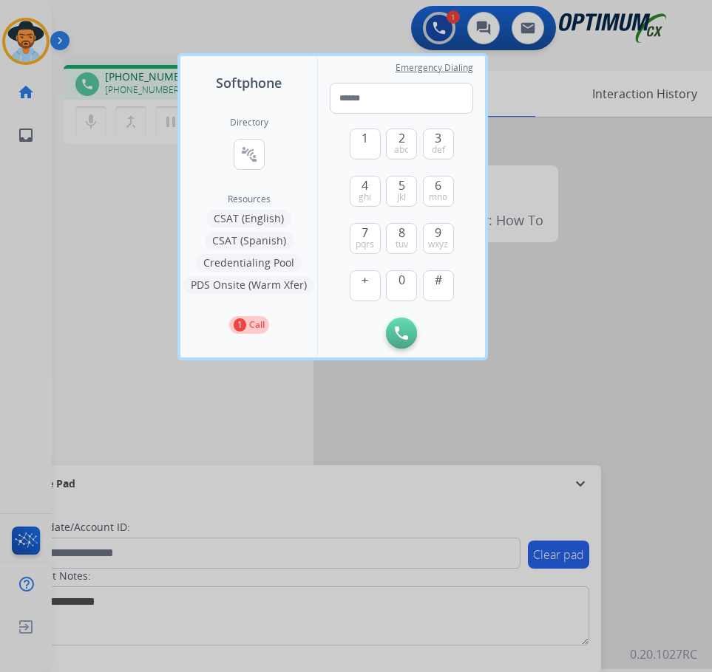
click at [636, 396] on div at bounding box center [356, 336] width 712 height 672
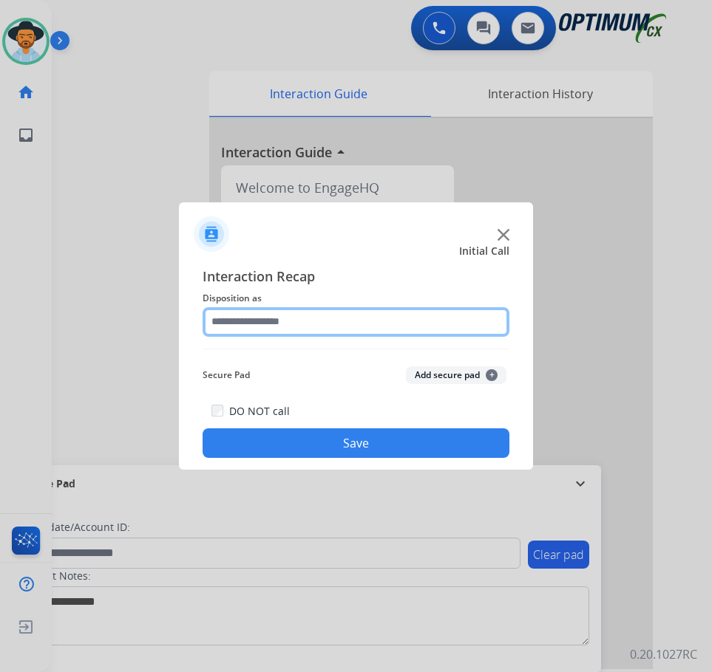
click at [302, 318] on input "text" at bounding box center [355, 322] width 307 height 30
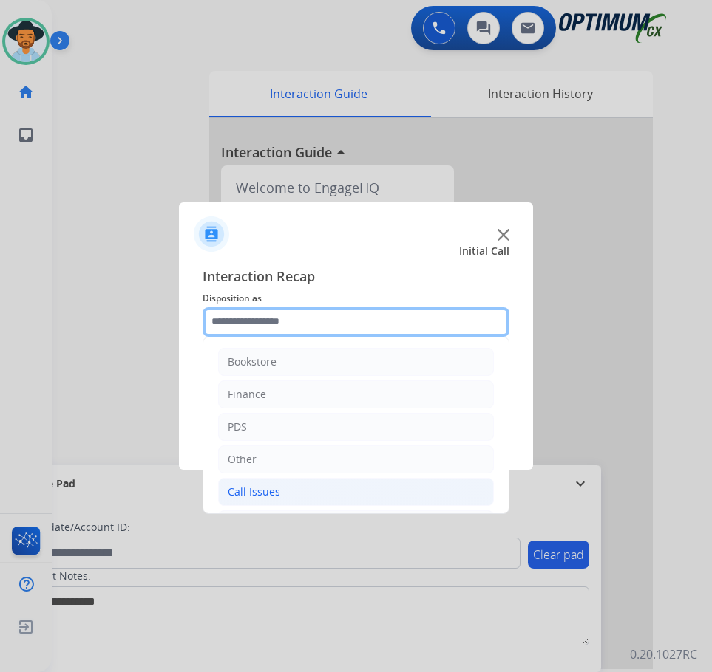
scroll to position [101, 0]
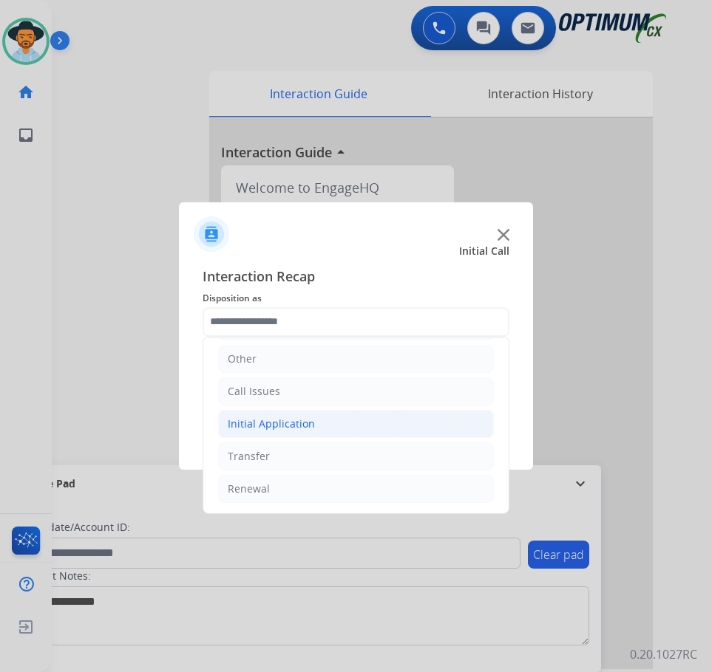
click at [283, 430] on div "Initial Application" at bounding box center [271, 424] width 87 height 15
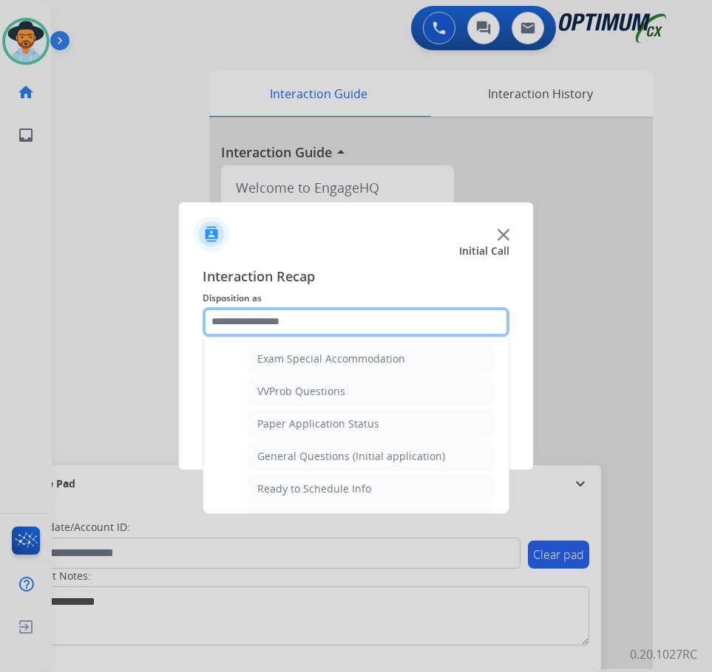
scroll to position [840, 0]
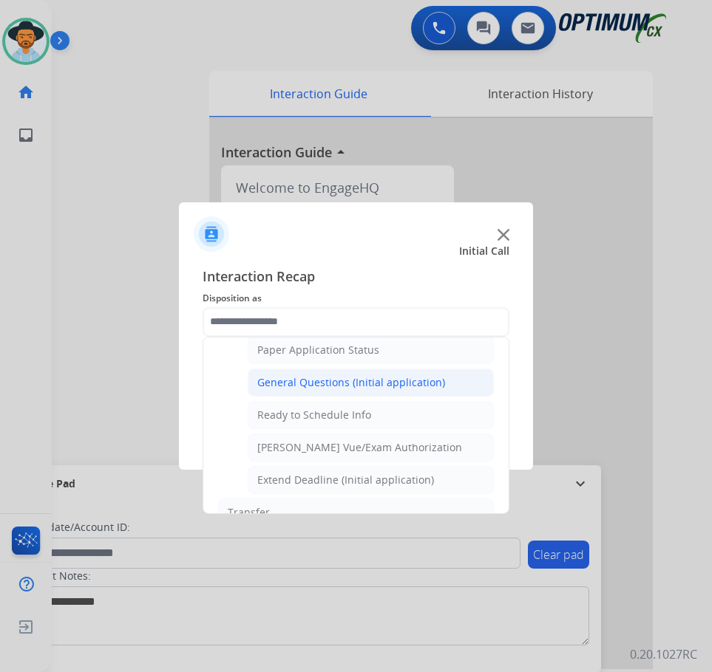
click at [322, 381] on div "General Questions (Initial application)" at bounding box center [351, 382] width 188 height 15
type input "**********"
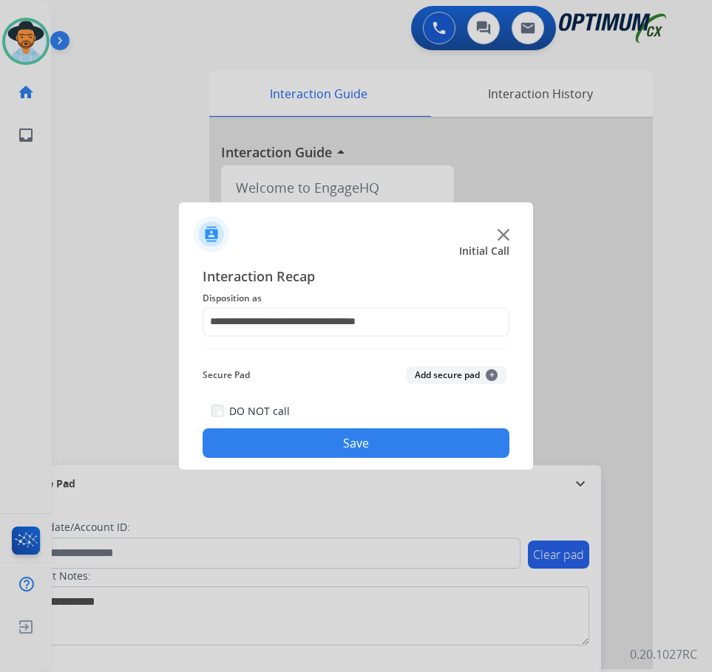
click at [289, 440] on button "Save" at bounding box center [355, 444] width 307 height 30
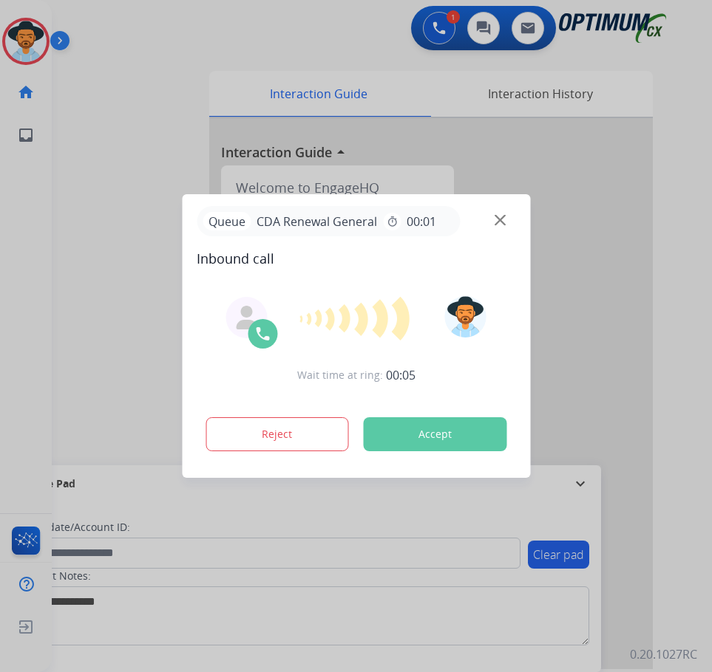
click at [190, 61] on div at bounding box center [356, 336] width 712 height 672
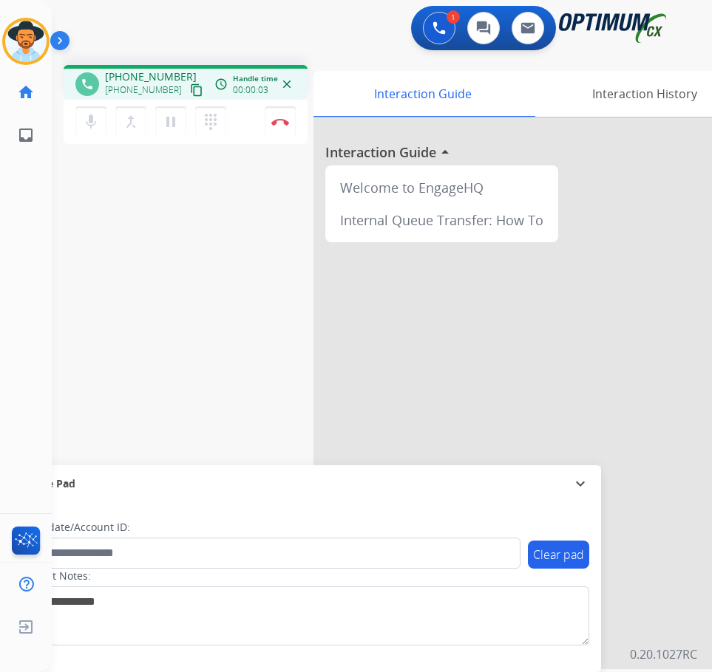
click at [139, 77] on span "+15042597519" at bounding box center [151, 76] width 92 height 15
copy span "15042597519"
click at [137, 73] on span "+15042597519" at bounding box center [151, 76] width 92 height 15
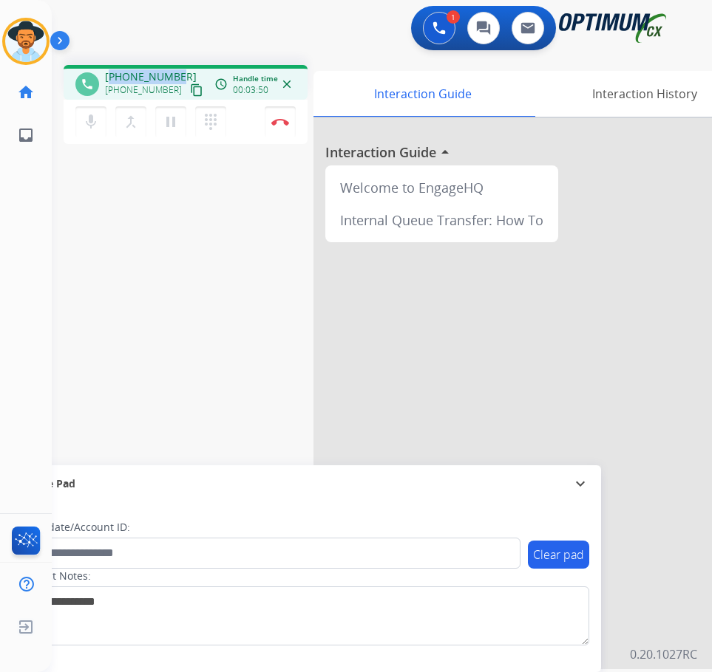
click at [279, 36] on div "1 Voice Interactions 0 Chat Interactions 0 Email Interactions" at bounding box center [370, 29] width 613 height 47
click at [281, 123] on img at bounding box center [280, 121] width 18 height 7
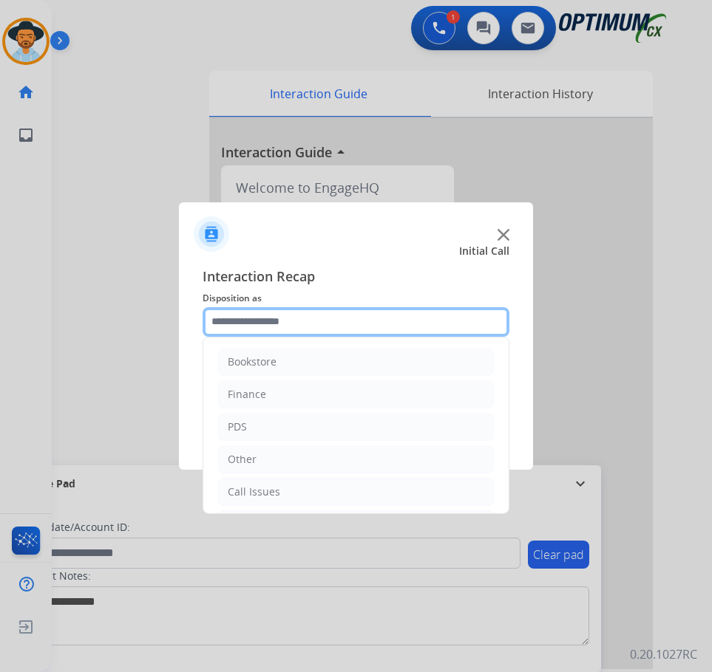
click at [300, 323] on input "text" at bounding box center [355, 322] width 307 height 30
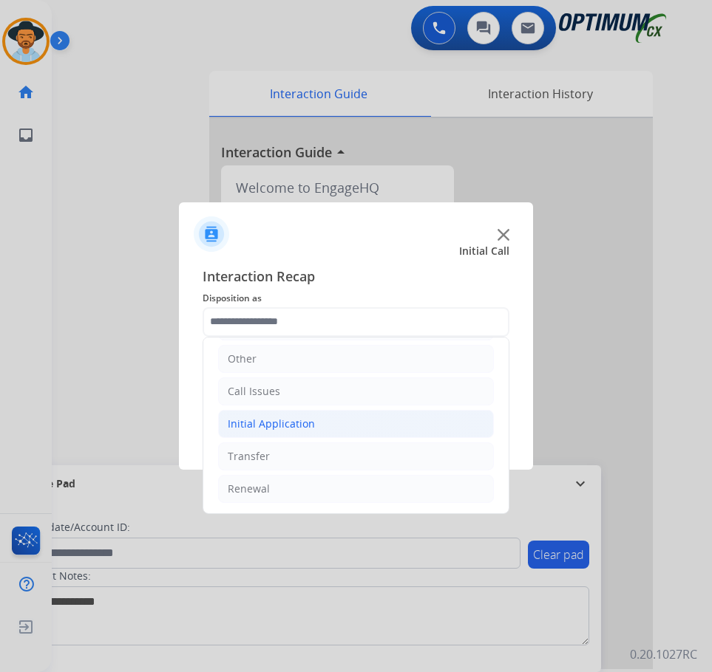
click at [337, 435] on li "Initial Application" at bounding box center [356, 424] width 276 height 28
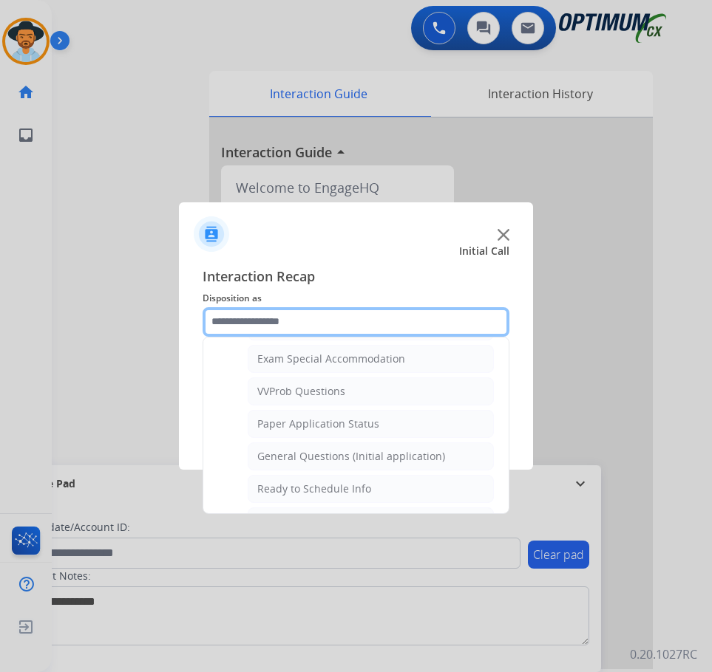
scroll to position [840, 0]
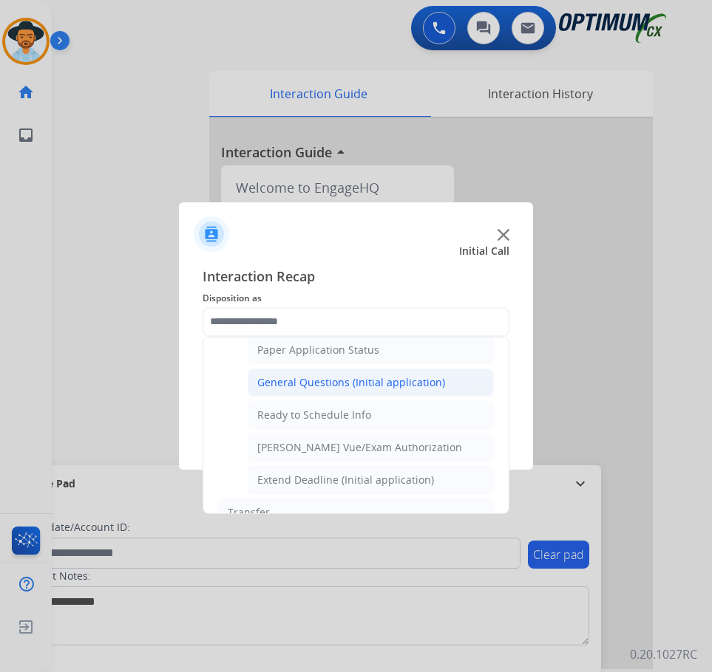
click at [365, 385] on div "General Questions (Initial application)" at bounding box center [351, 382] width 188 height 15
type input "**********"
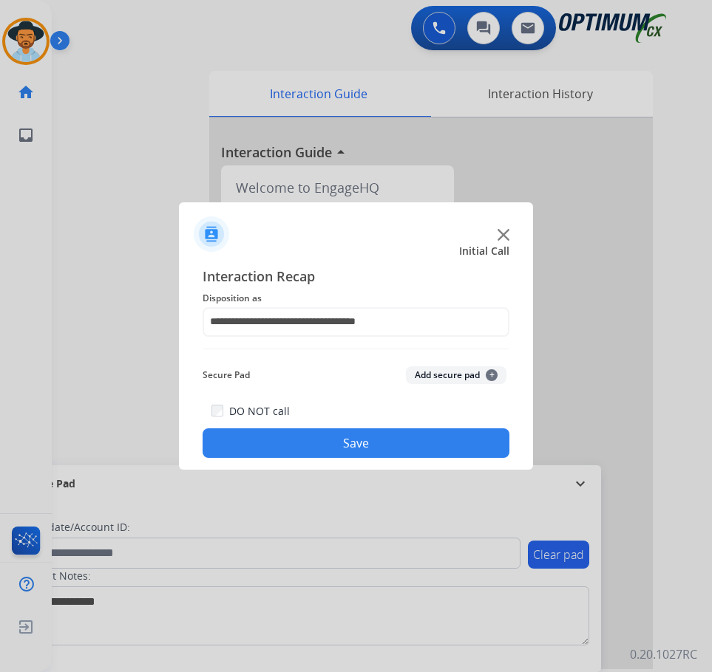
click at [319, 449] on button "Save" at bounding box center [355, 444] width 307 height 30
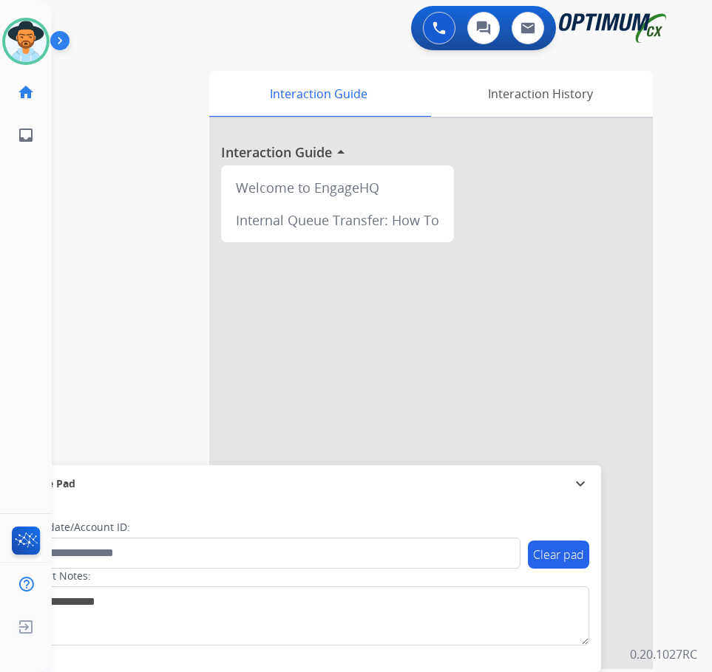
click at [106, 227] on div "swap_horiz Break voice bridge close_fullscreen Connect 3-Way Call merge_type Se…" at bounding box center [364, 361] width 624 height 616
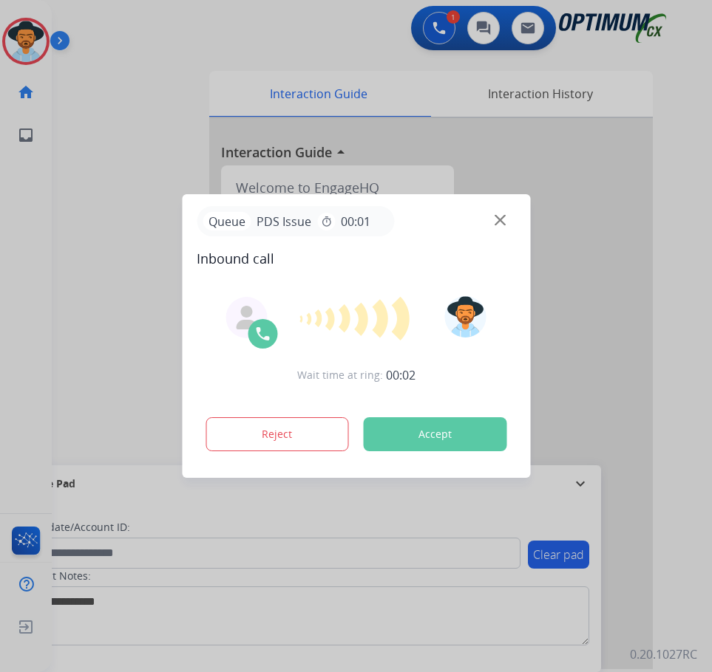
click at [100, 81] on div at bounding box center [356, 336] width 712 height 672
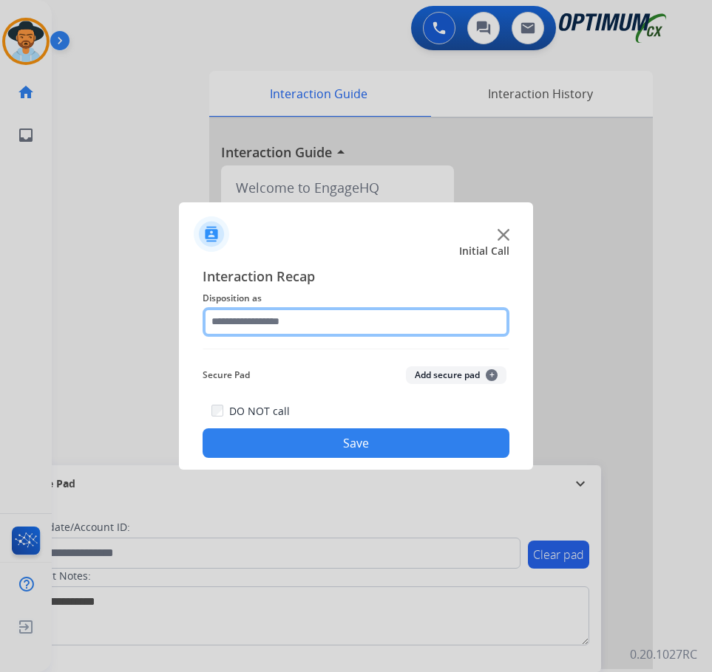
drag, startPoint x: 274, startPoint y: 321, endPoint x: 282, endPoint y: 335, distance: 15.6
click at [274, 321] on input "text" at bounding box center [355, 322] width 307 height 30
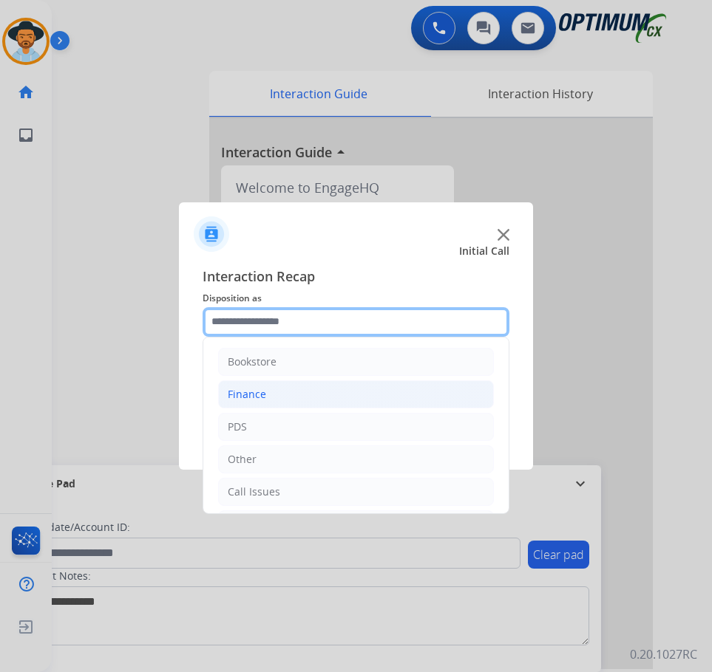
scroll to position [101, 0]
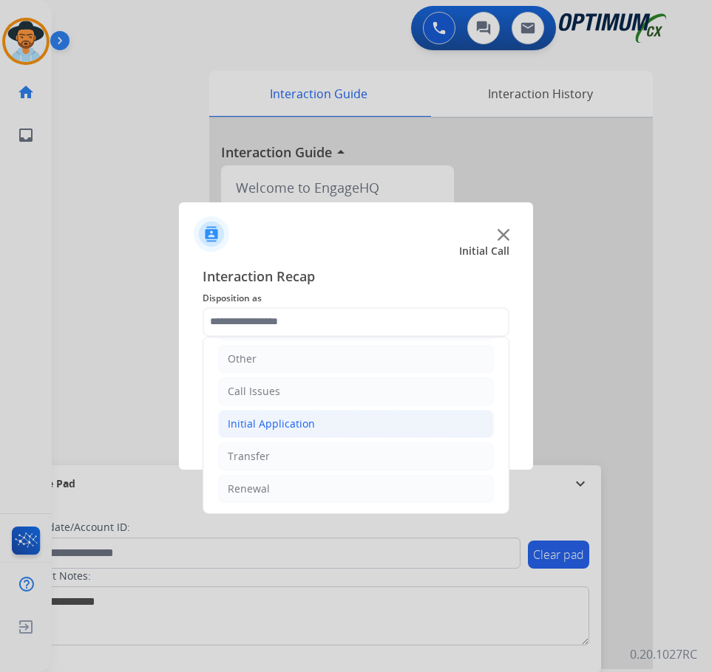
click at [296, 421] on div "Initial Application" at bounding box center [271, 424] width 87 height 15
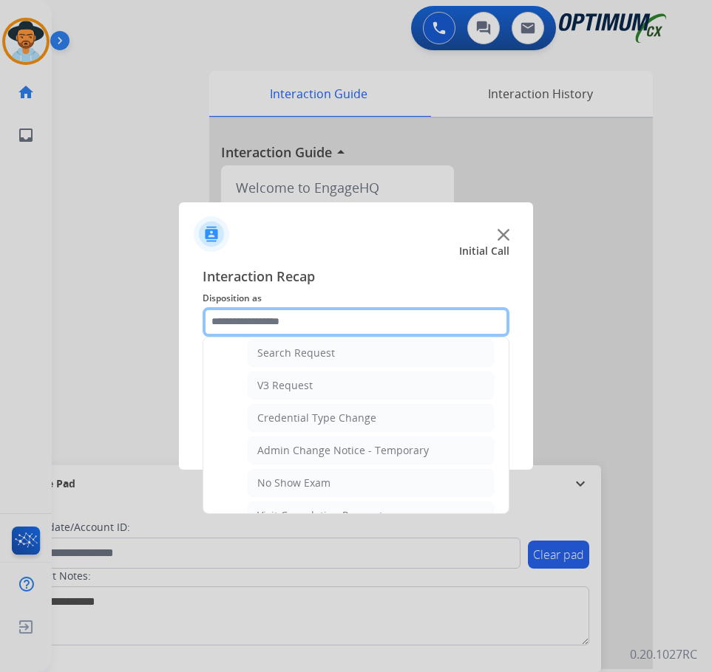
scroll to position [766, 0]
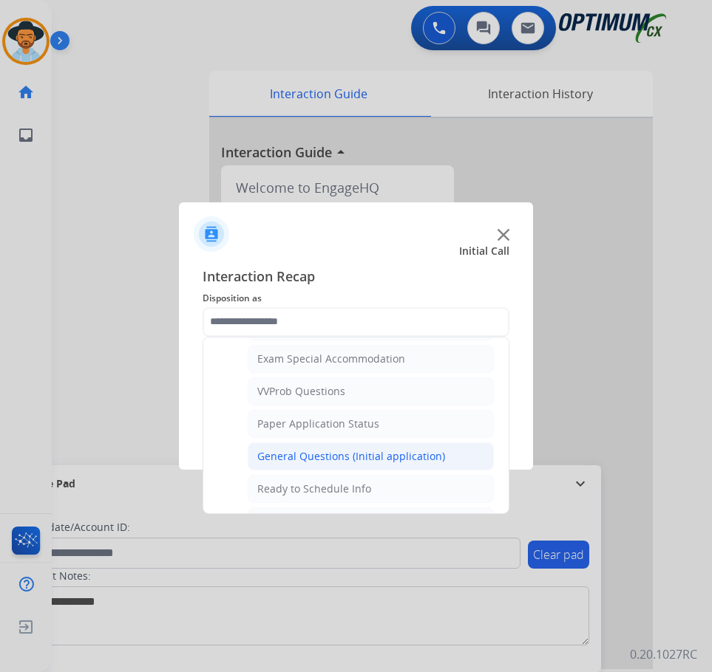
click at [387, 460] on div "General Questions (Initial application)" at bounding box center [351, 456] width 188 height 15
type input "**********"
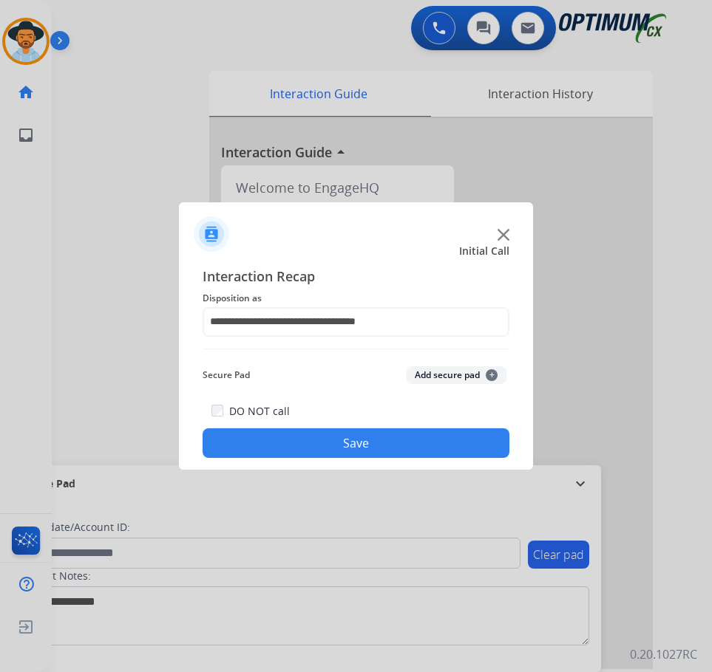
click at [330, 435] on button "Save" at bounding box center [355, 444] width 307 height 30
click at [153, 86] on div at bounding box center [356, 336] width 712 height 672
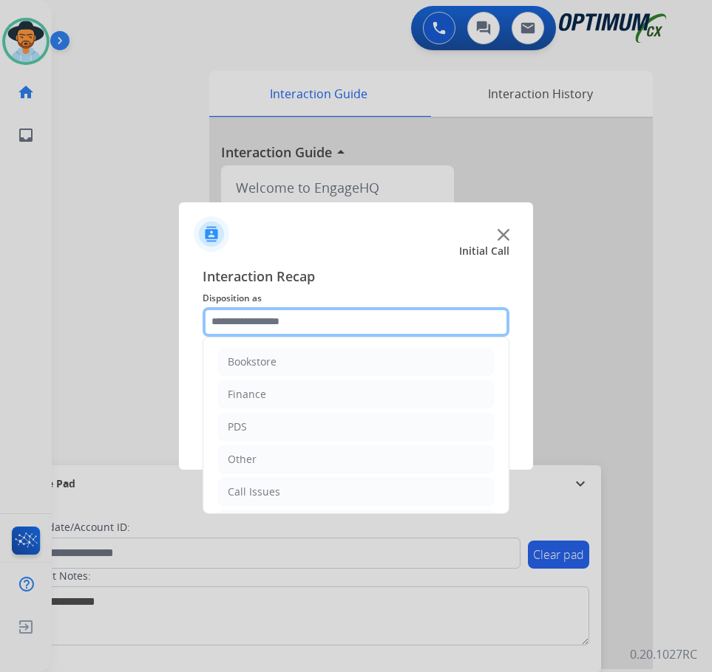
click at [263, 328] on input "text" at bounding box center [355, 322] width 307 height 30
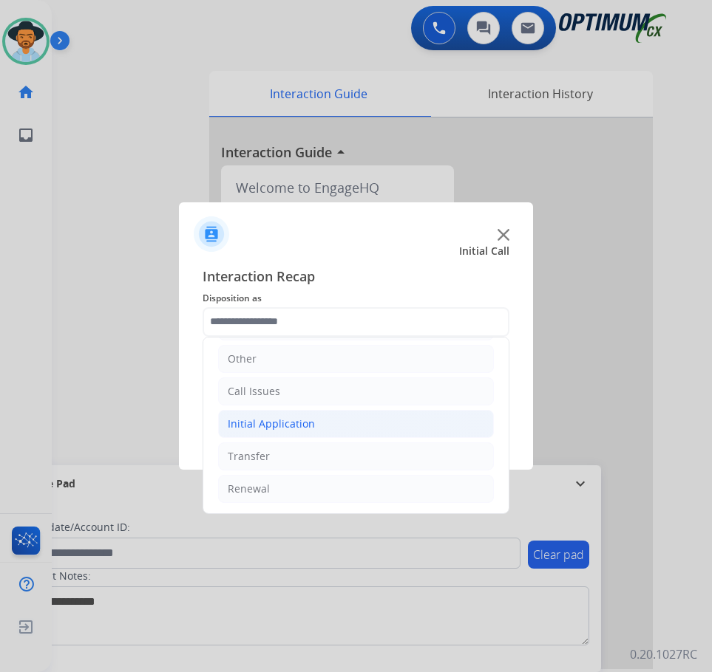
click at [259, 423] on div "Initial Application" at bounding box center [271, 424] width 87 height 15
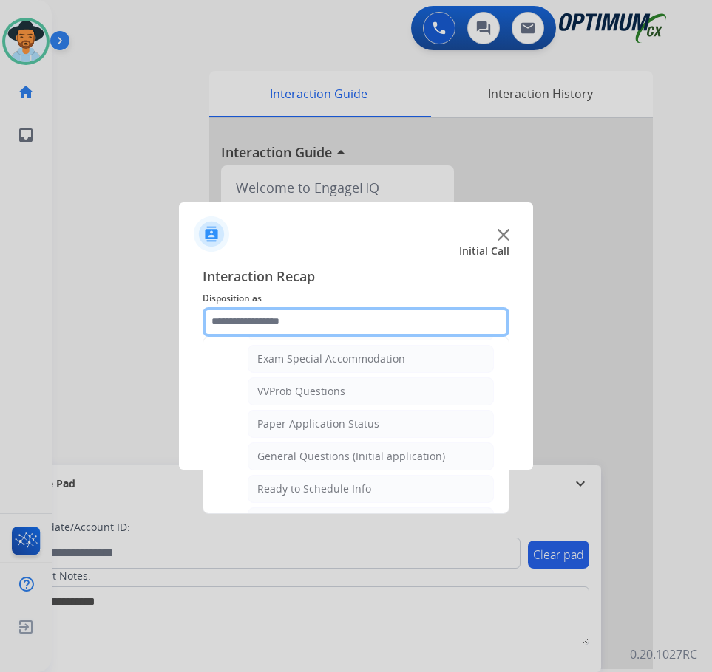
scroll to position [840, 0]
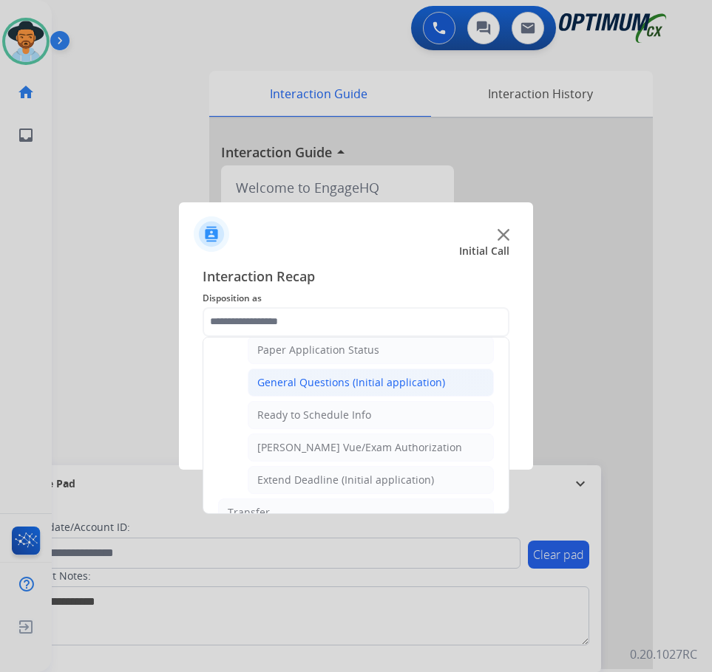
click at [301, 384] on div "General Questions (Initial application)" at bounding box center [351, 382] width 188 height 15
type input "**********"
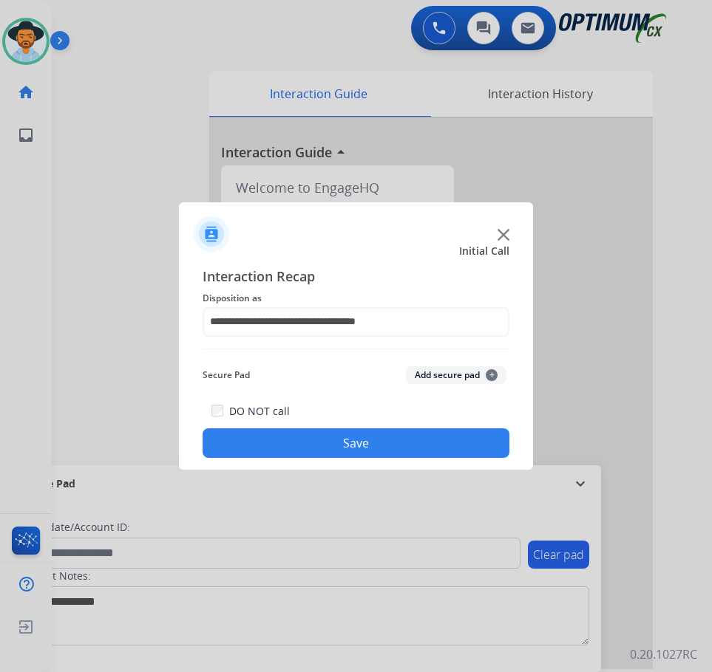
click at [288, 437] on button "Save" at bounding box center [355, 444] width 307 height 30
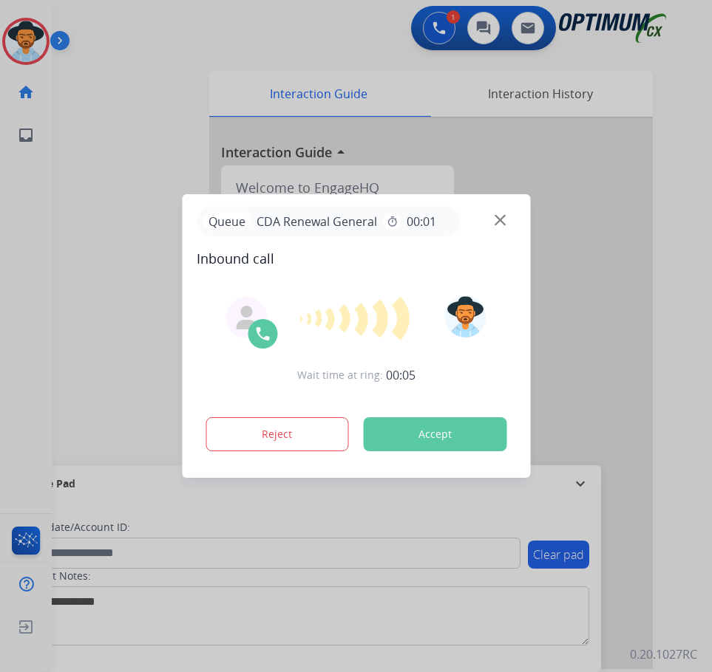
click at [174, 95] on div at bounding box center [356, 336] width 712 height 672
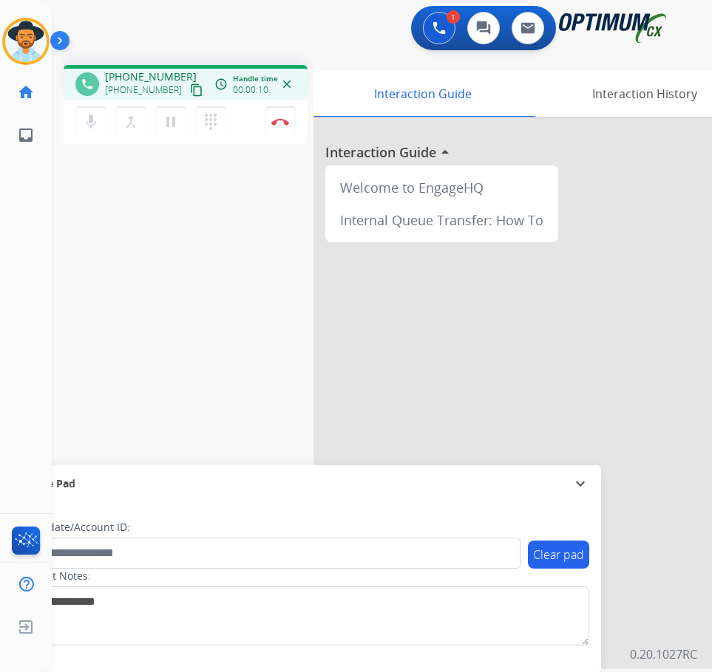
click at [122, 71] on span "+18082065532" at bounding box center [151, 76] width 92 height 15
copy span "18082065532"
click at [151, 75] on span "+18082065532" at bounding box center [151, 76] width 92 height 15
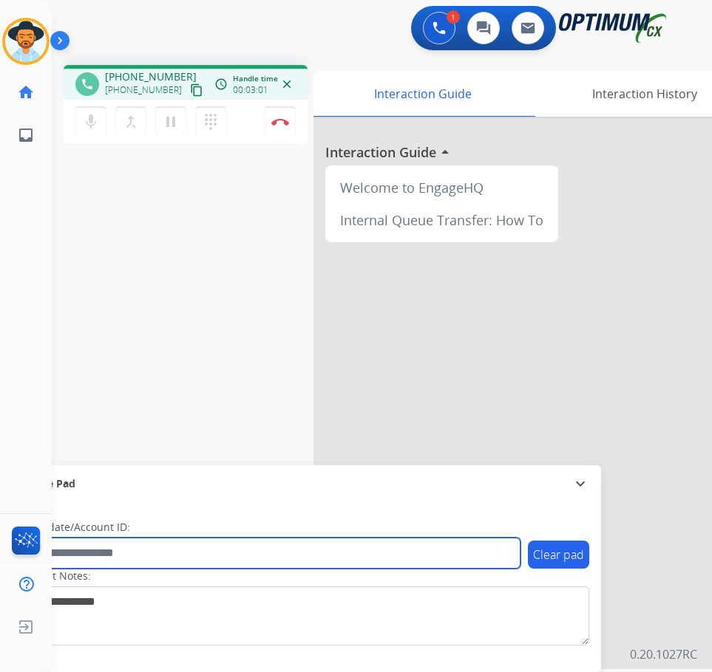
click at [137, 556] on input "text" at bounding box center [269, 553] width 501 height 31
paste input "**********"
type input "**********"
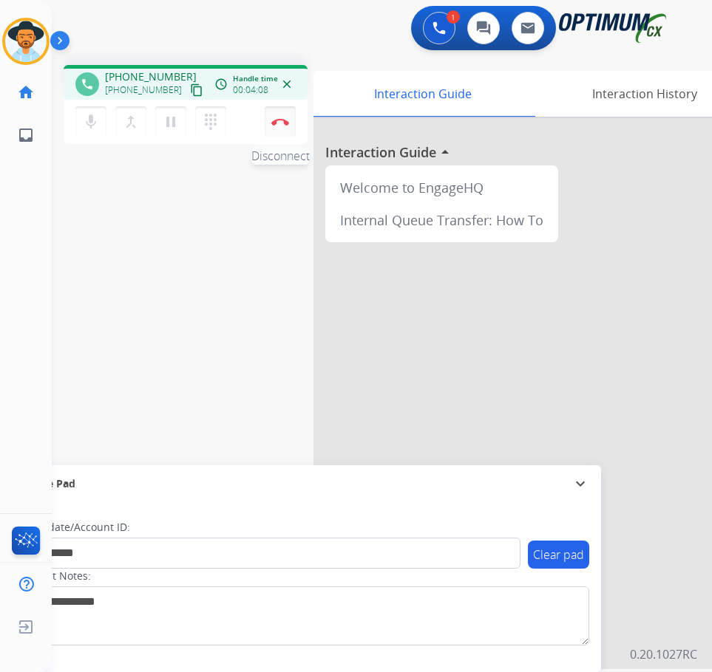
click at [275, 125] on img at bounding box center [280, 121] width 18 height 7
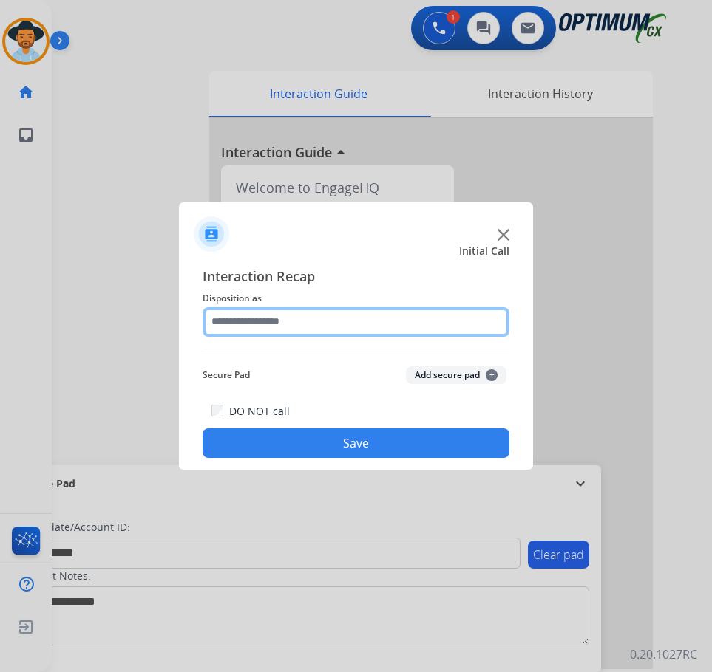
click at [290, 316] on input "text" at bounding box center [355, 322] width 307 height 30
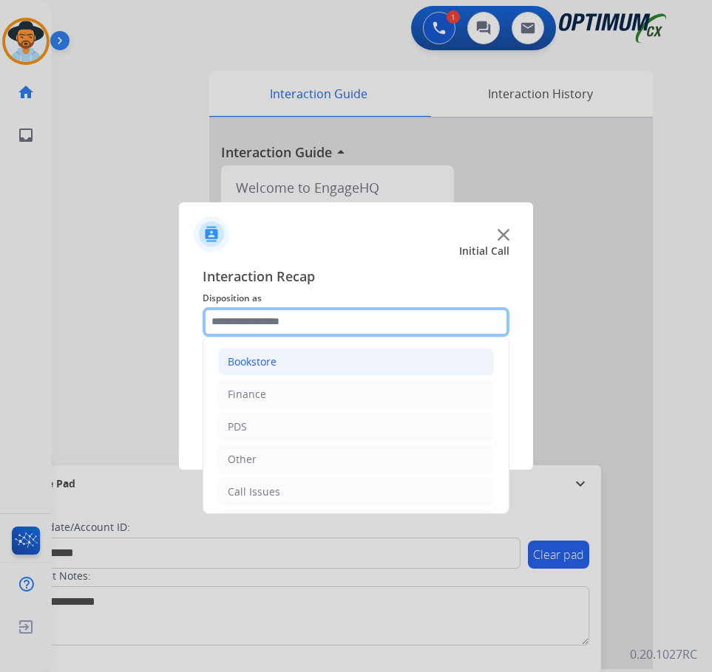
scroll to position [101, 0]
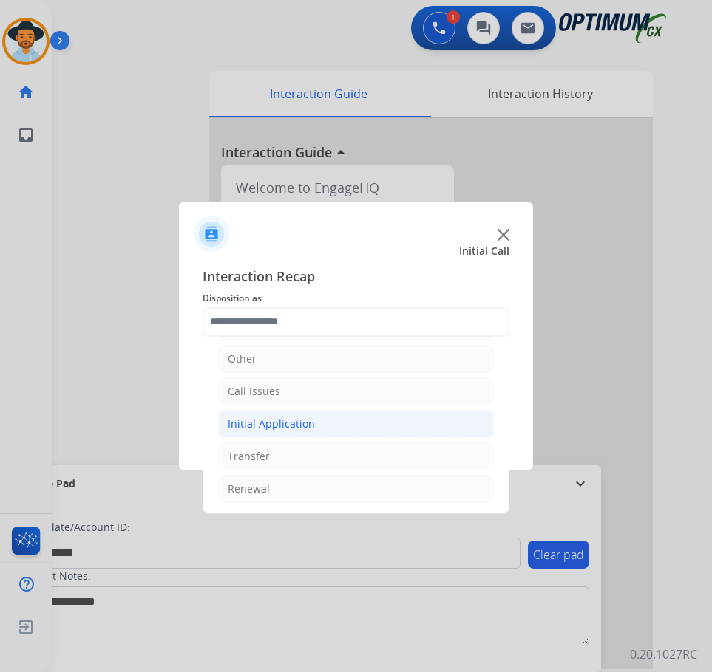
click at [286, 418] on div "Initial Application" at bounding box center [271, 424] width 87 height 15
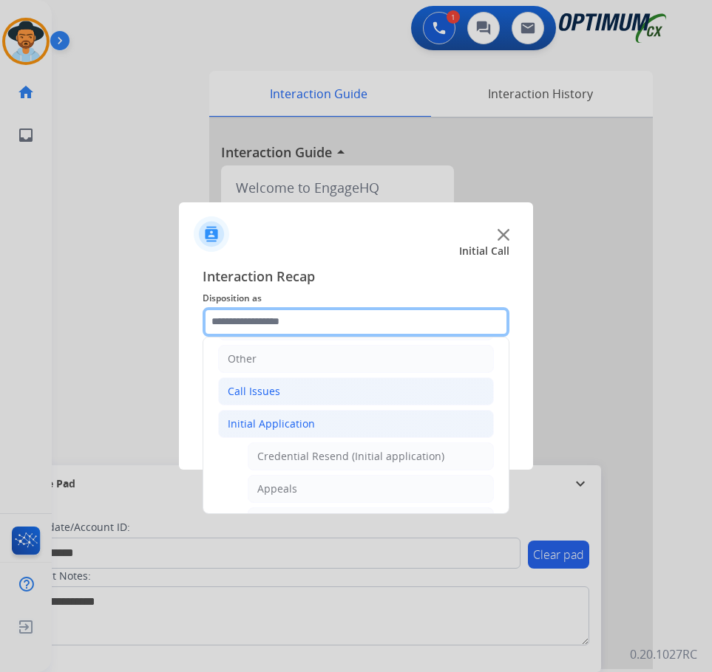
scroll to position [618, 0]
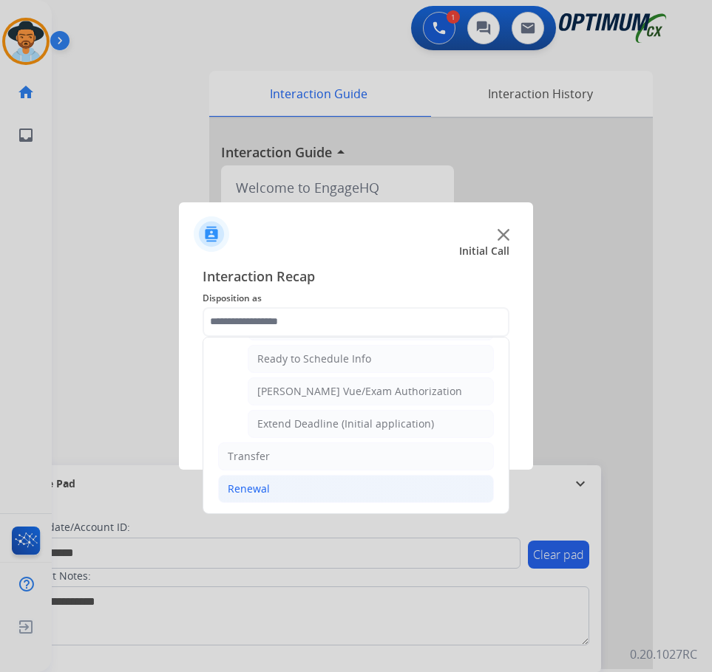
click at [264, 493] on div "Renewal" at bounding box center [249, 489] width 42 height 15
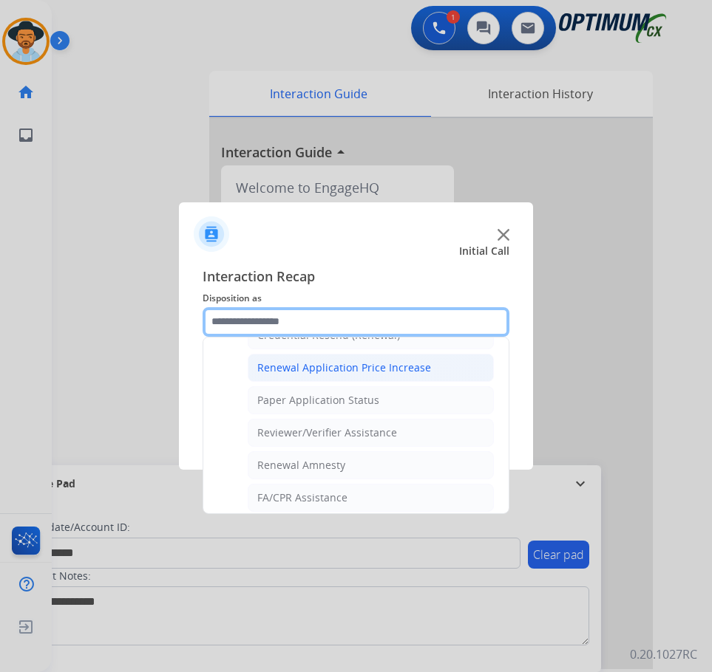
scroll to position [349, 0]
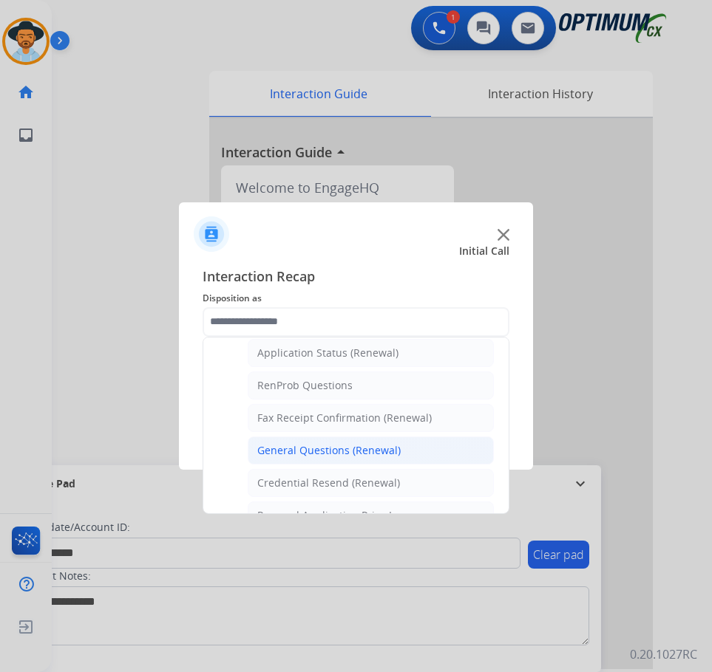
click at [319, 451] on div "General Questions (Renewal)" at bounding box center [328, 450] width 143 height 15
type input "**********"
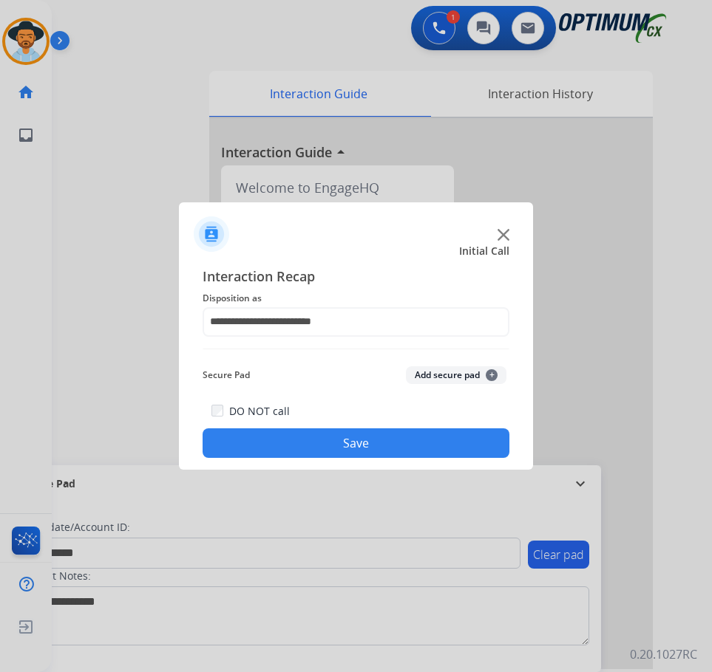
click at [296, 457] on div "DO NOT call Save" at bounding box center [355, 430] width 307 height 56
click at [305, 444] on button "Save" at bounding box center [355, 444] width 307 height 30
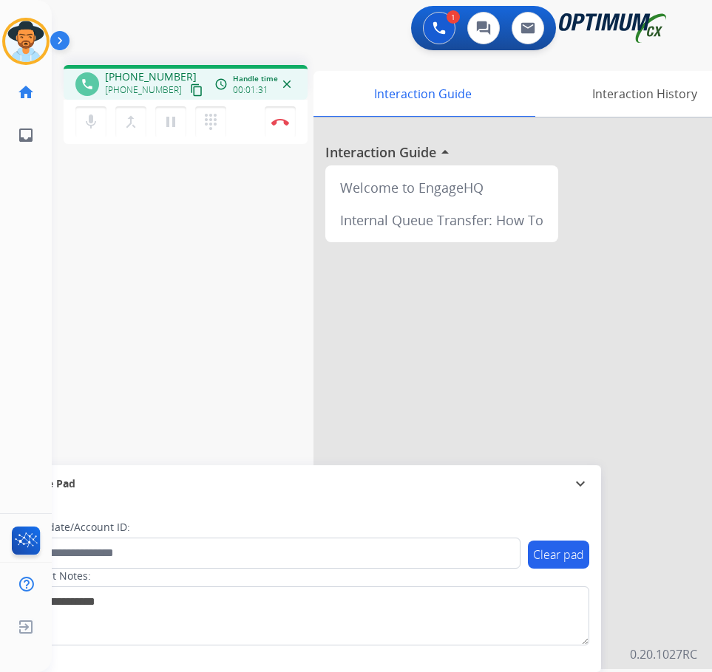
click at [123, 80] on span "+16624205282" at bounding box center [151, 76] width 92 height 15
copy span "16624205282"
click at [273, 123] on img at bounding box center [280, 121] width 18 height 7
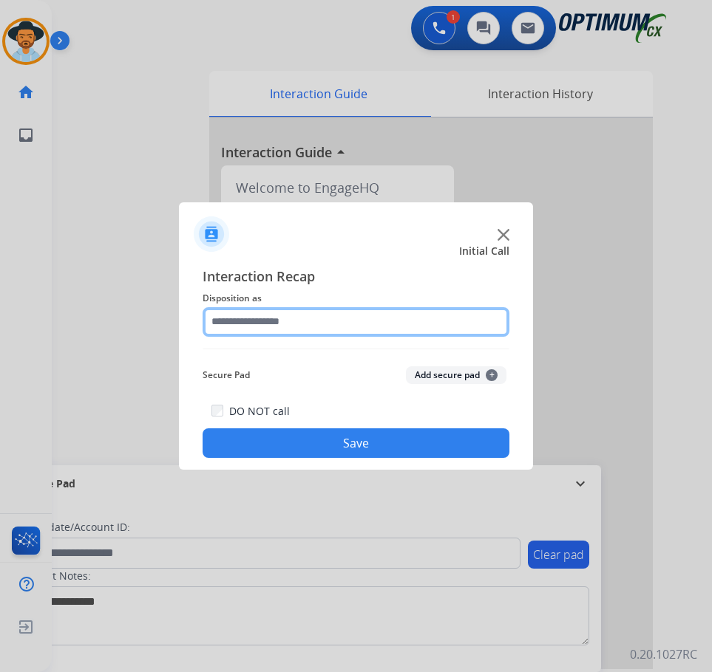
click at [330, 321] on input "text" at bounding box center [355, 322] width 307 height 30
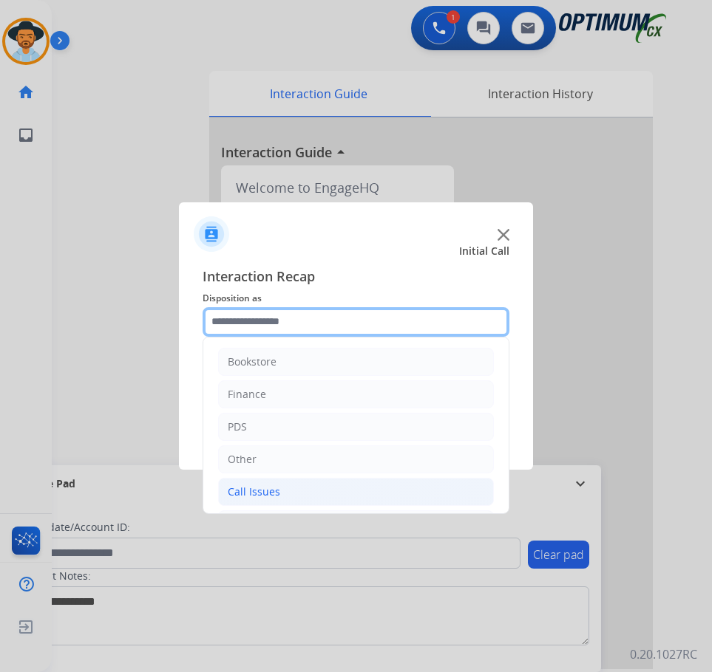
scroll to position [101, 0]
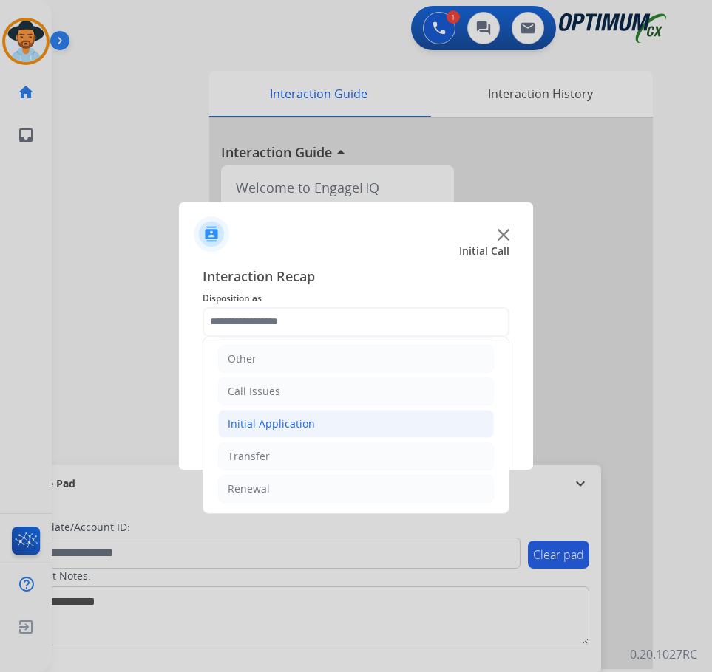
click at [310, 426] on div "Initial Application" at bounding box center [271, 424] width 87 height 15
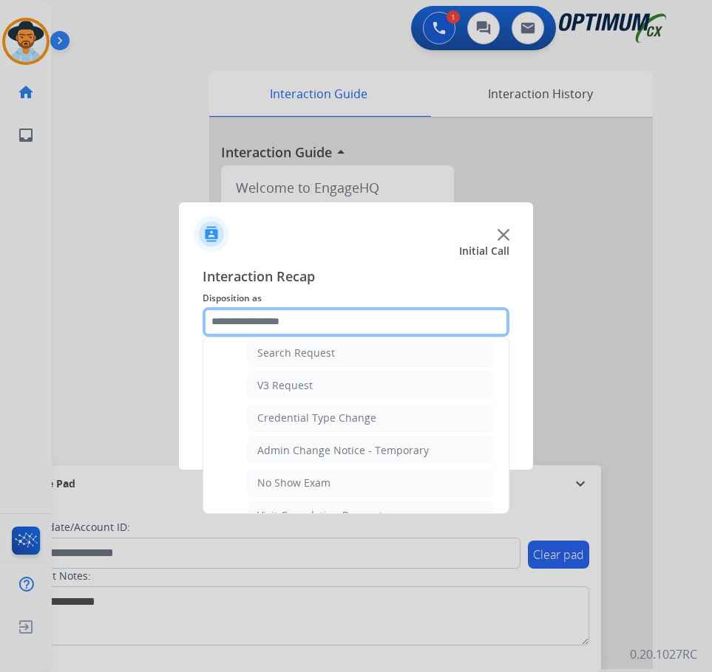
scroll to position [766, 0]
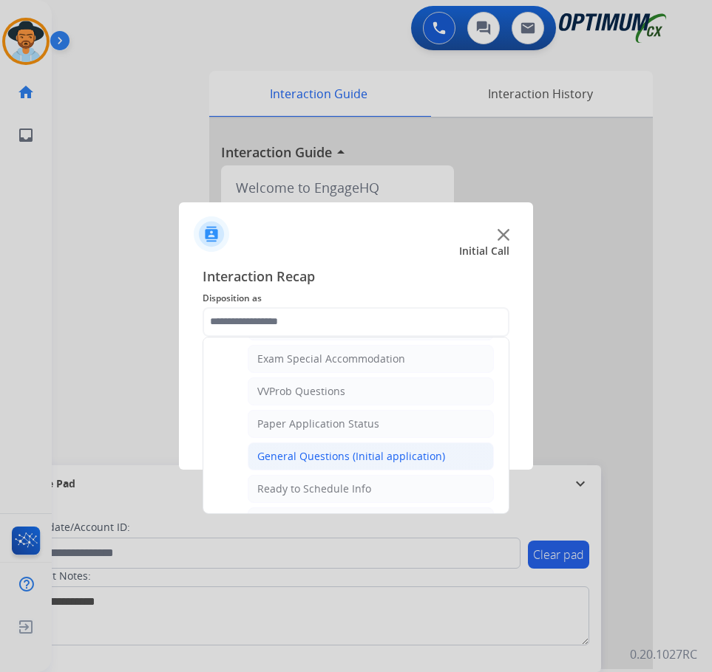
click at [304, 454] on div "General Questions (Initial application)" at bounding box center [351, 456] width 188 height 15
type input "**********"
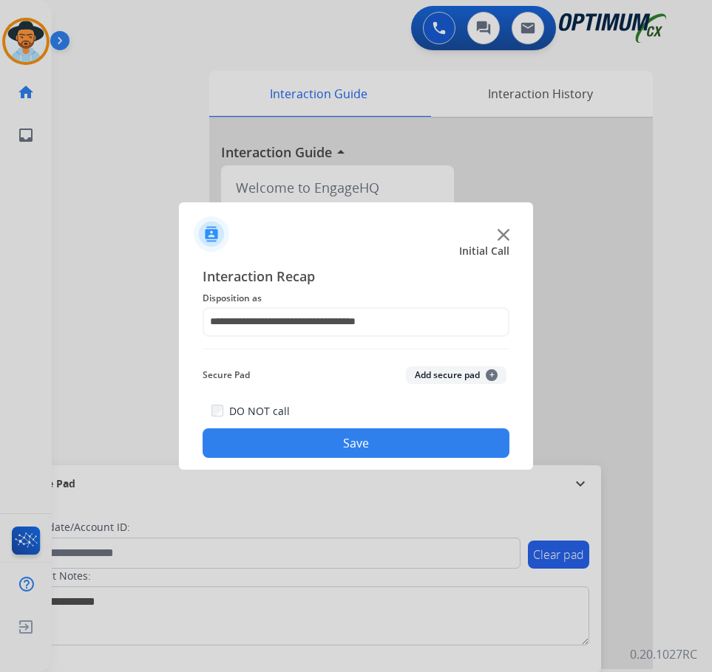
click at [296, 442] on button "Save" at bounding box center [355, 444] width 307 height 30
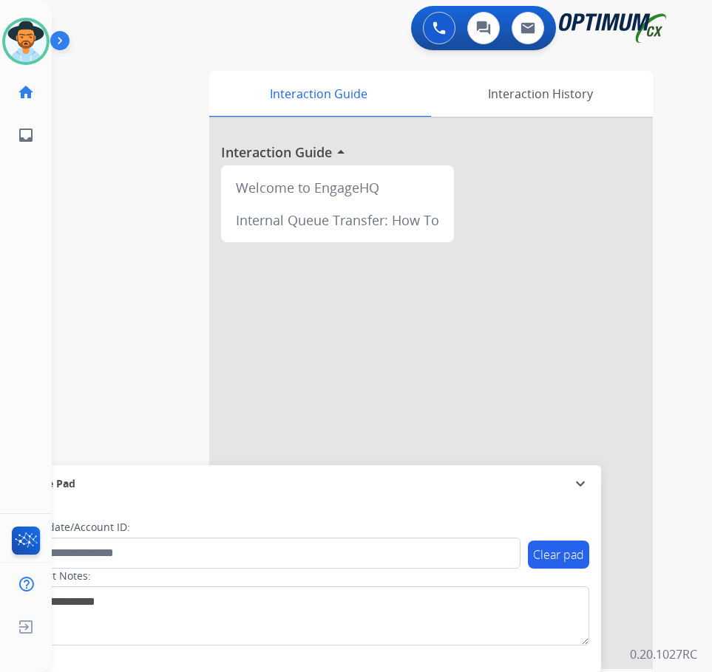
click at [595, 398] on div at bounding box center [430, 393] width 443 height 551
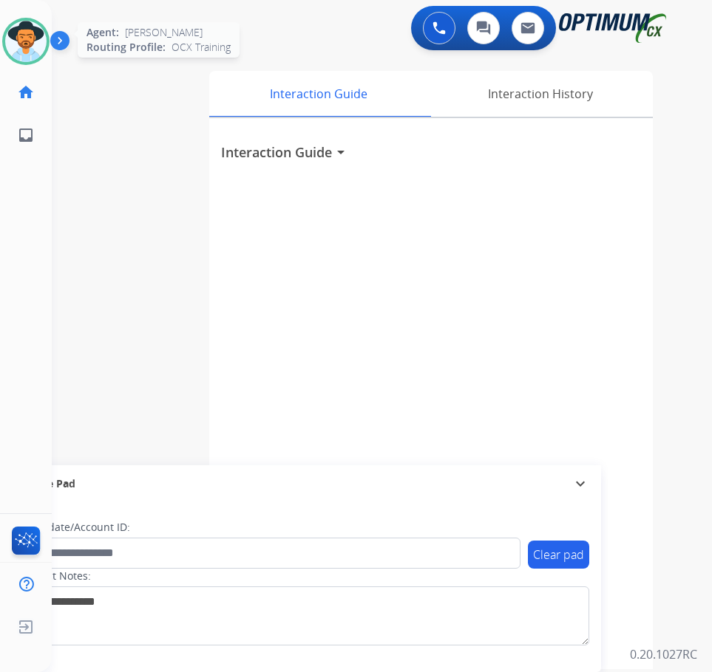
click at [19, 50] on img at bounding box center [25, 41] width 41 height 41
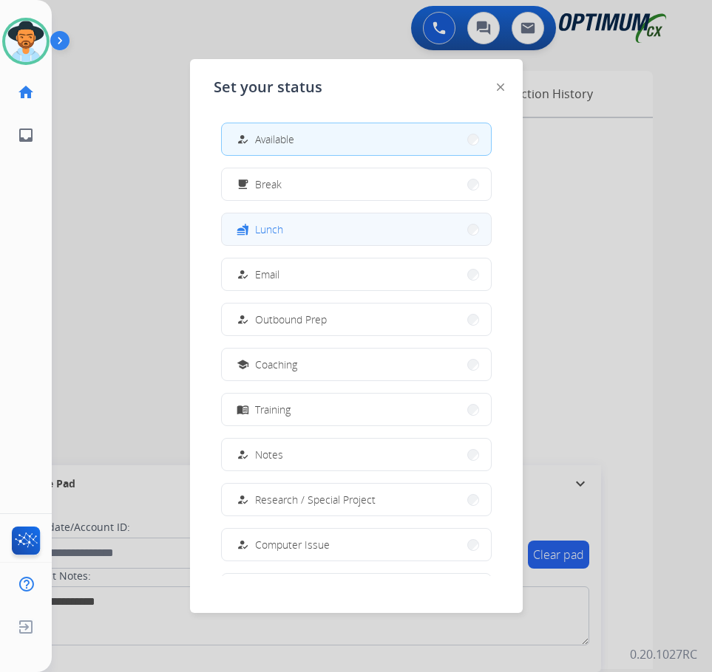
click at [283, 227] on span "Lunch" at bounding box center [269, 230] width 28 height 16
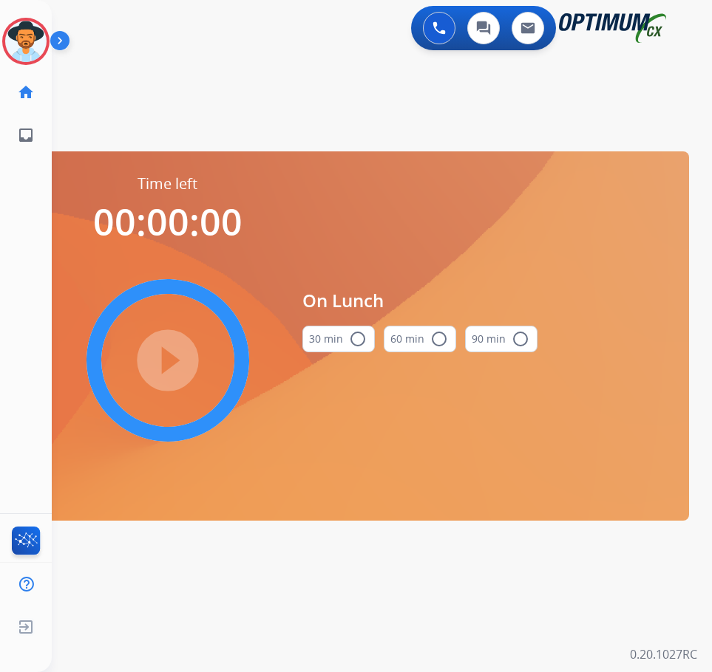
click at [361, 342] on mat-icon "radio_button_unchecked" at bounding box center [358, 339] width 18 height 18
click at [174, 367] on mat-icon "play_circle_filled" at bounding box center [168, 361] width 18 height 18
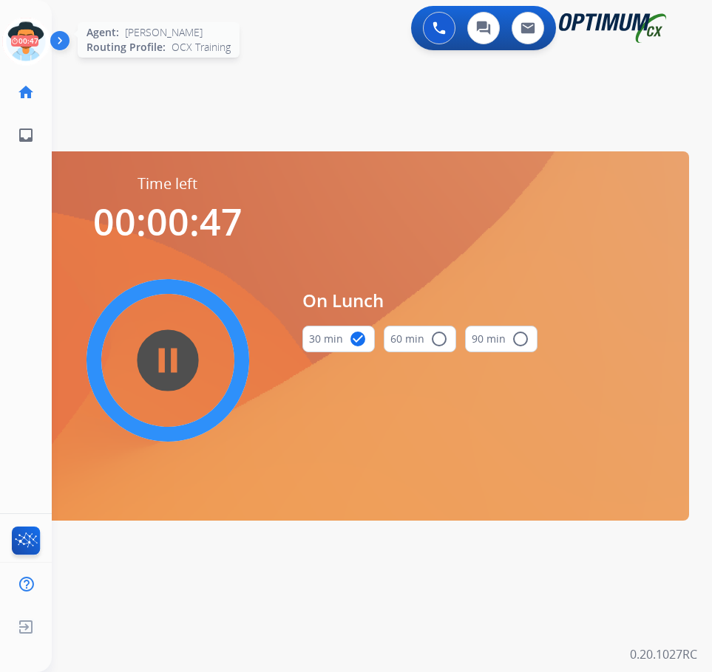
click at [18, 52] on icon at bounding box center [26, 42] width 48 height 48
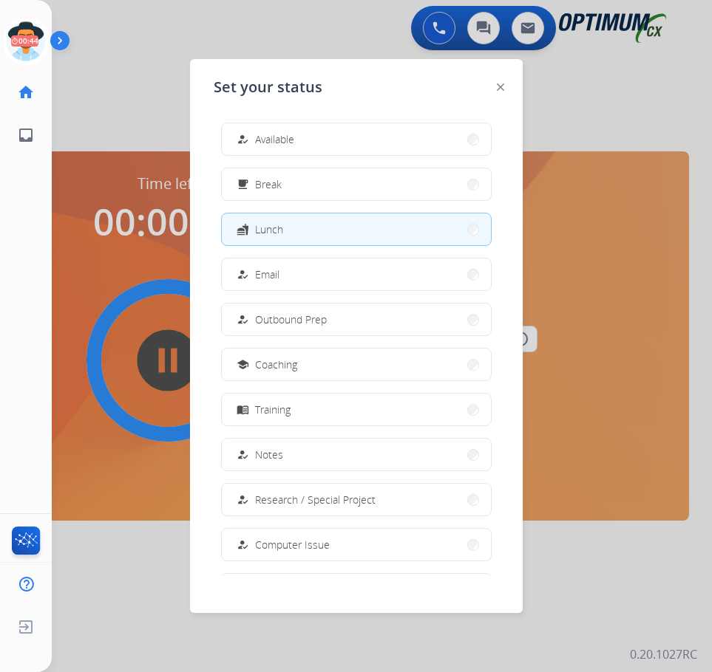
click at [125, 103] on div at bounding box center [356, 336] width 712 height 672
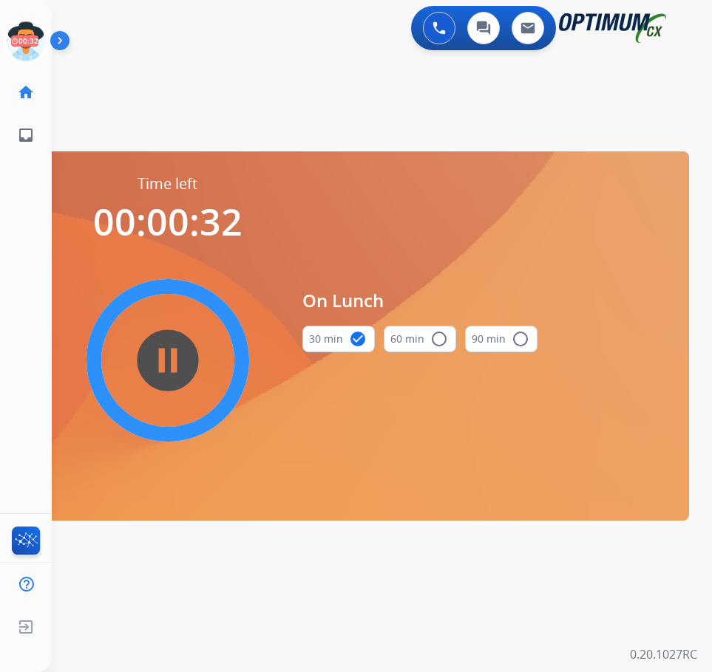
click at [318, 89] on div "swap_horiz Break voice bridge close_fullscreen Connect 3-Way Call merge_type Se…" at bounding box center [364, 88] width 624 height 71
click at [32, 49] on icon at bounding box center [26, 42] width 48 height 48
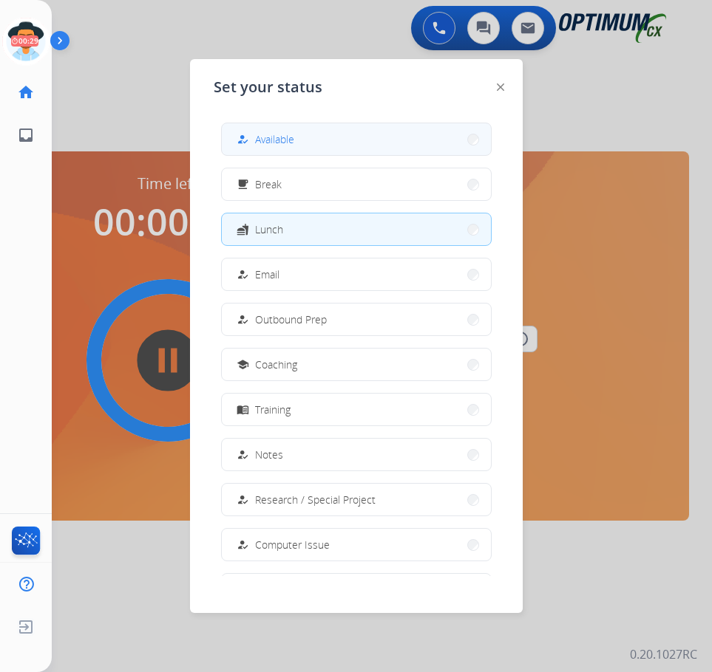
click at [270, 140] on span "Available" at bounding box center [274, 140] width 39 height 16
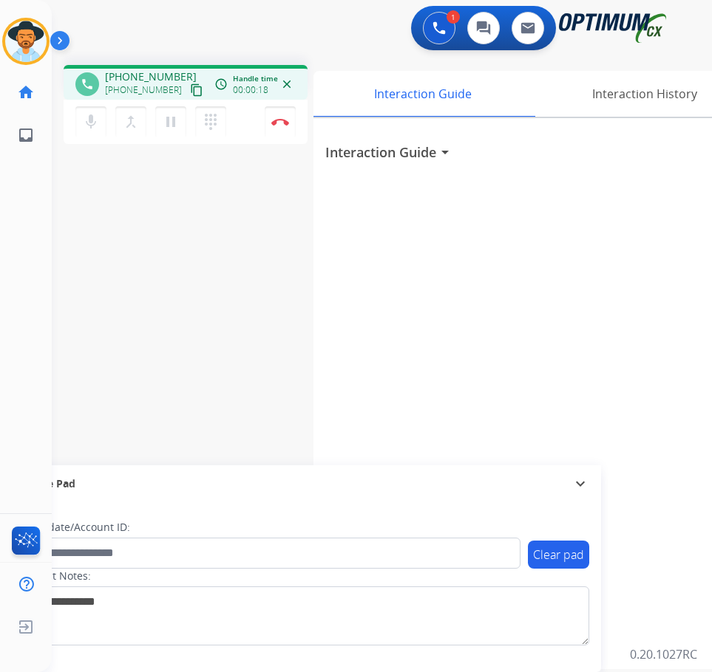
click at [152, 74] on span "[PHONE_NUMBER]" at bounding box center [151, 76] width 92 height 15
copy span "12022904056"
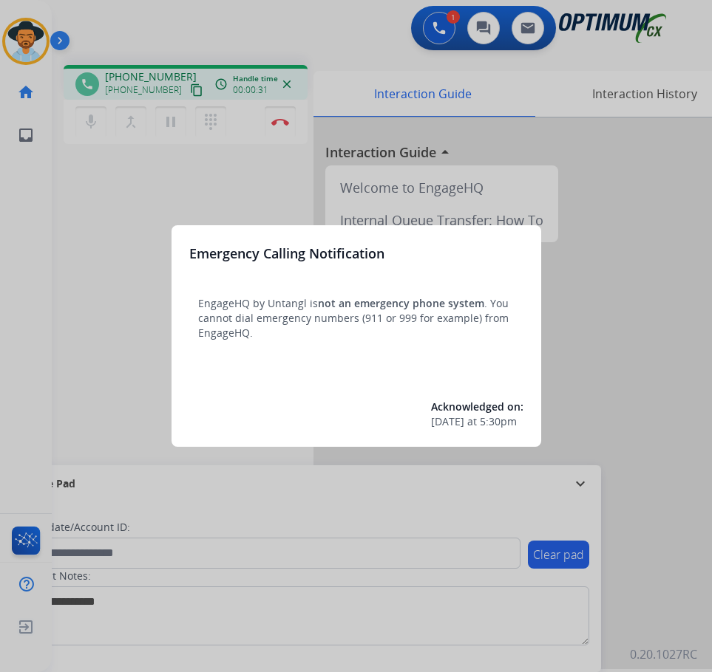
click at [137, 202] on div at bounding box center [356, 336] width 712 height 672
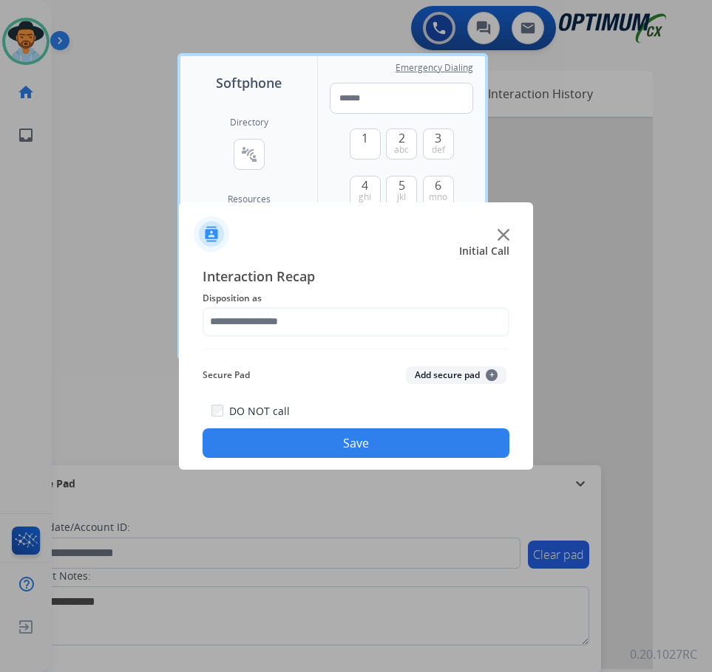
click at [504, 234] on img at bounding box center [503, 235] width 12 height 12
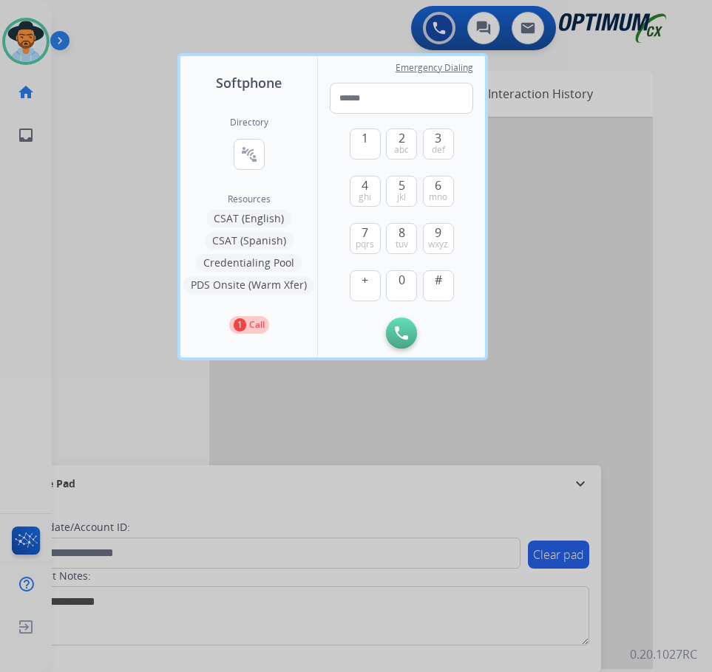
click at [131, 189] on div at bounding box center [356, 336] width 712 height 672
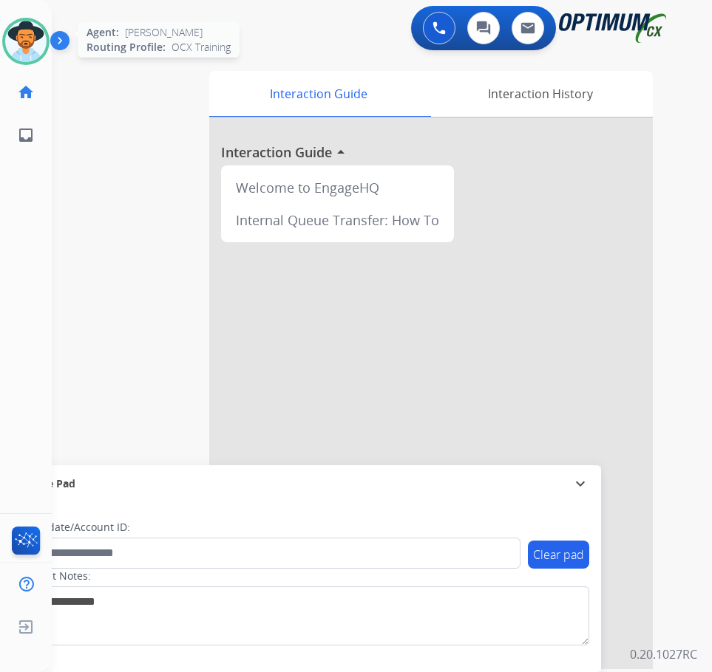
click at [21, 45] on img at bounding box center [25, 41] width 41 height 41
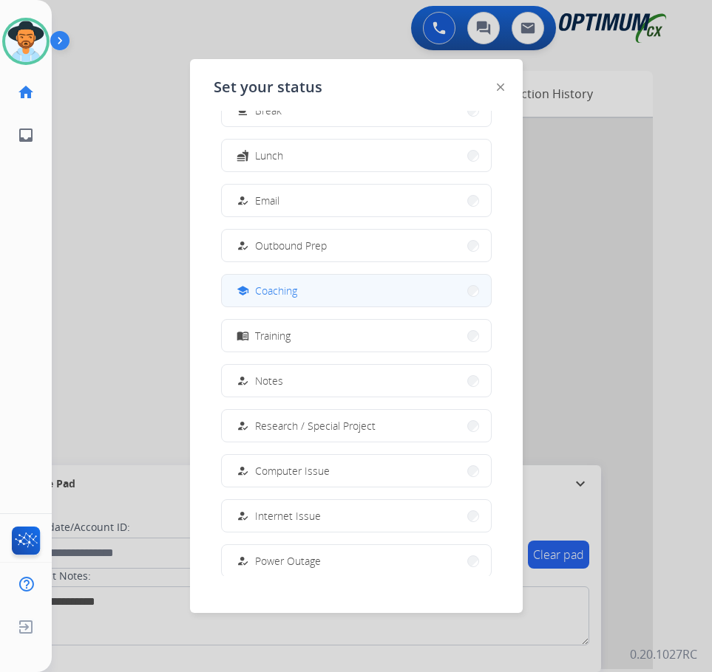
scroll to position [140, 0]
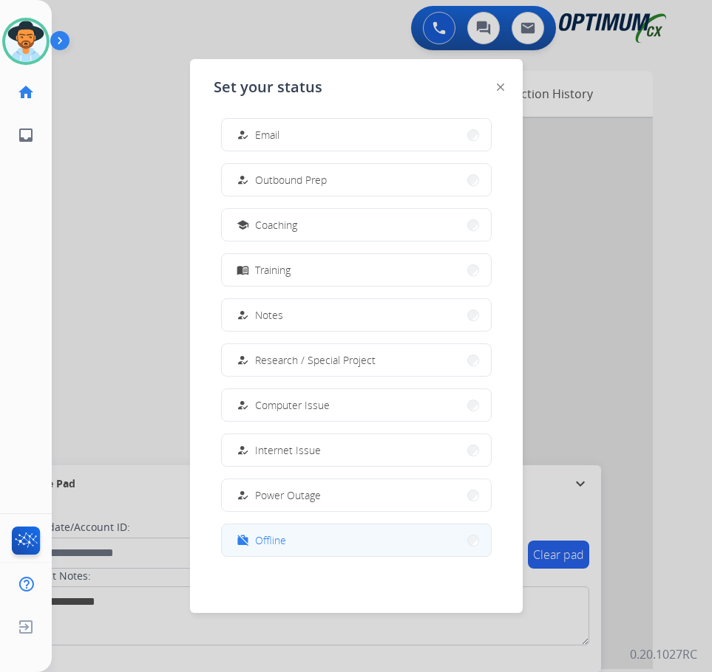
click at [261, 541] on span "Offline" at bounding box center [270, 541] width 31 height 16
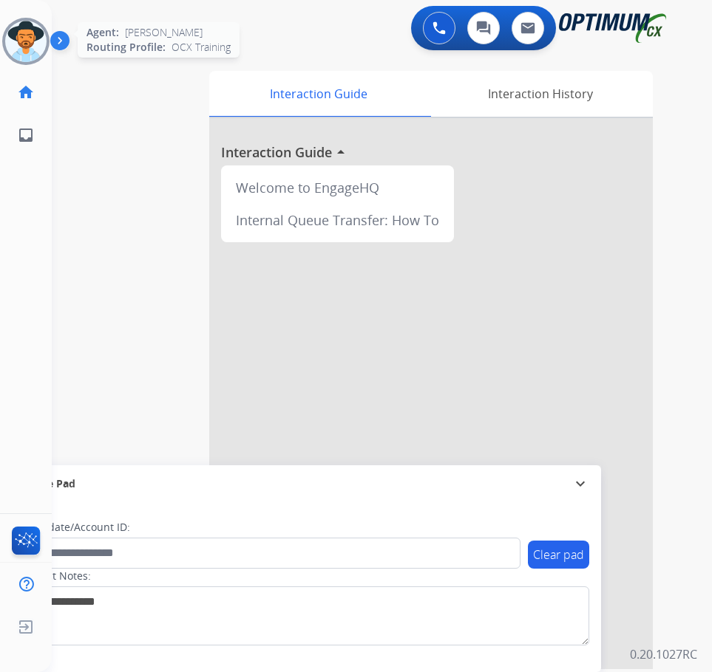
click at [24, 42] on img at bounding box center [25, 41] width 41 height 41
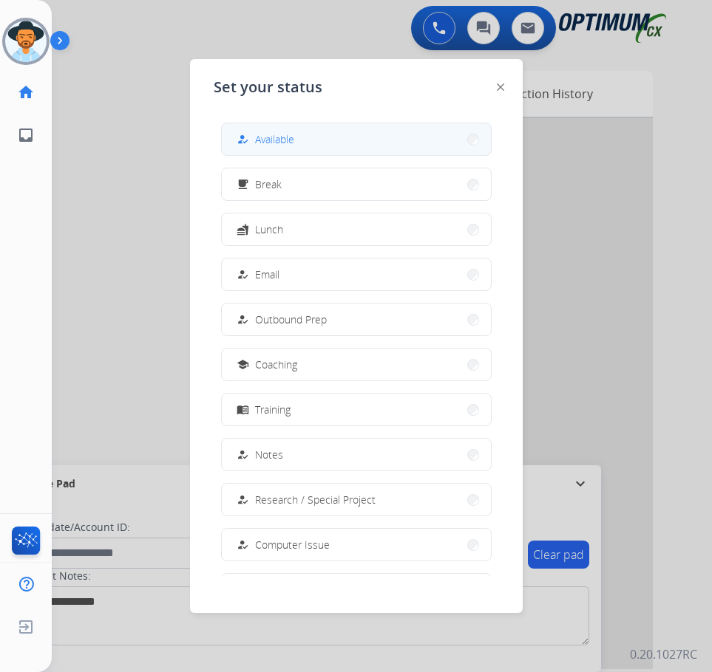
click at [311, 142] on button "how_to_reg Available" at bounding box center [356, 139] width 269 height 32
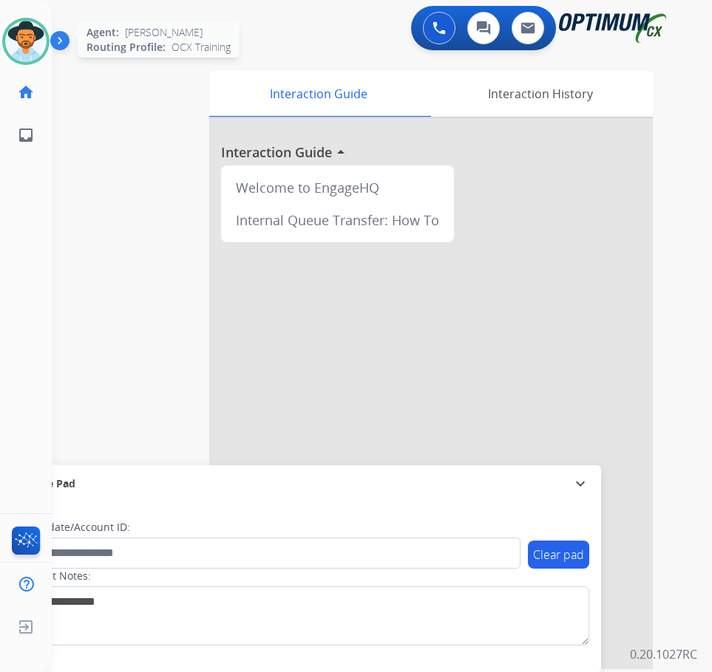
click at [17, 40] on img at bounding box center [25, 41] width 41 height 41
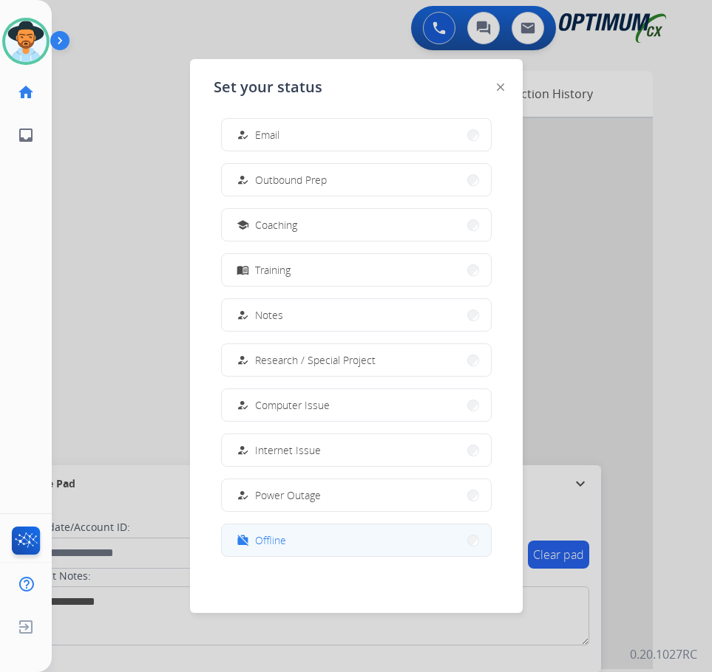
click at [299, 546] on button "work_off Offline" at bounding box center [356, 541] width 269 height 32
